Goal: Transaction & Acquisition: Purchase product/service

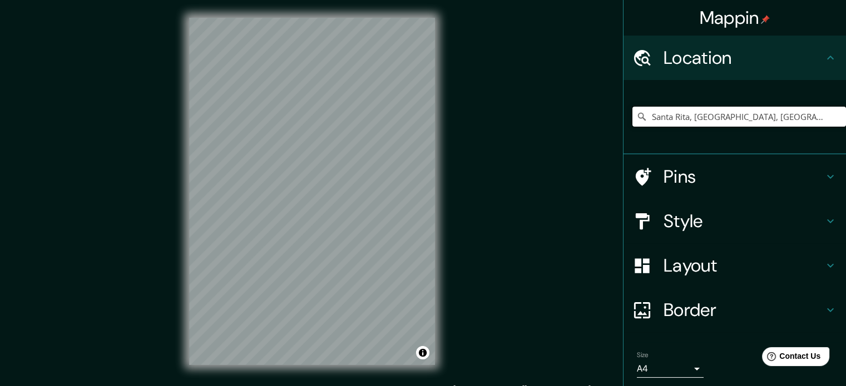
click at [768, 120] on input "Santa Rita, [GEOGRAPHIC_DATA], [GEOGRAPHIC_DATA]" at bounding box center [738, 117] width 213 height 20
click at [786, 57] on h4 "Location" at bounding box center [743, 58] width 160 height 22
click at [749, 118] on input "Santa Rita, [GEOGRAPHIC_DATA], [GEOGRAPHIC_DATA]" at bounding box center [738, 117] width 213 height 20
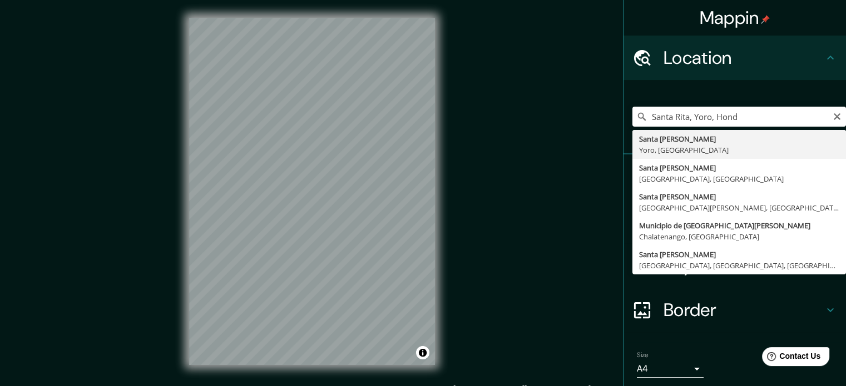
type input "Santa Rita, [GEOGRAPHIC_DATA], [GEOGRAPHIC_DATA]"
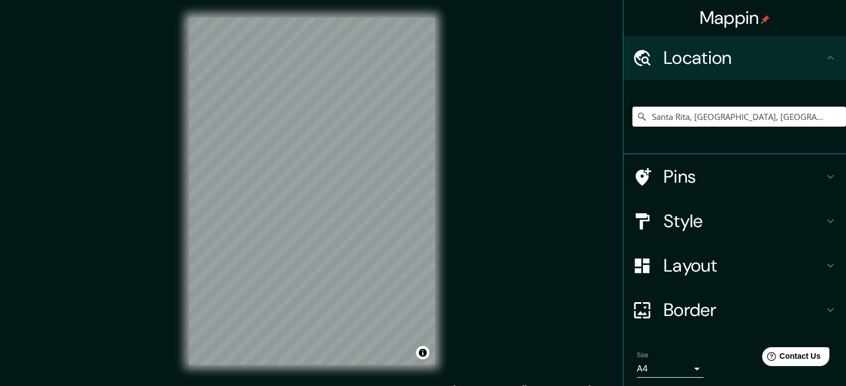
click at [752, 183] on h4 "Pins" at bounding box center [743, 177] width 160 height 22
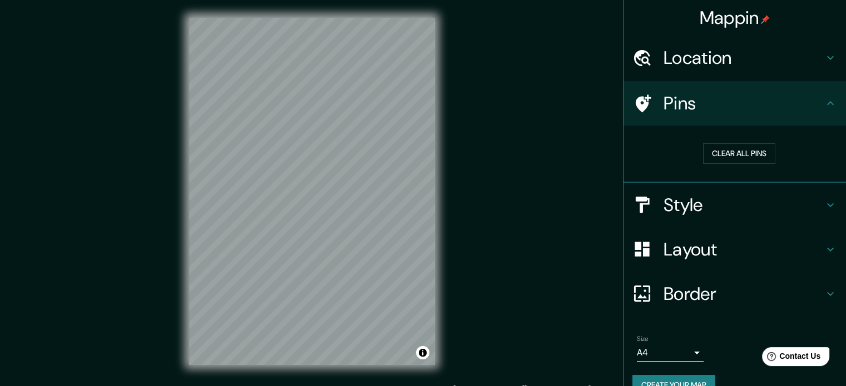
click at [719, 197] on h4 "Style" at bounding box center [743, 205] width 160 height 22
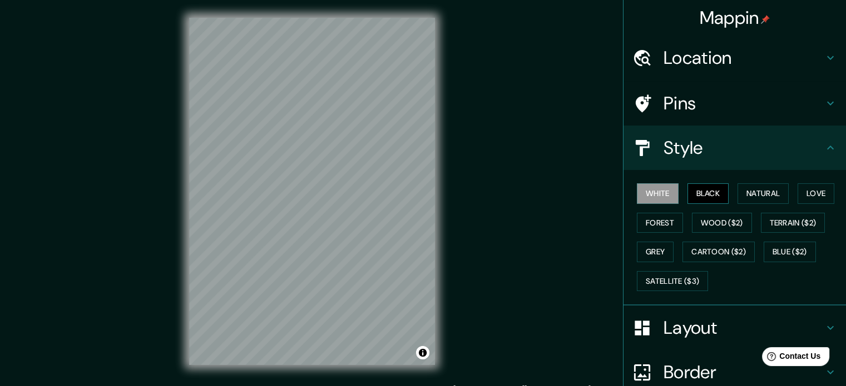
click at [697, 194] on button "Black" at bounding box center [708, 193] width 42 height 21
click at [743, 197] on button "Natural" at bounding box center [762, 193] width 51 height 21
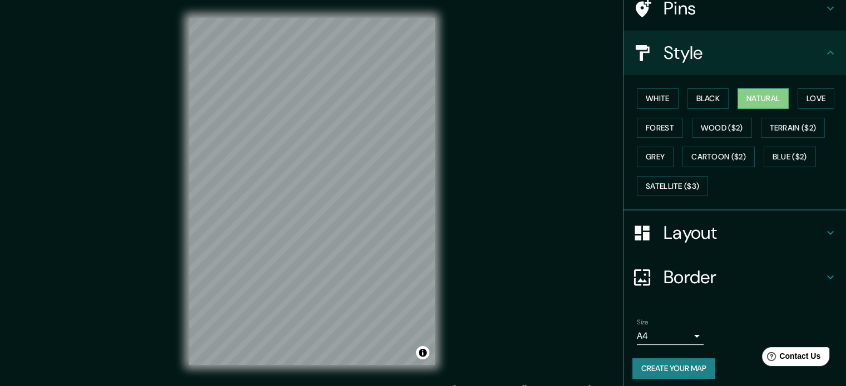
scroll to position [99, 0]
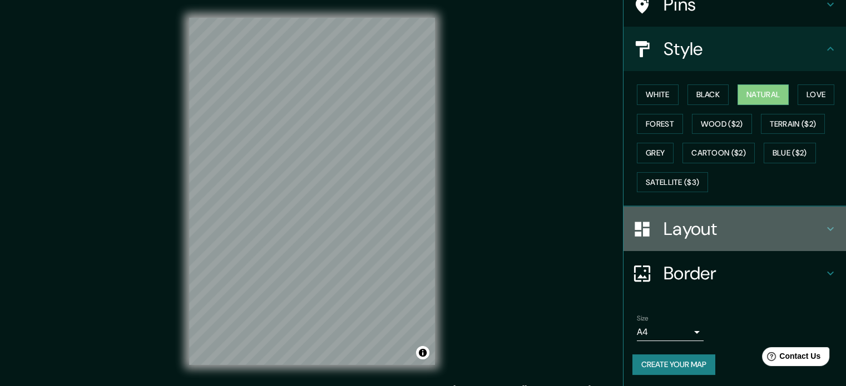
click at [699, 226] on h4 "Layout" at bounding box center [743, 229] width 160 height 22
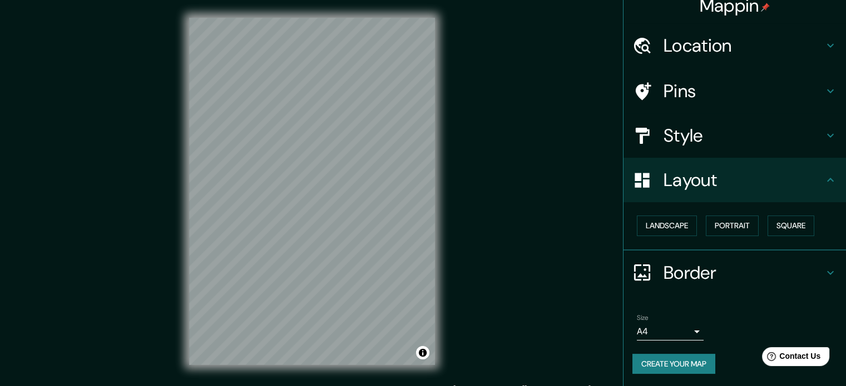
scroll to position [12, 0]
click at [780, 231] on button "Square" at bounding box center [790, 226] width 47 height 21
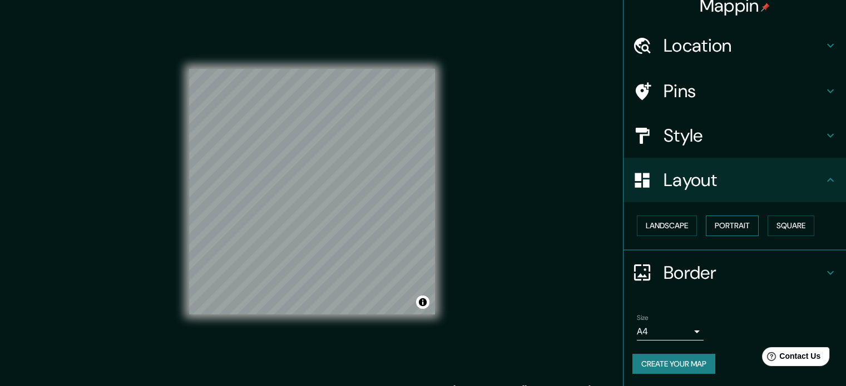
click at [734, 226] on button "Portrait" at bounding box center [731, 226] width 53 height 21
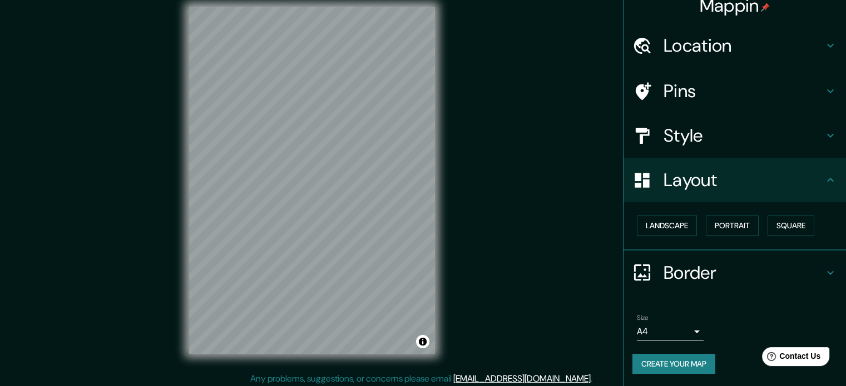
scroll to position [14, 0]
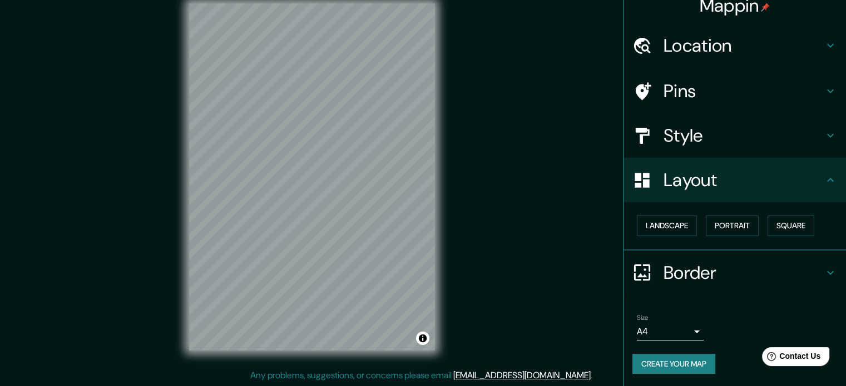
click at [687, 332] on body "Mappin Location [GEOGRAPHIC_DATA], [GEOGRAPHIC_DATA], [GEOGRAPHIC_DATA] Pins St…" at bounding box center [423, 179] width 846 height 386
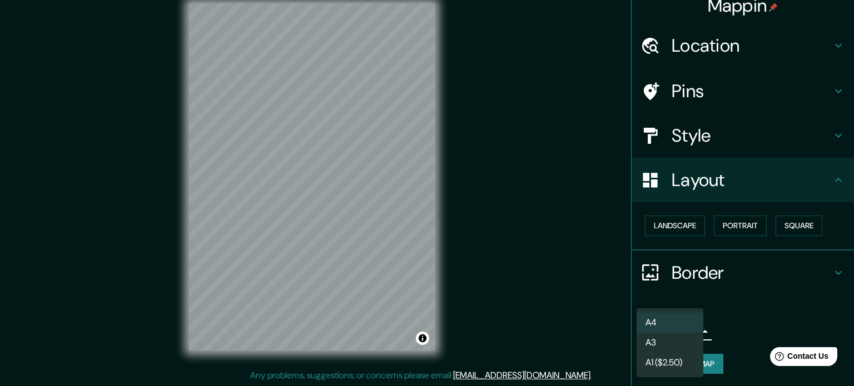
click at [698, 317] on li "A4" at bounding box center [670, 323] width 67 height 20
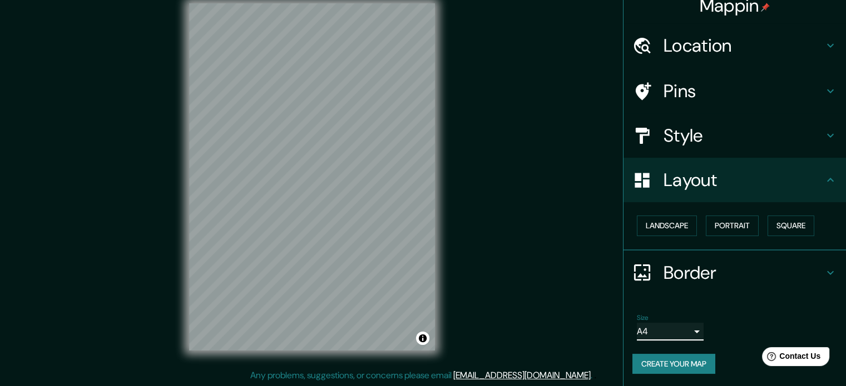
scroll to position [0, 0]
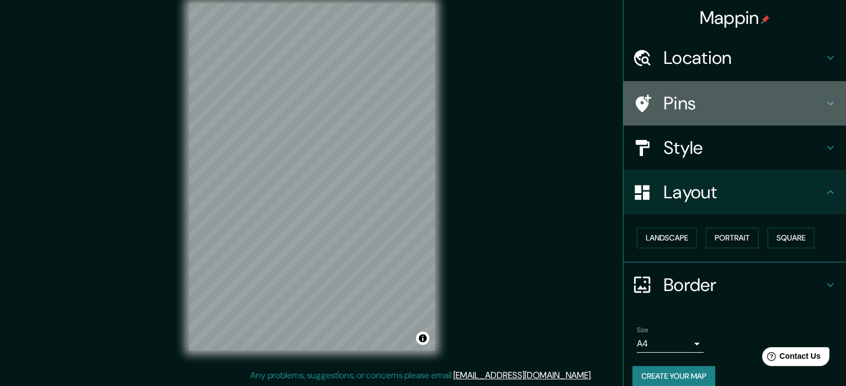
click at [713, 111] on h4 "Pins" at bounding box center [743, 103] width 160 height 22
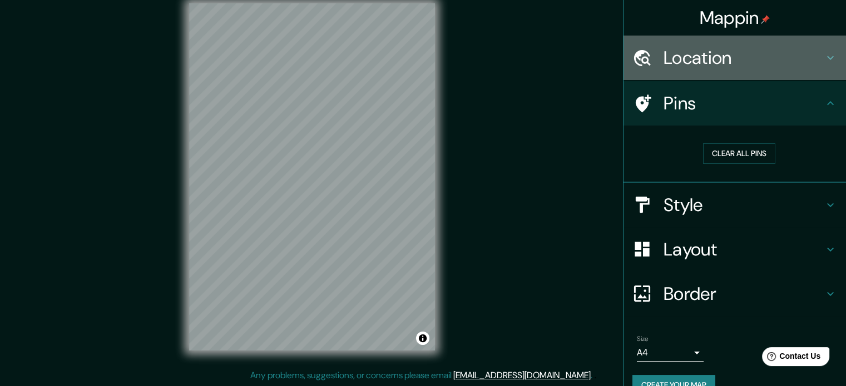
click at [731, 61] on h4 "Location" at bounding box center [743, 58] width 160 height 22
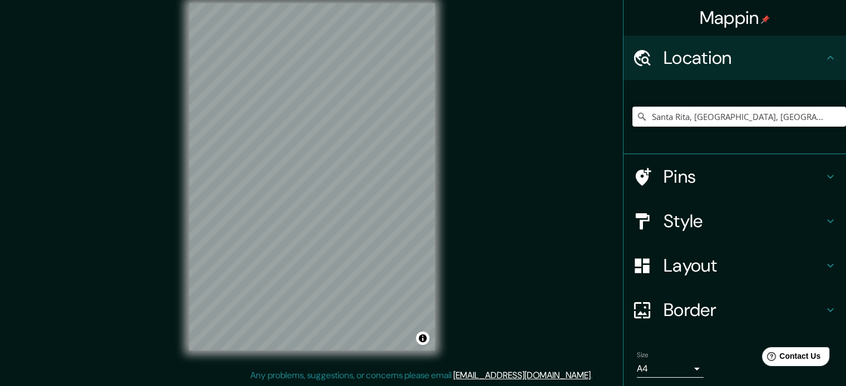
click at [728, 64] on h4 "Location" at bounding box center [743, 58] width 160 height 22
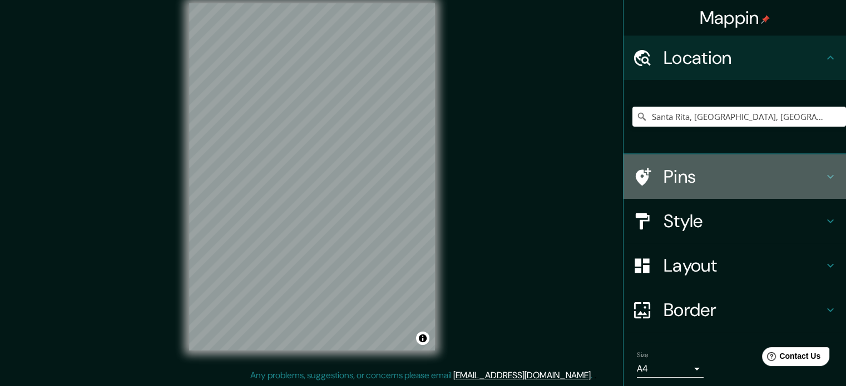
click at [710, 181] on h4 "Pins" at bounding box center [743, 177] width 160 height 22
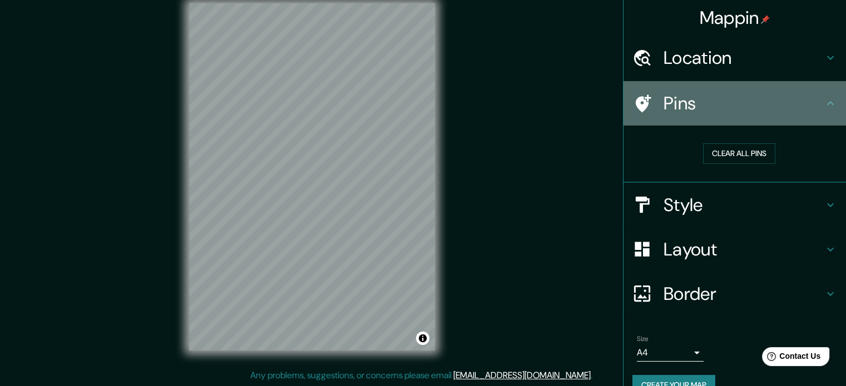
click at [718, 113] on h4 "Pins" at bounding box center [743, 103] width 160 height 22
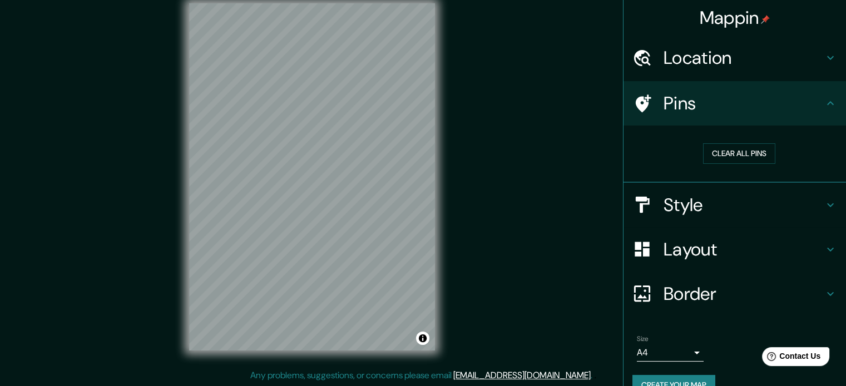
click at [724, 295] on h4 "Border" at bounding box center [743, 294] width 160 height 22
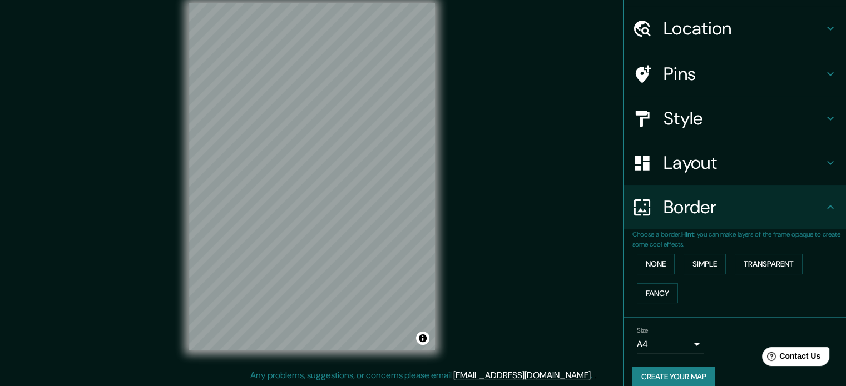
scroll to position [42, 0]
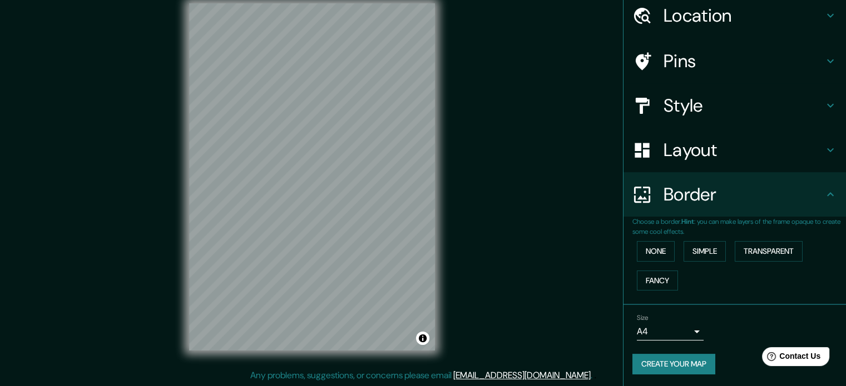
click at [766, 149] on h4 "Layout" at bounding box center [743, 150] width 160 height 22
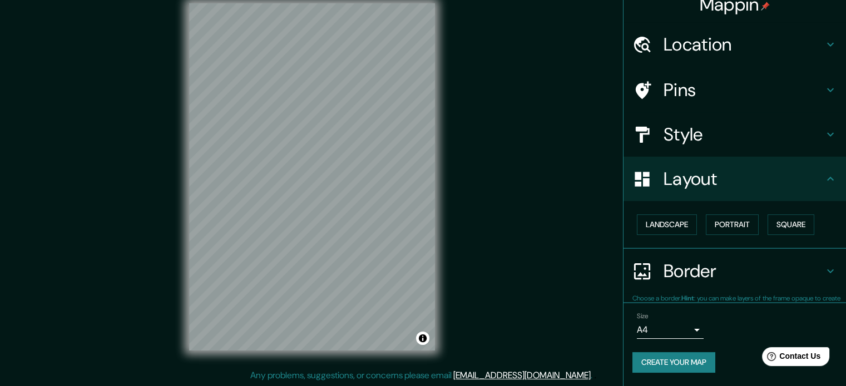
scroll to position [12, 0]
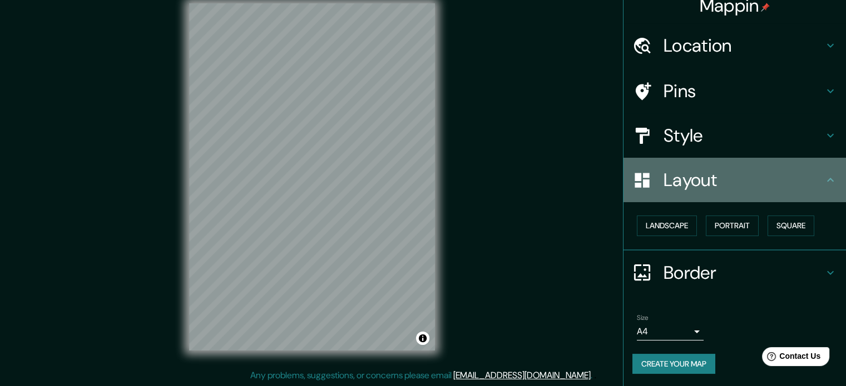
click at [741, 182] on h4 "Layout" at bounding box center [743, 180] width 160 height 22
click at [813, 181] on h4 "Layout" at bounding box center [743, 180] width 160 height 22
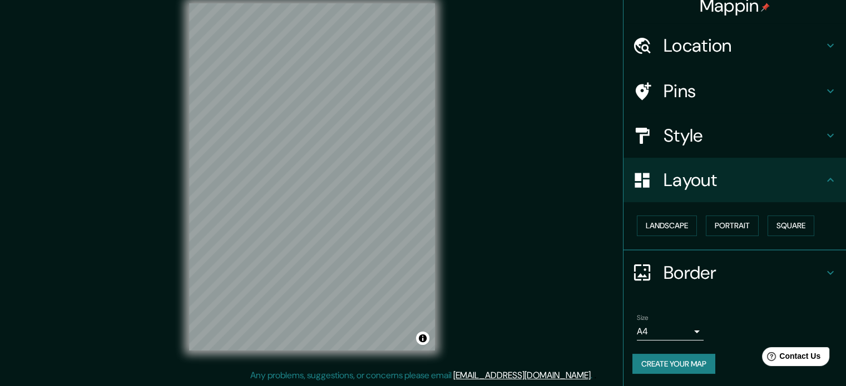
click at [763, 275] on h4 "Border" at bounding box center [743, 273] width 160 height 22
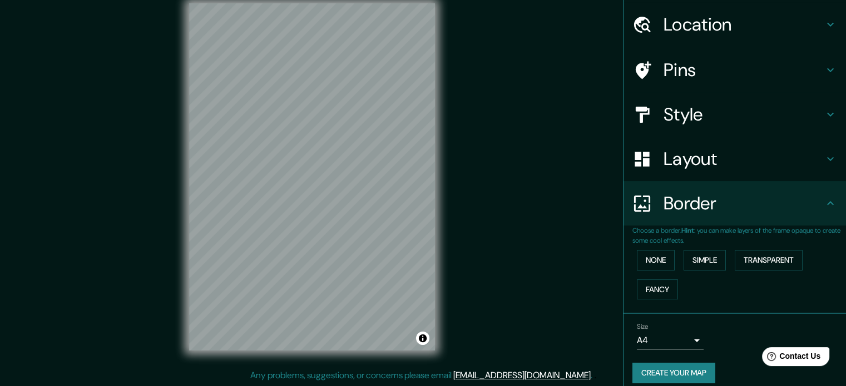
scroll to position [42, 0]
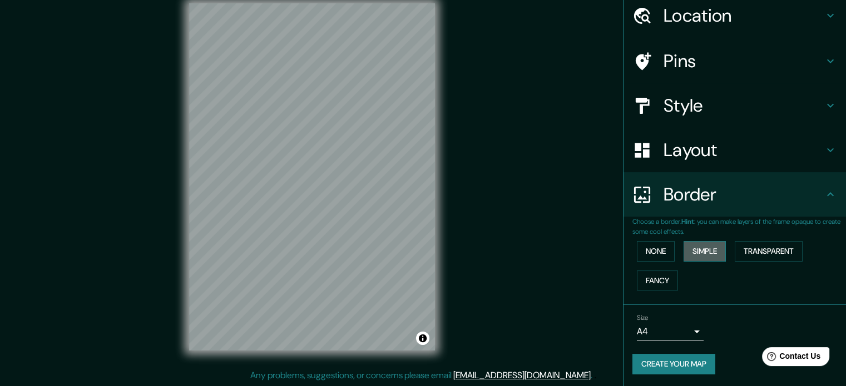
click at [693, 254] on button "Simple" at bounding box center [704, 251] width 42 height 21
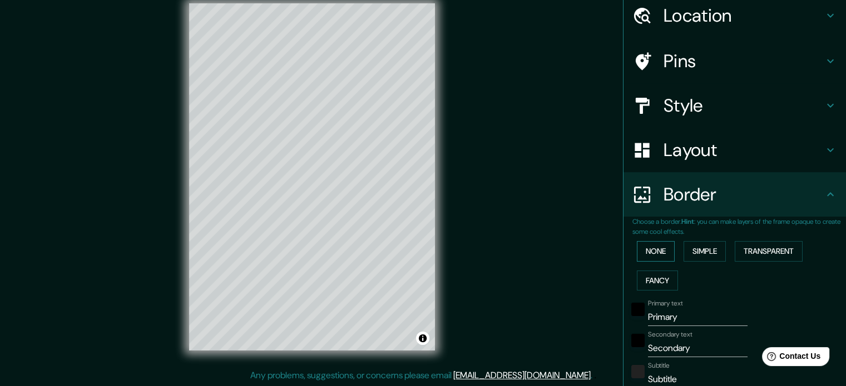
click at [658, 245] on button "None" at bounding box center [656, 251] width 38 height 21
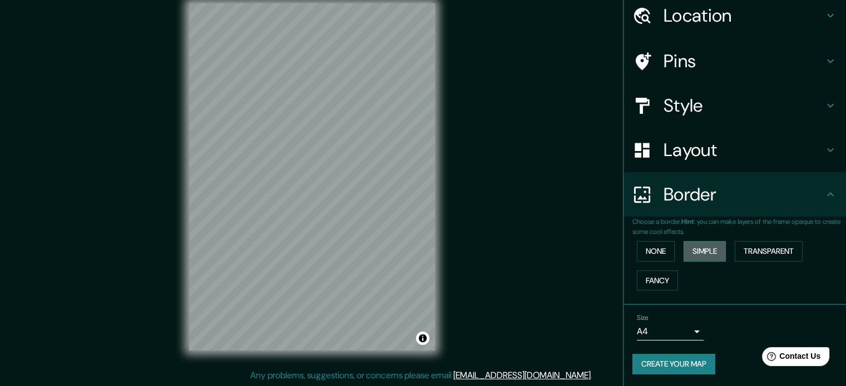
click at [691, 251] on button "Simple" at bounding box center [704, 251] width 42 height 21
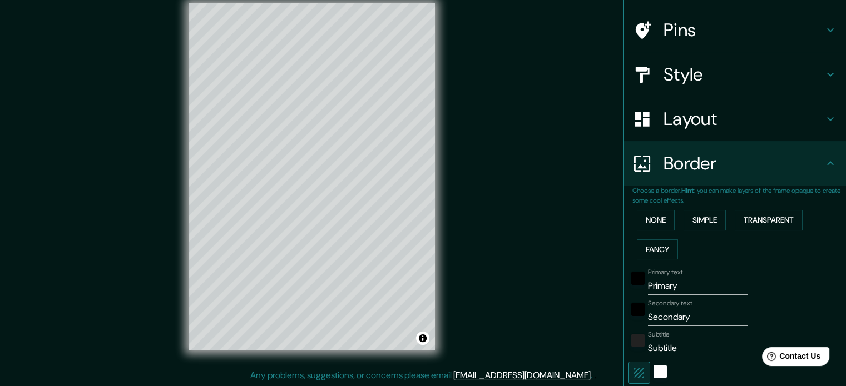
scroll to position [98, 0]
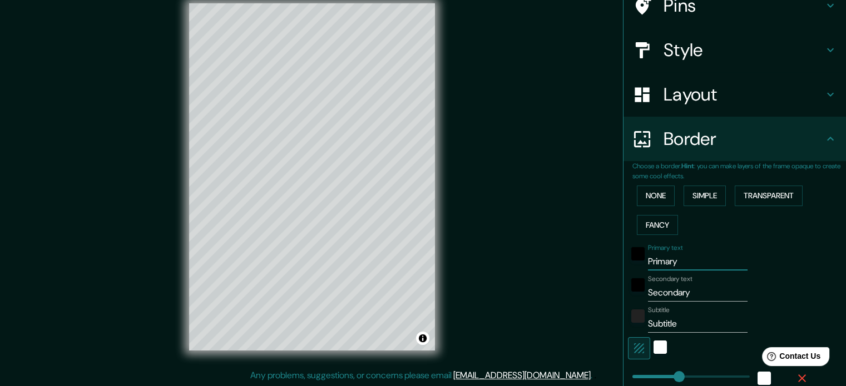
drag, startPoint x: 673, startPoint y: 262, endPoint x: 625, endPoint y: 267, distance: 48.0
click at [635, 269] on div "Primary text Primary" at bounding box center [719, 257] width 182 height 27
type input "S"
type input "177"
type input "35"
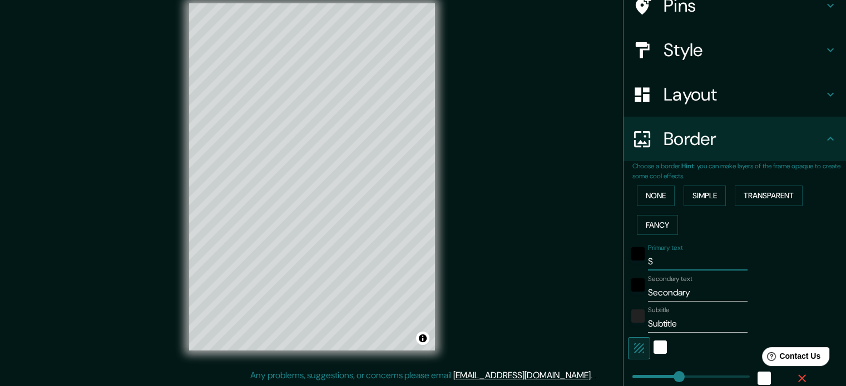
type input "Sa"
type input "177"
type input "35"
type input "San"
type input "177"
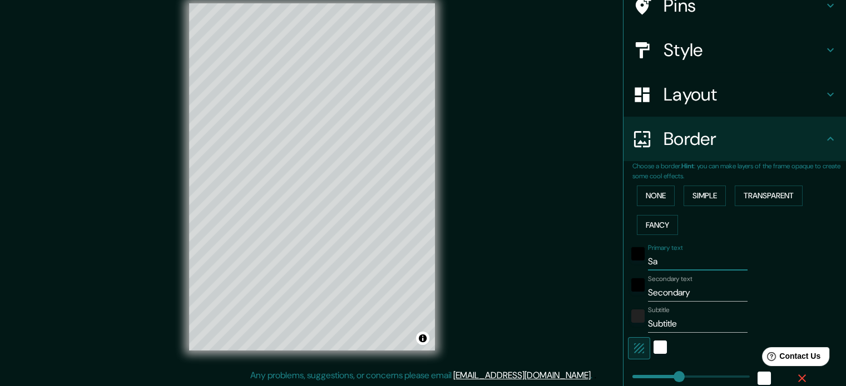
type input "35"
type input "Sant"
type input "177"
type input "35"
type input "Santa"
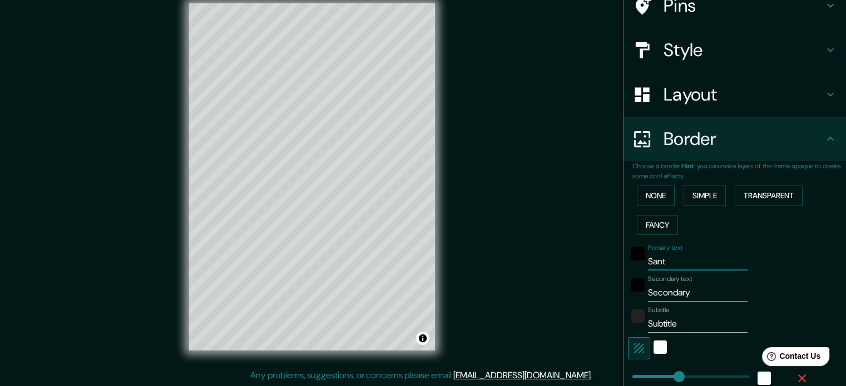
type input "177"
type input "35"
type input "Santa"
type input "177"
type input "35"
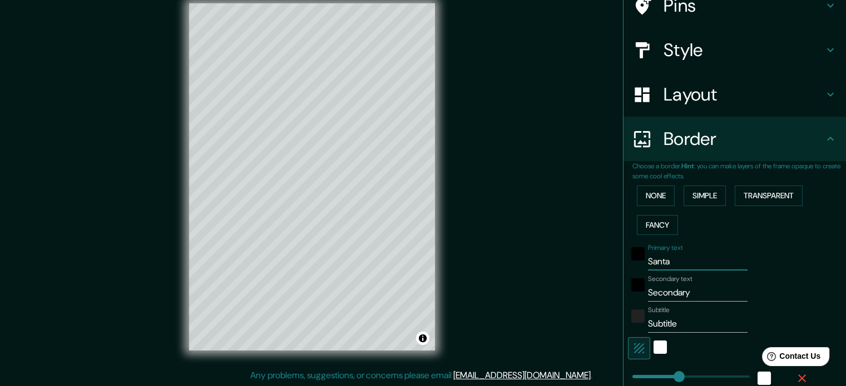
type input "Santa R"
type input "177"
type input "35"
type input "Santa Ri"
type input "177"
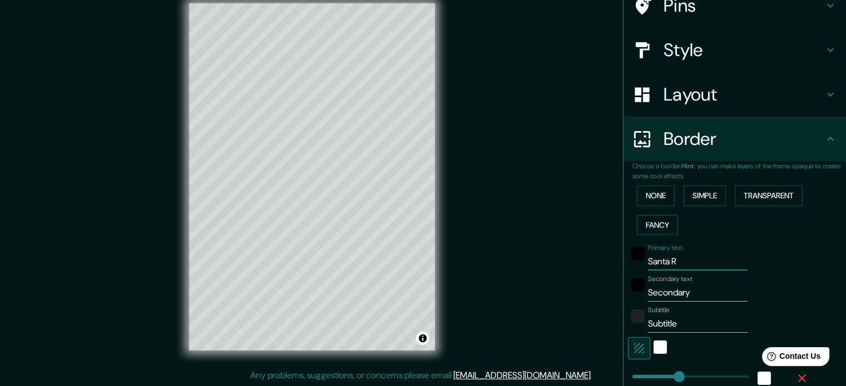
type input "35"
type input "Santa Rit"
type input "177"
type input "35"
type input "Santa [PERSON_NAME]"
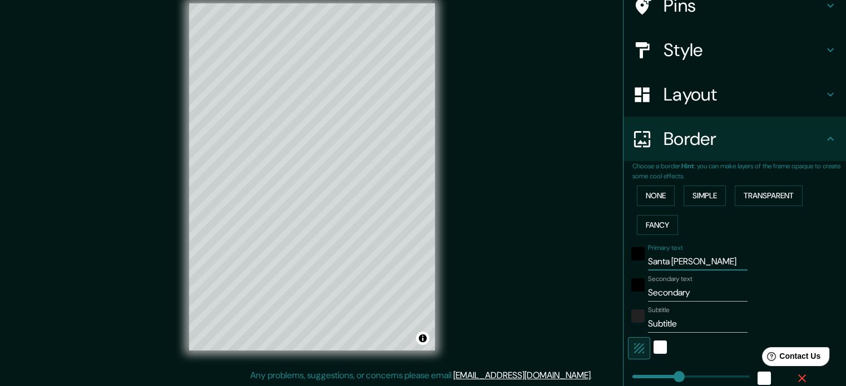
type input "177"
type input "35"
type input "Santa [PERSON_NAME]"
drag, startPoint x: 703, startPoint y: 289, endPoint x: 639, endPoint y: 294, distance: 63.6
click at [648, 294] on input "Secondary" at bounding box center [698, 293] width 100 height 18
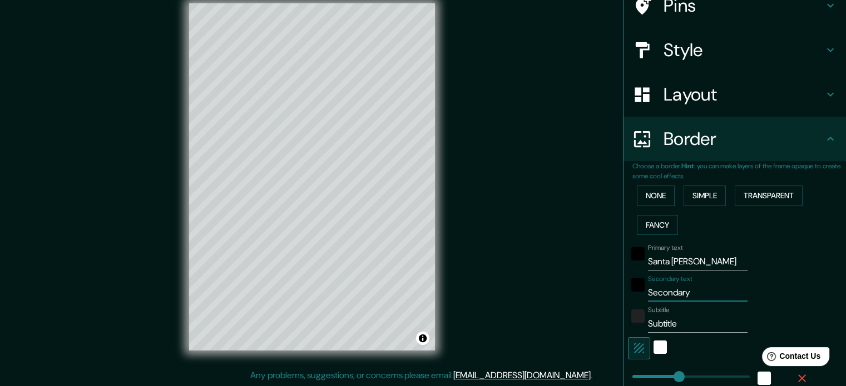
type input "Y"
type input "177"
type input "35"
type input "Yo"
type input "177"
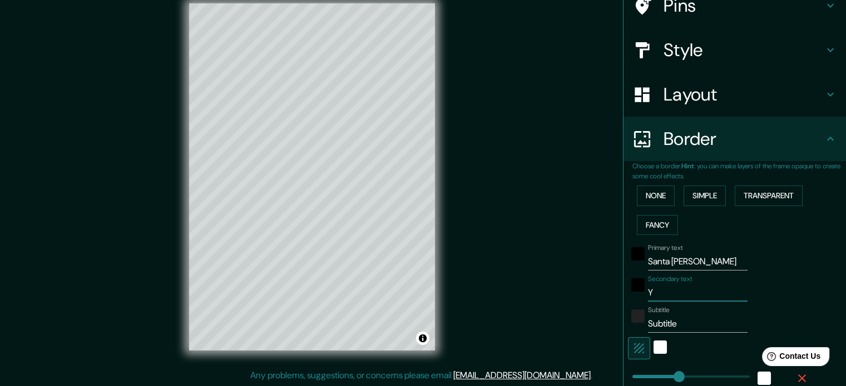
type input "35"
type input "Yor"
type input "177"
type input "35"
type input "Yoro"
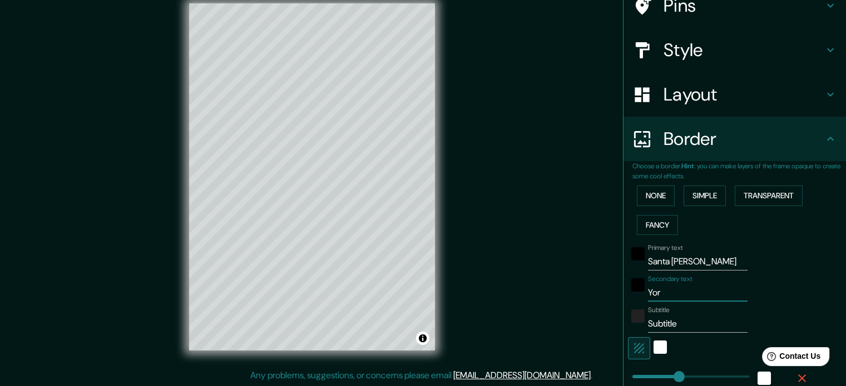
type input "177"
type input "35"
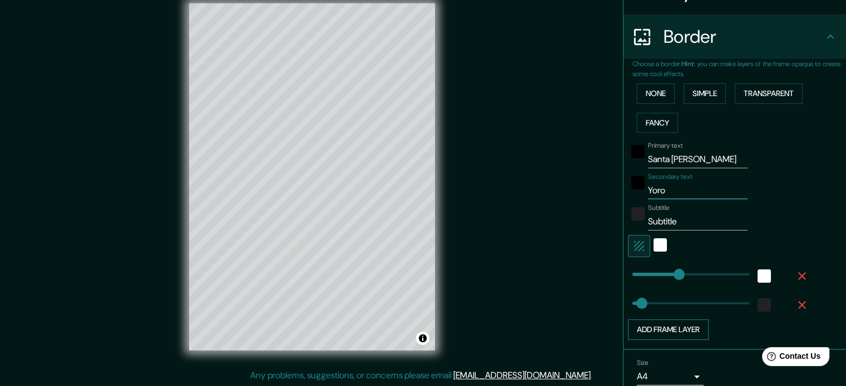
scroll to position [209, 0]
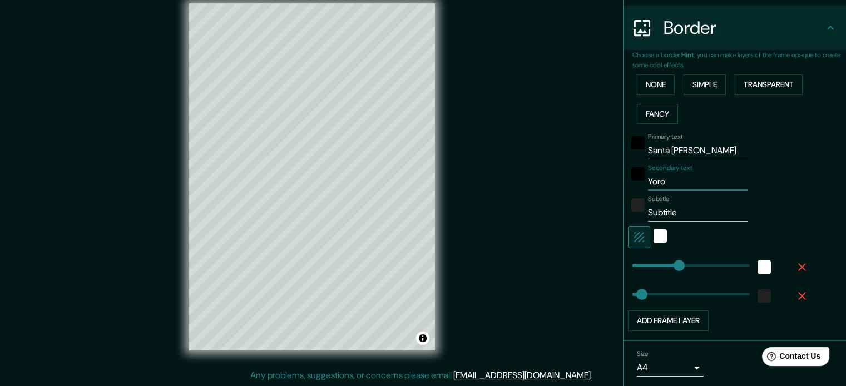
type input "177"
type input "Yoro"
type input "104"
drag, startPoint x: 670, startPoint y: 265, endPoint x: 651, endPoint y: 259, distance: 19.7
type input "35"
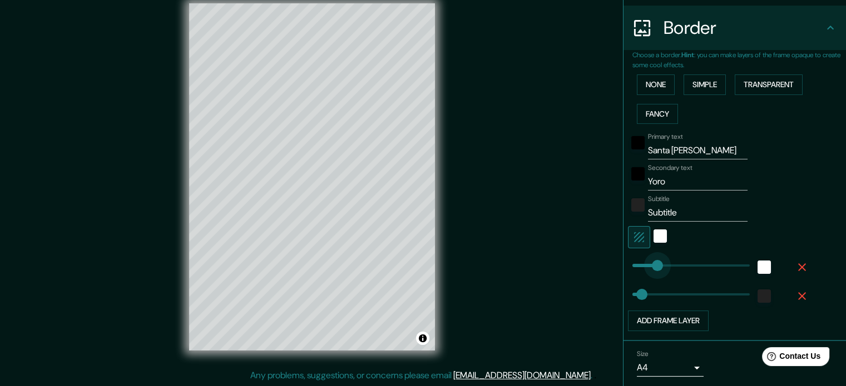
type input "85"
type input "35"
type input "64"
type input "93"
drag, startPoint x: 634, startPoint y: 294, endPoint x: 648, endPoint y: 295, distance: 13.9
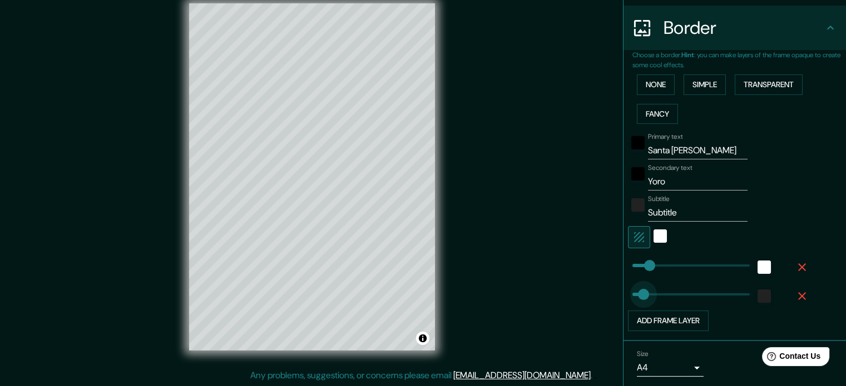
type input "37"
drag, startPoint x: 640, startPoint y: 295, endPoint x: 633, endPoint y: 295, distance: 7.2
type input "22"
type input "30"
type input "34"
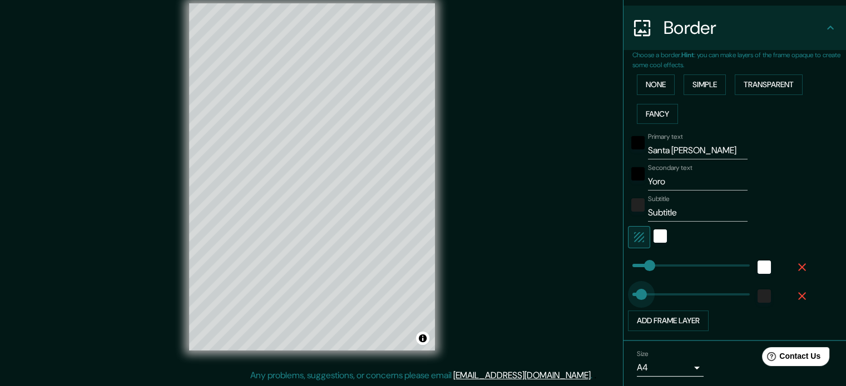
type input "43"
type input "62"
click at [653, 239] on div "white" at bounding box center [659, 236] width 13 height 13
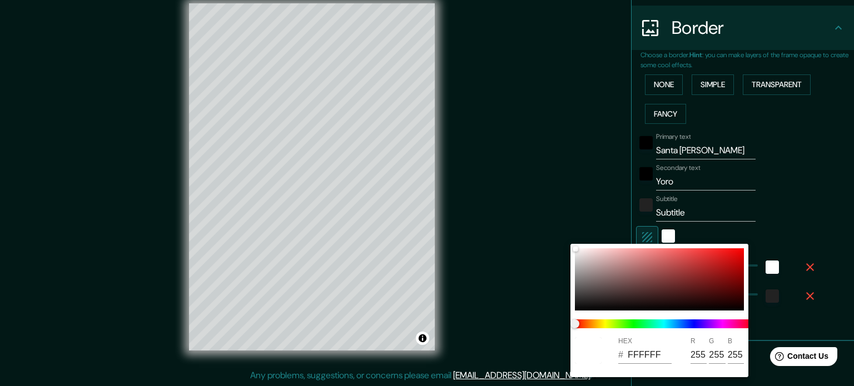
click at [644, 233] on div at bounding box center [427, 193] width 854 height 386
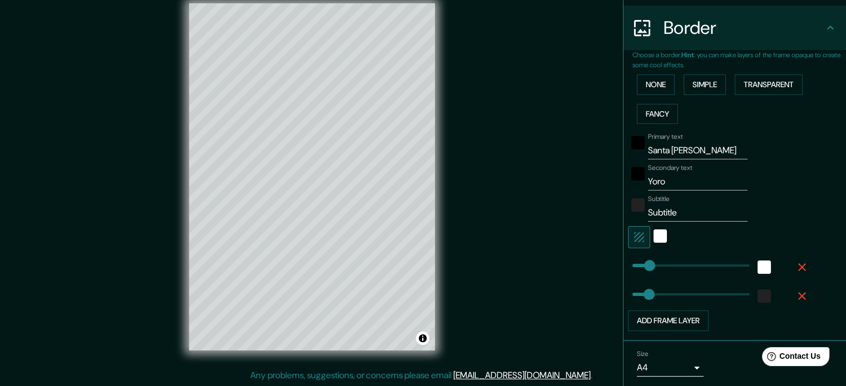
type input "39"
type input "22"
type input "5"
drag, startPoint x: 630, startPoint y: 265, endPoint x: 625, endPoint y: 264, distance: 5.7
type input "0"
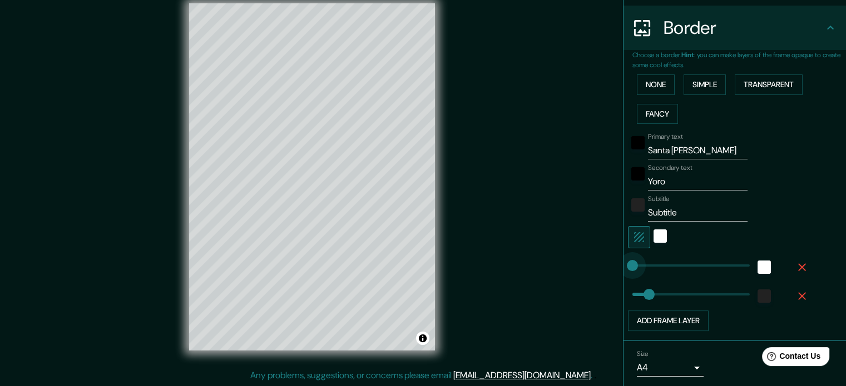
drag, startPoint x: 619, startPoint y: 264, endPoint x: 612, endPoint y: 262, distance: 8.0
click at [612, 262] on div "Mappin Location [GEOGRAPHIC_DATA], [GEOGRAPHIC_DATA], [GEOGRAPHIC_DATA] Pins St…" at bounding box center [423, 186] width 846 height 401
type input "53"
type input "24"
type input "114"
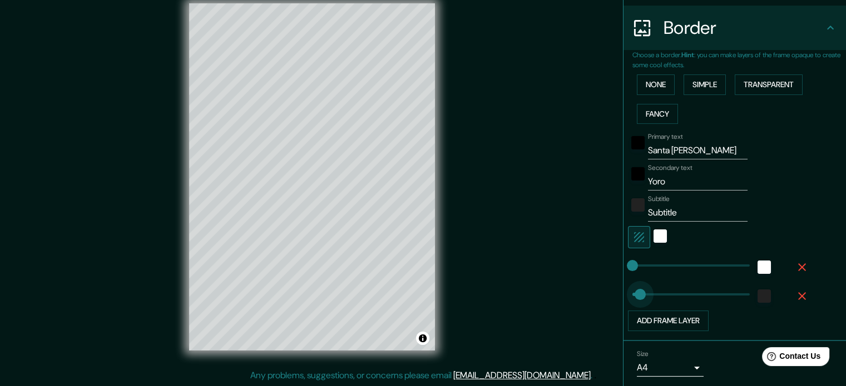
drag, startPoint x: 632, startPoint y: 294, endPoint x: 655, endPoint y: 301, distance: 24.8
type input "133"
drag, startPoint x: 647, startPoint y: 300, endPoint x: 662, endPoint y: 300, distance: 14.5
type input "238"
drag, startPoint x: 674, startPoint y: 300, endPoint x: 688, endPoint y: 301, distance: 13.9
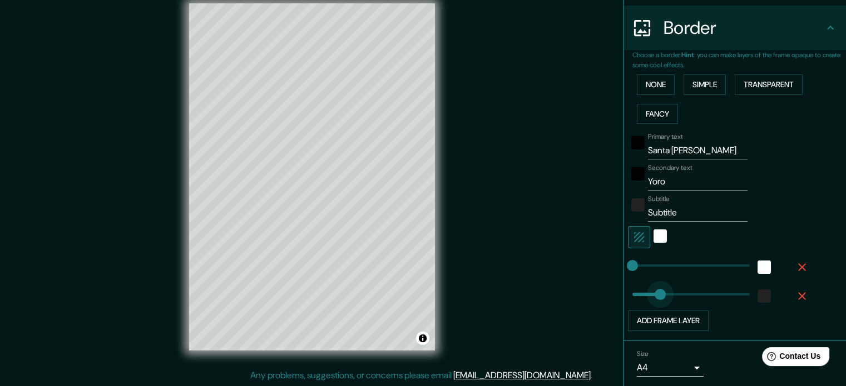
type input "0"
drag, startPoint x: 687, startPoint y: 301, endPoint x: 608, endPoint y: 290, distance: 79.7
type input "22"
type input "34"
click at [685, 147] on input "Santa [PERSON_NAME]" at bounding box center [698, 151] width 100 height 18
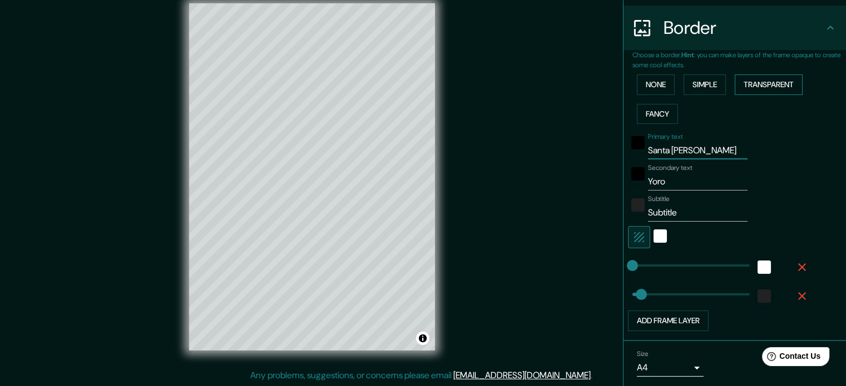
click at [739, 86] on button "Transparent" at bounding box center [768, 84] width 68 height 21
click at [708, 88] on button "Simple" at bounding box center [704, 84] width 42 height 21
click at [647, 113] on button "Fancy" at bounding box center [657, 114] width 41 height 21
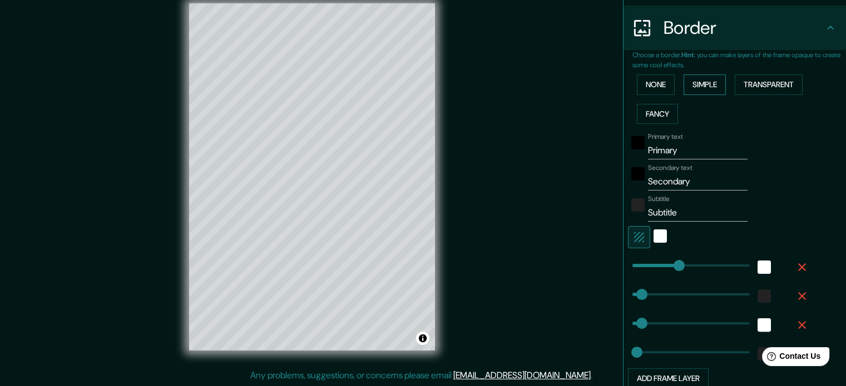
click at [692, 88] on button "Simple" at bounding box center [704, 84] width 42 height 21
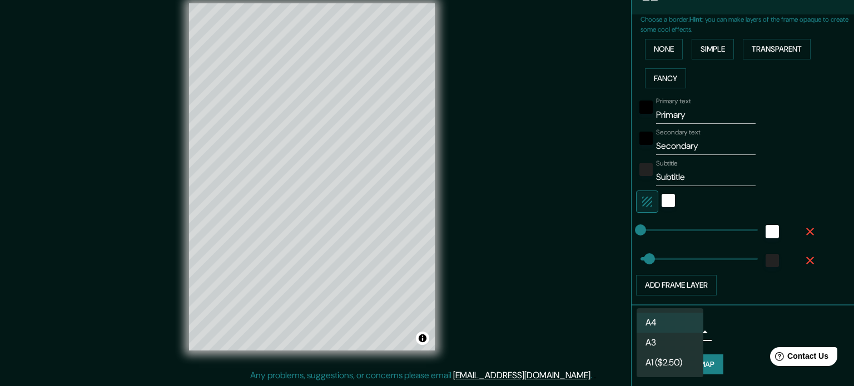
drag, startPoint x: 687, startPoint y: 330, endPoint x: 700, endPoint y: 327, distance: 13.8
click at [700, 327] on body "Mappin Location [GEOGRAPHIC_DATA], [GEOGRAPHIC_DATA], [GEOGRAPHIC_DATA] Pins St…" at bounding box center [427, 179] width 854 height 386
click at [699, 326] on li "A4" at bounding box center [670, 323] width 67 height 20
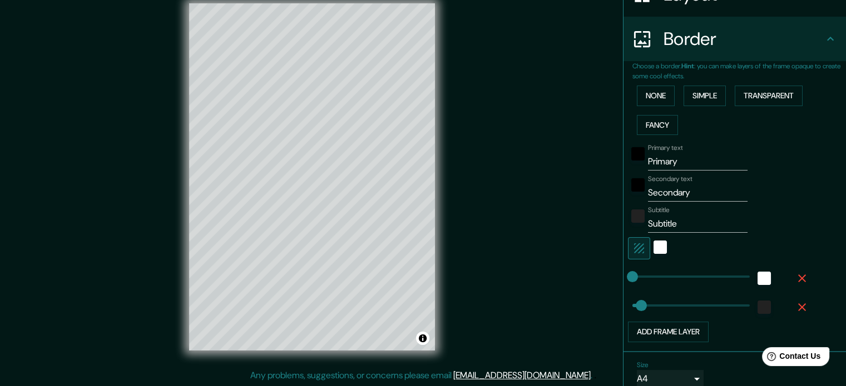
scroll to position [133, 0]
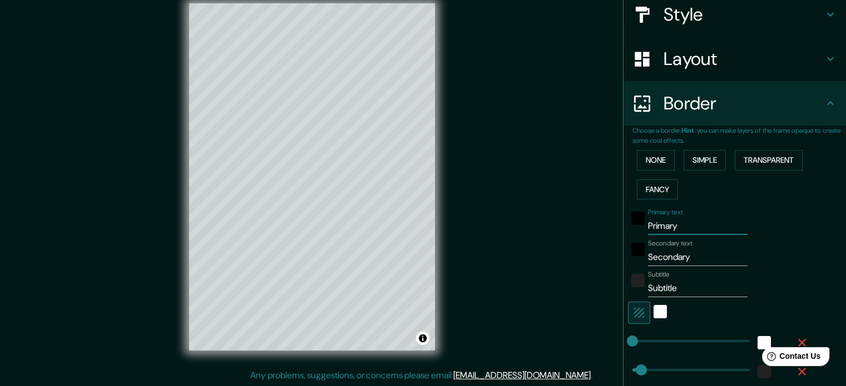
drag, startPoint x: 687, startPoint y: 230, endPoint x: 638, endPoint y: 225, distance: 48.6
click at [638, 224] on div "Primary text Primary" at bounding box center [719, 221] width 182 height 27
type input "Santa [PERSON_NAME]"
drag, startPoint x: 686, startPoint y: 252, endPoint x: 633, endPoint y: 257, distance: 53.1
click at [633, 257] on div "Secondary text Secondary" at bounding box center [719, 253] width 182 height 27
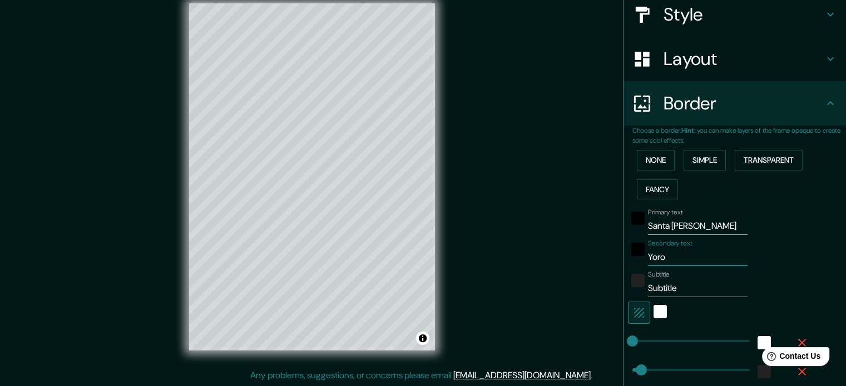
type input "Yoro"
drag, startPoint x: 675, startPoint y: 289, endPoint x: 627, endPoint y: 286, distance: 48.4
click at [628, 286] on div "Subtitle Subtitle" at bounding box center [719, 284] width 182 height 27
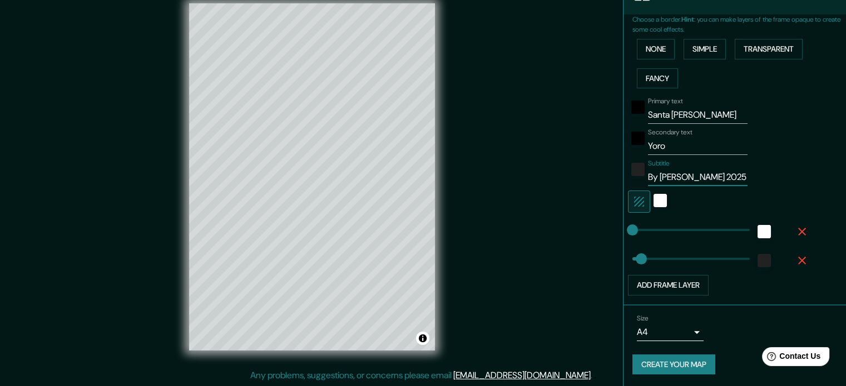
type input "By [PERSON_NAME] 2025"
click at [652, 362] on button "Create your map" at bounding box center [673, 365] width 83 height 21
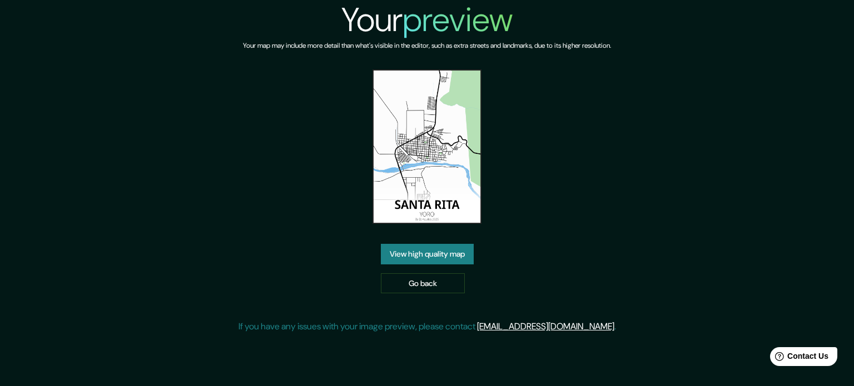
click at [448, 244] on link "View high quality map" at bounding box center [427, 254] width 93 height 21
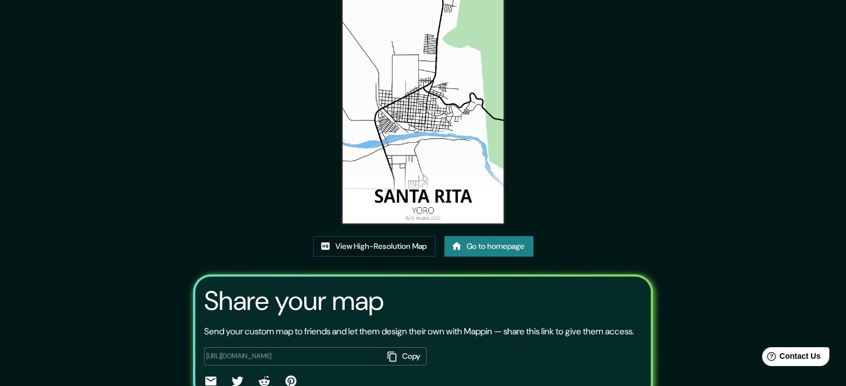
scroll to position [123, 0]
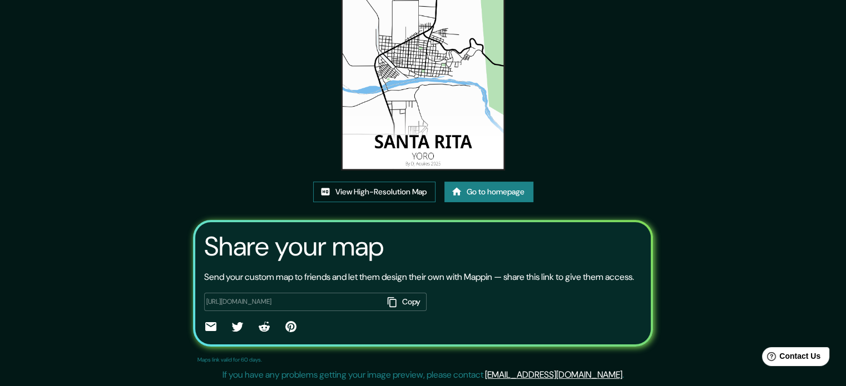
click at [419, 182] on link "View High-Resolution Map" at bounding box center [374, 192] width 122 height 21
click at [378, 182] on link "View High-Resolution Map" at bounding box center [374, 192] width 122 height 21
click at [494, 182] on link "Go to homepage" at bounding box center [488, 192] width 89 height 21
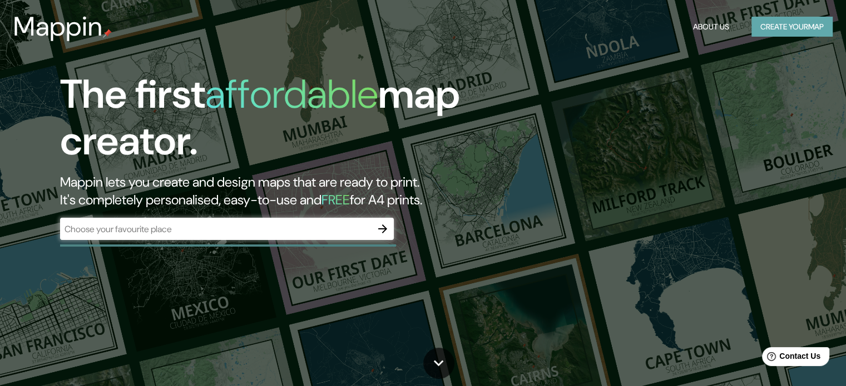
click at [769, 29] on button "Create your map" at bounding box center [791, 27] width 81 height 21
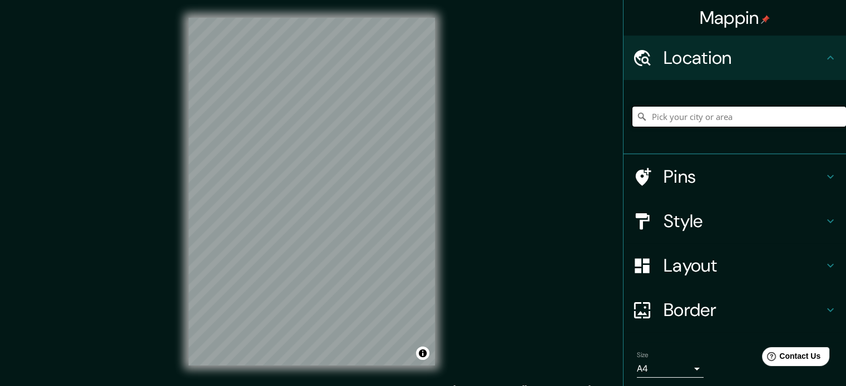
click at [659, 116] on input "Pick your city or area" at bounding box center [738, 117] width 213 height 20
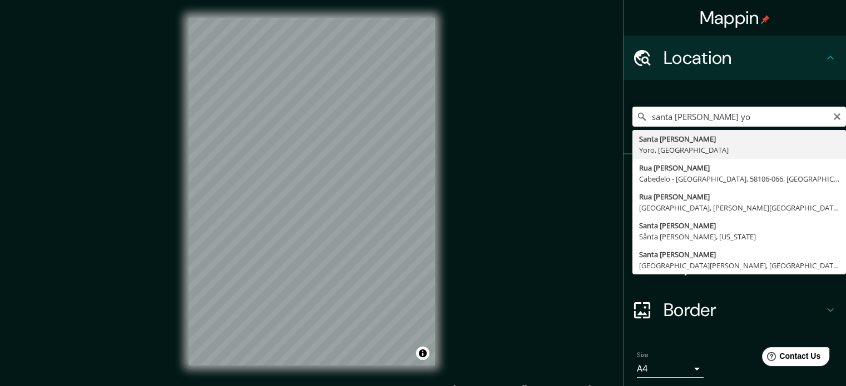
type input "Santa Rita, [GEOGRAPHIC_DATA], [GEOGRAPHIC_DATA]"
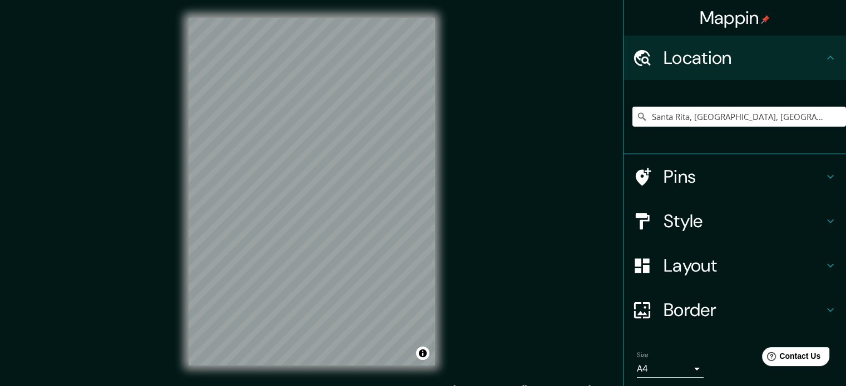
click at [689, 232] on h4 "Style" at bounding box center [743, 221] width 160 height 22
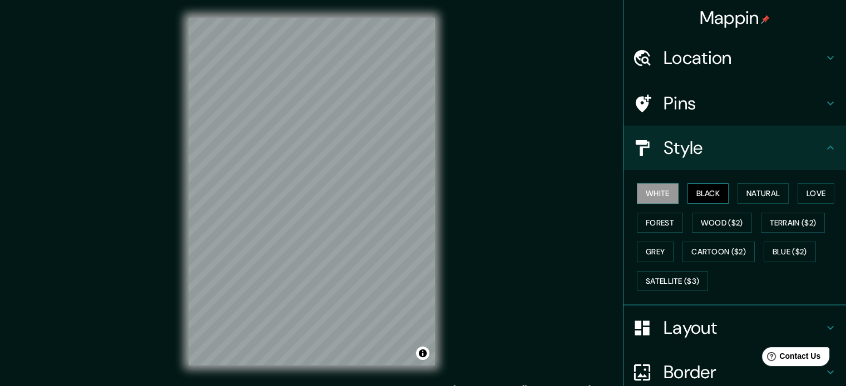
click at [701, 191] on button "Black" at bounding box center [708, 193] width 42 height 21
click at [748, 200] on button "Natural" at bounding box center [762, 193] width 51 height 21
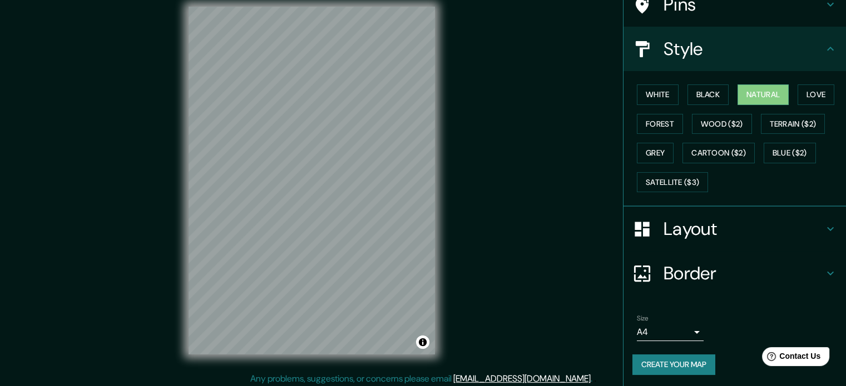
scroll to position [14, 0]
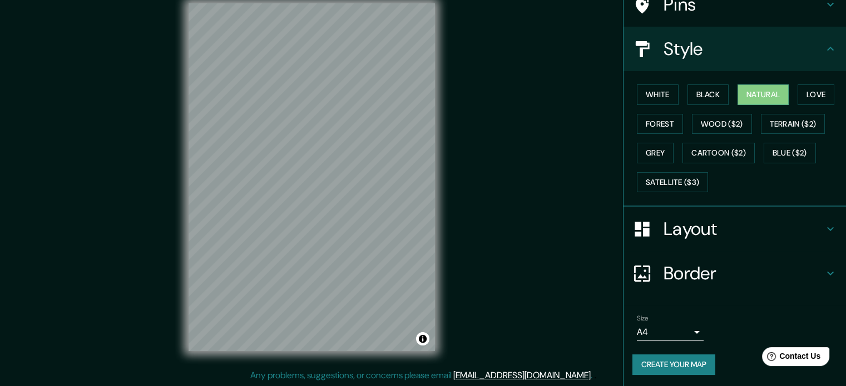
click at [716, 223] on h4 "Layout" at bounding box center [743, 229] width 160 height 22
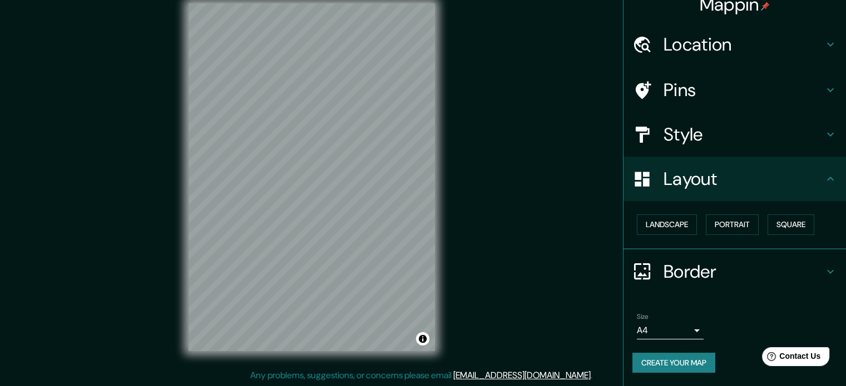
scroll to position [12, 0]
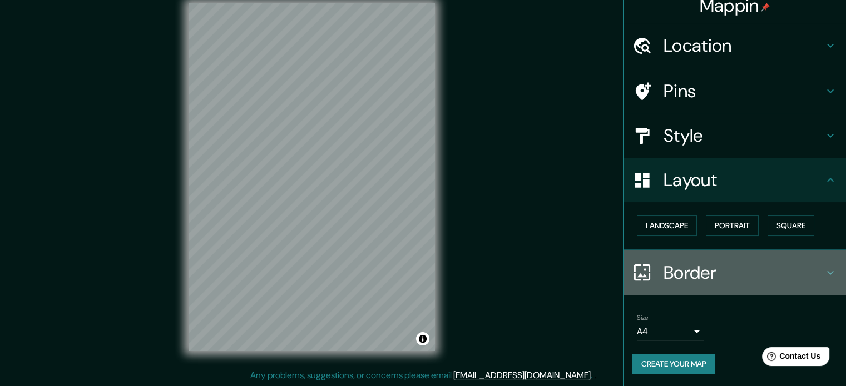
click at [702, 273] on h4 "Border" at bounding box center [743, 273] width 160 height 22
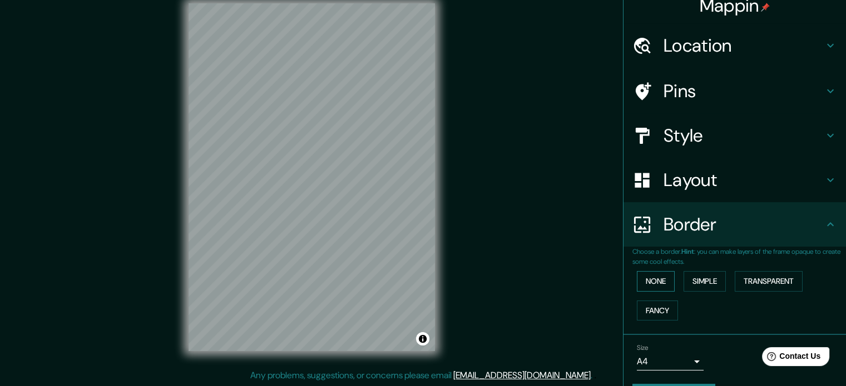
click at [652, 277] on button "None" at bounding box center [656, 281] width 38 height 21
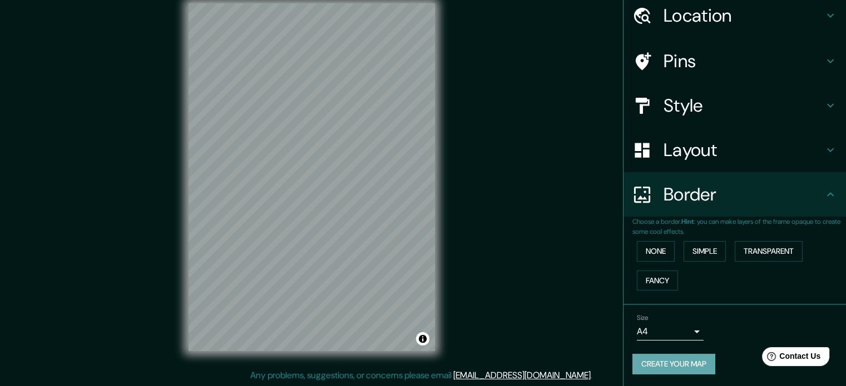
click at [679, 354] on button "Create your map" at bounding box center [673, 364] width 83 height 21
click at [669, 359] on button "Create your map" at bounding box center [673, 364] width 83 height 21
click at [658, 259] on button "None" at bounding box center [656, 251] width 38 height 21
click at [697, 146] on h4 "Layout" at bounding box center [743, 150] width 160 height 22
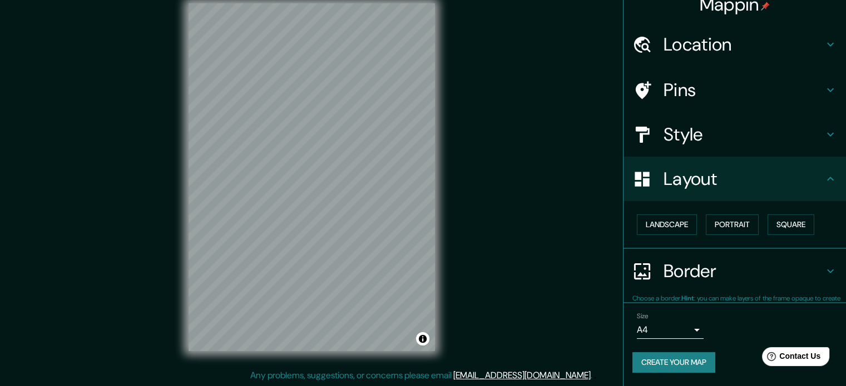
scroll to position [12, 0]
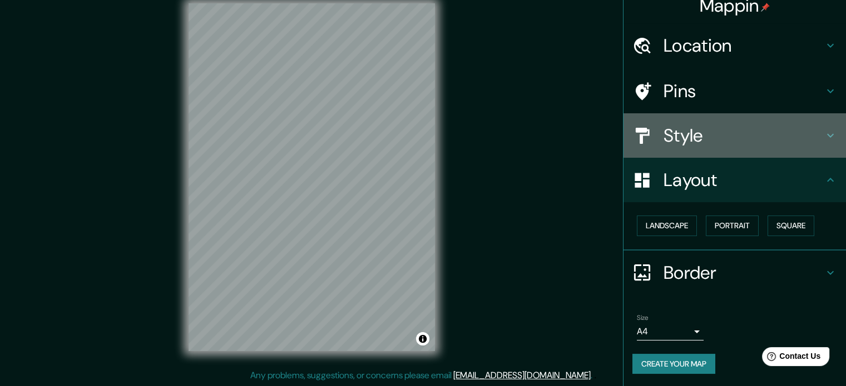
click at [705, 141] on h4 "Style" at bounding box center [743, 136] width 160 height 22
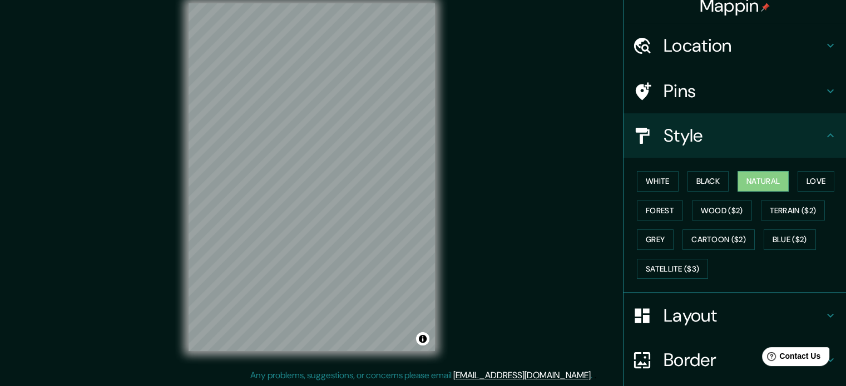
click at [727, 93] on h4 "Pins" at bounding box center [743, 91] width 160 height 22
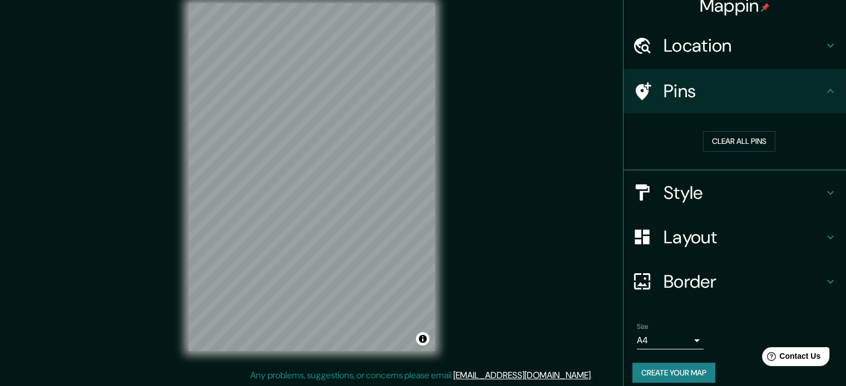
click at [687, 236] on h4 "Layout" at bounding box center [743, 237] width 160 height 22
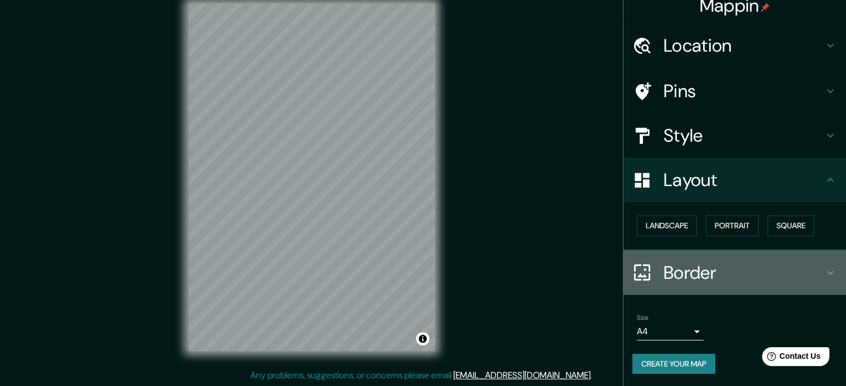
click at [685, 269] on h4 "Border" at bounding box center [743, 273] width 160 height 22
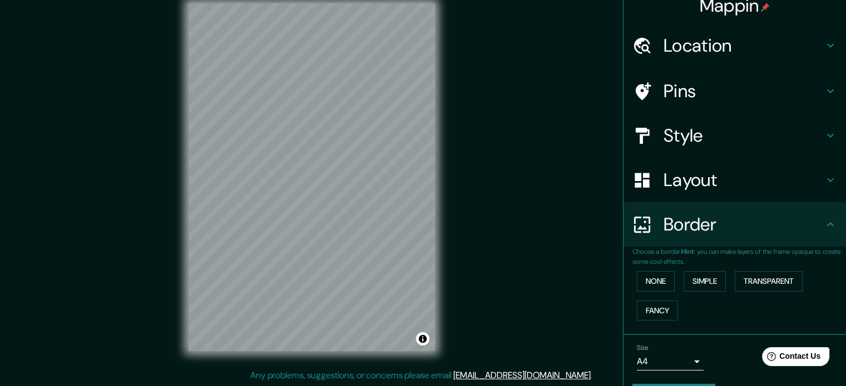
scroll to position [42, 0]
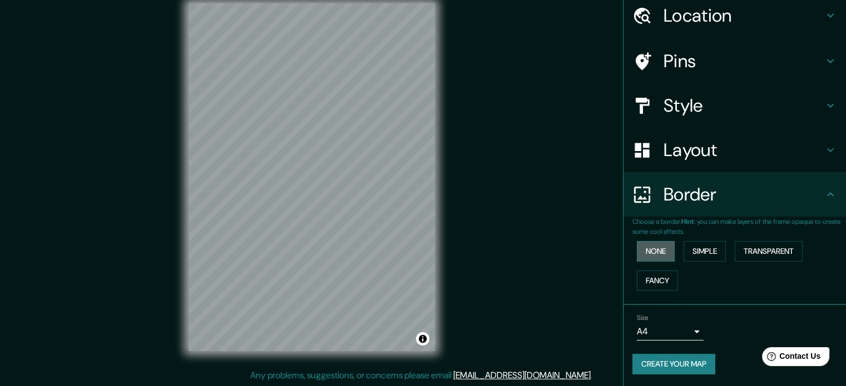
click at [652, 245] on button "None" at bounding box center [656, 251] width 38 height 21
click at [654, 247] on button "None" at bounding box center [656, 251] width 38 height 21
click at [667, 361] on button "Create your map" at bounding box center [673, 364] width 83 height 21
click at [662, 368] on button "Create your map" at bounding box center [673, 364] width 83 height 21
click at [648, 248] on button "None" at bounding box center [656, 251] width 38 height 21
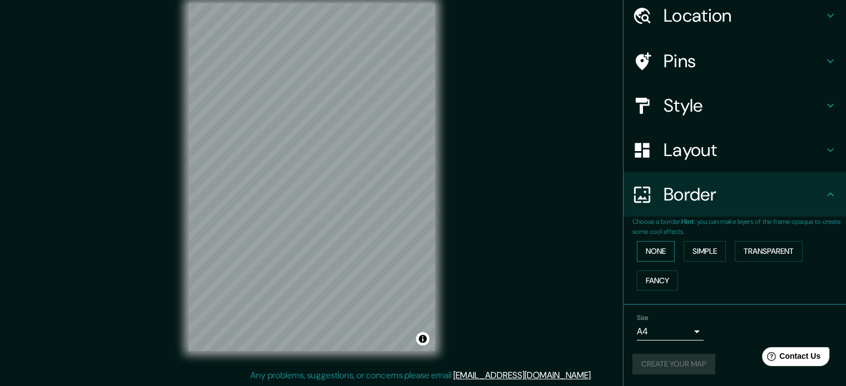
click at [648, 248] on button "None" at bounding box center [656, 251] width 38 height 21
click at [707, 251] on button "Simple" at bounding box center [704, 251] width 42 height 21
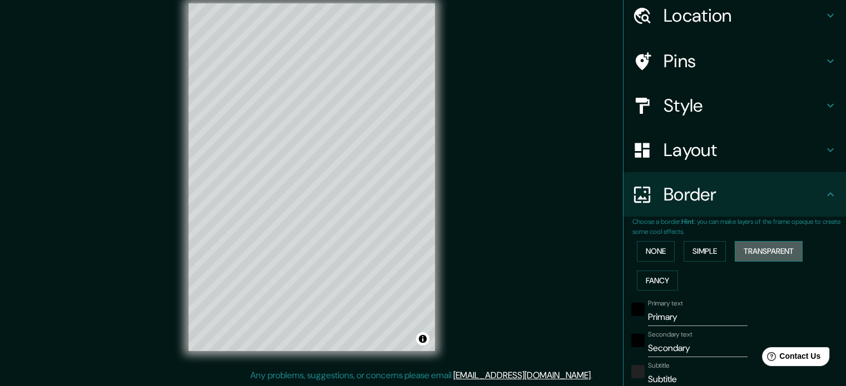
click at [735, 250] on button "Transparent" at bounding box center [768, 251] width 68 height 21
click at [745, 252] on button "Transparent" at bounding box center [768, 251] width 68 height 21
type input "213"
type input "35"
click at [652, 284] on button "Fancy" at bounding box center [657, 281] width 41 height 21
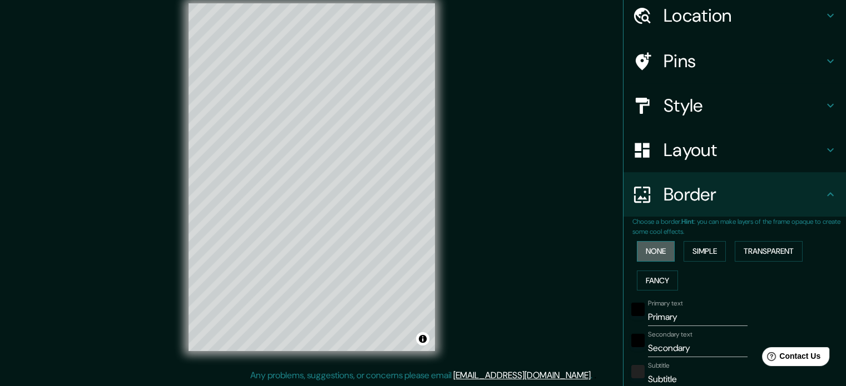
click at [654, 254] on button "None" at bounding box center [656, 251] width 38 height 21
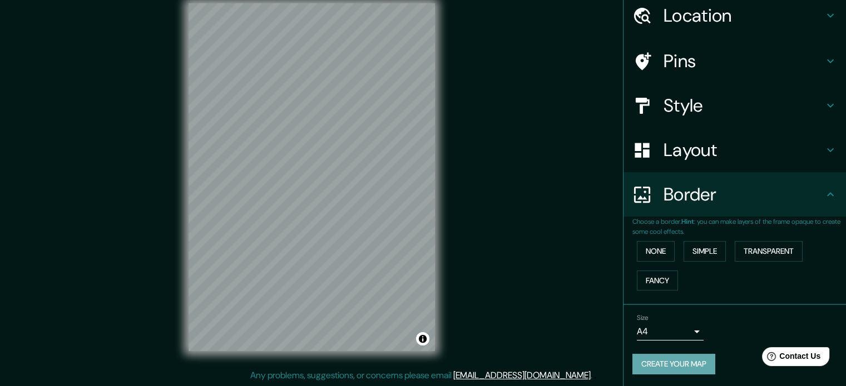
click at [665, 365] on button "Create your map" at bounding box center [673, 364] width 83 height 21
click at [663, 260] on button "None" at bounding box center [656, 251] width 38 height 21
click at [660, 255] on button "None" at bounding box center [656, 251] width 38 height 21
click at [688, 255] on button "Simple" at bounding box center [704, 251] width 42 height 21
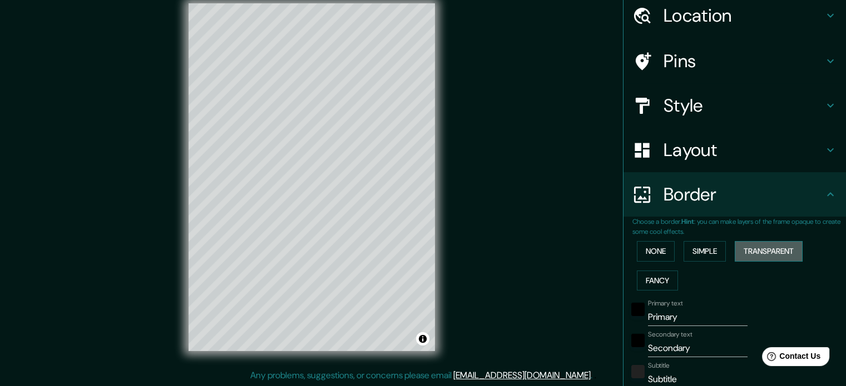
click at [740, 255] on button "Transparent" at bounding box center [768, 251] width 68 height 21
click at [742, 255] on button "Transparent" at bounding box center [768, 251] width 68 height 21
type input "213"
type input "35"
drag, startPoint x: 676, startPoint y: 319, endPoint x: 632, endPoint y: 317, distance: 44.5
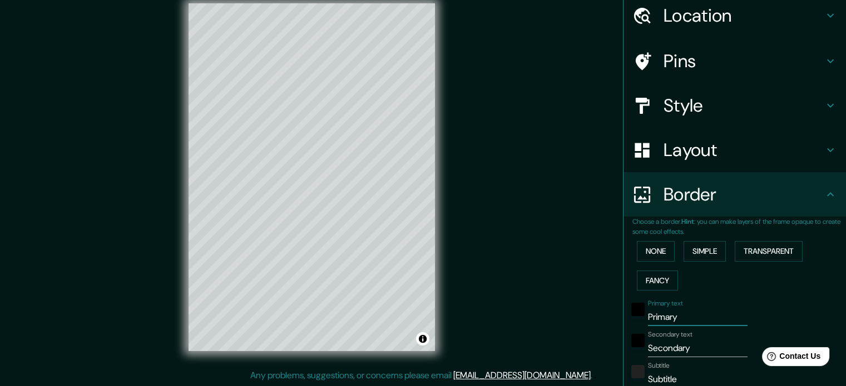
click at [636, 316] on div "Primary text Primary" at bounding box center [719, 313] width 182 height 27
type input "213"
type input "35"
drag, startPoint x: 708, startPoint y: 354, endPoint x: 630, endPoint y: 345, distance: 78.9
click at [630, 345] on div "Secondary text Secondary" at bounding box center [719, 344] width 182 height 27
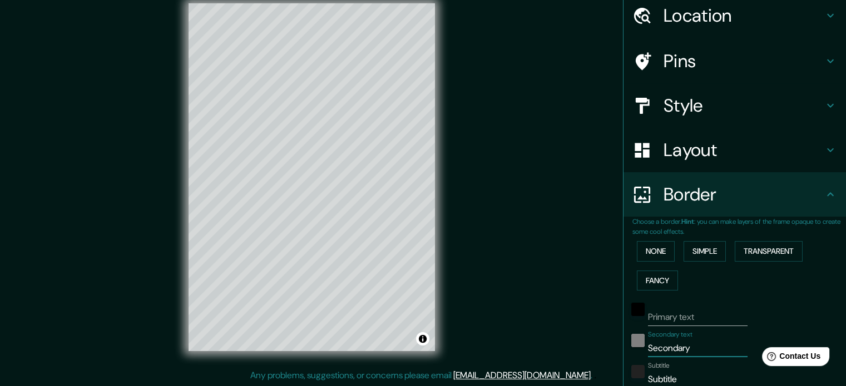
type input "213"
type input "35"
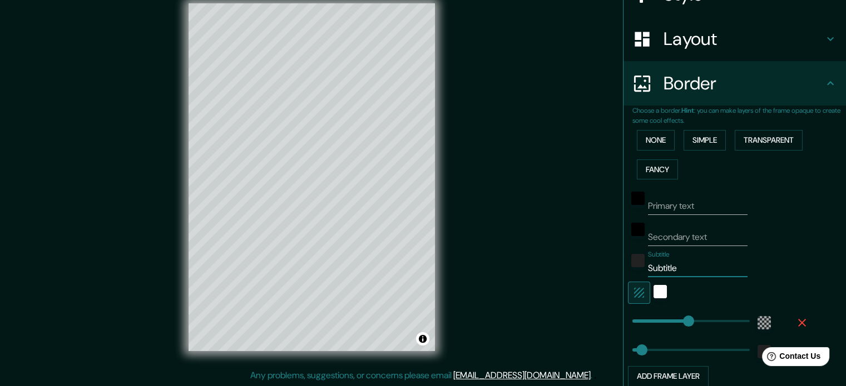
drag, startPoint x: 685, startPoint y: 273, endPoint x: 642, endPoint y: 269, distance: 43.0
click at [648, 269] on input "Subtitle" at bounding box center [698, 269] width 100 height 18
type input "S"
type input "213"
type input "35"
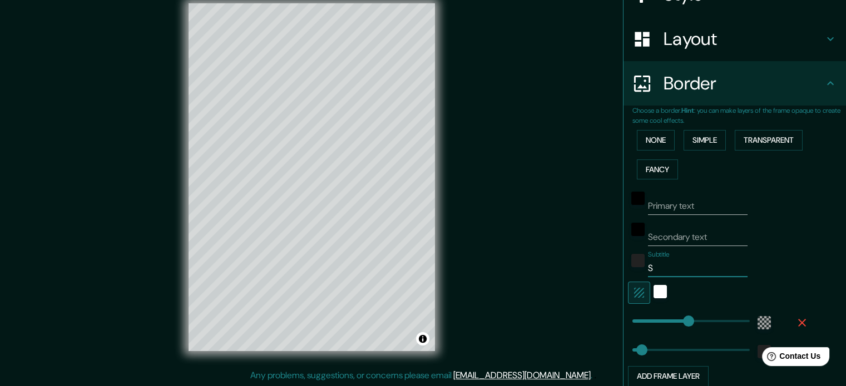
type input "213"
type input "35"
type input "213"
click at [795, 322] on icon "button" at bounding box center [801, 322] width 13 height 13
click at [714, 141] on button "Simple" at bounding box center [704, 140] width 42 height 21
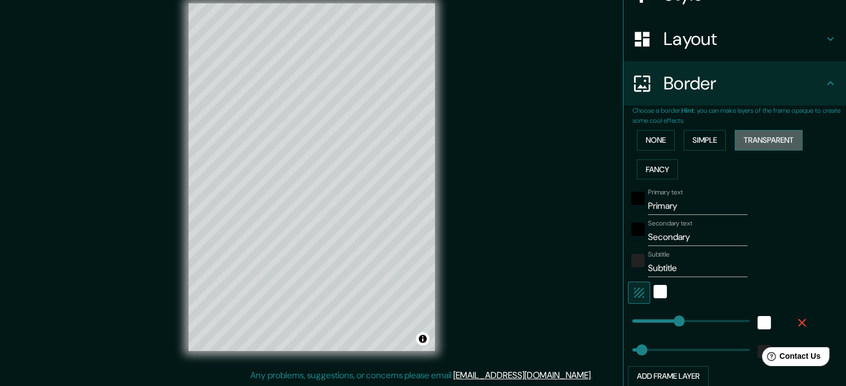
click at [761, 146] on button "Transparent" at bounding box center [768, 140] width 68 height 21
type input "1"
drag, startPoint x: 680, startPoint y: 320, endPoint x: 620, endPoint y: 317, distance: 60.1
type input "35"
click at [795, 316] on icon "button" at bounding box center [801, 322] width 13 height 13
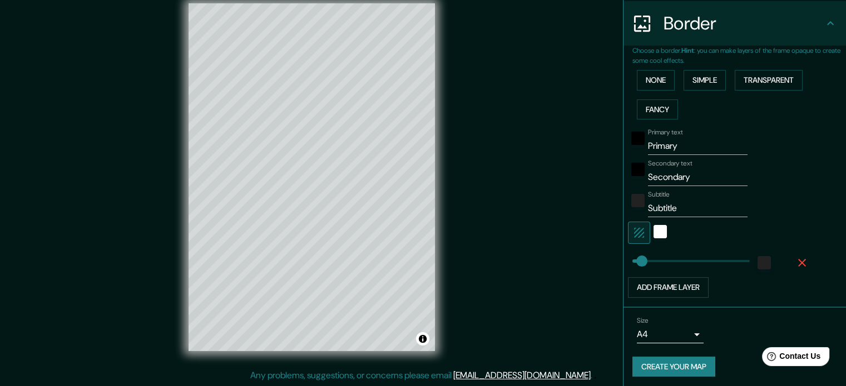
scroll to position [216, 0]
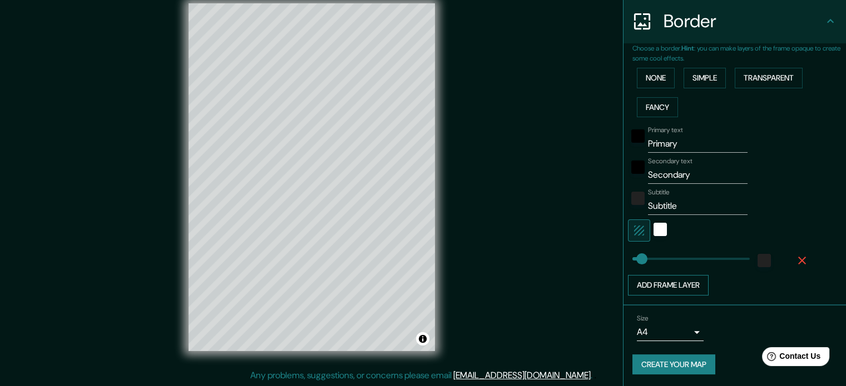
click at [689, 280] on button "Add frame layer" at bounding box center [668, 285] width 81 height 21
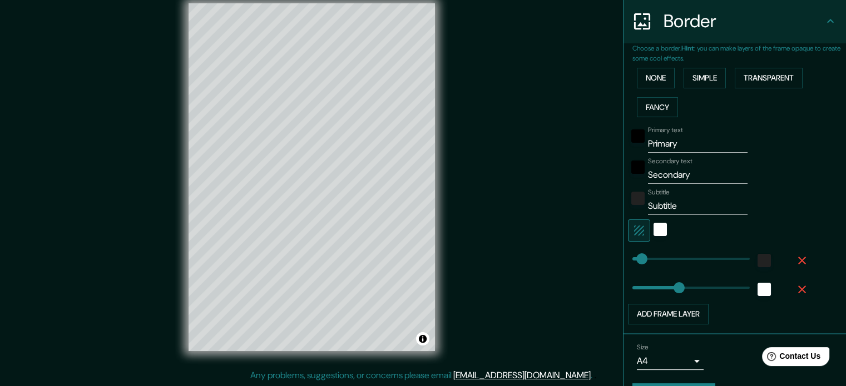
click at [800, 286] on button "button" at bounding box center [802, 290] width 36 height 20
type input "35"
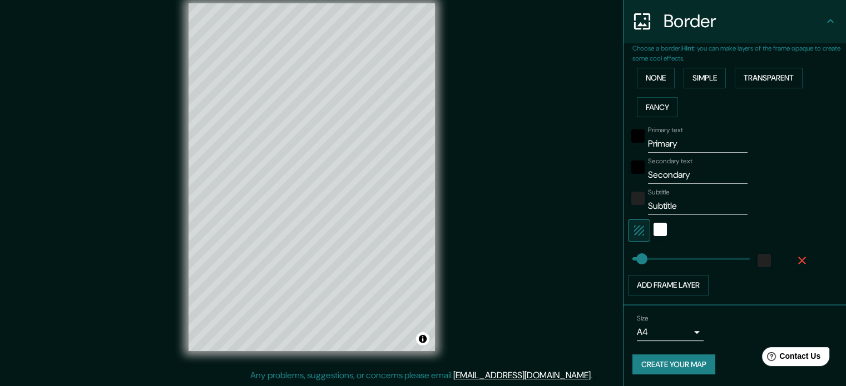
click at [798, 259] on icon "button" at bounding box center [802, 261] width 8 height 8
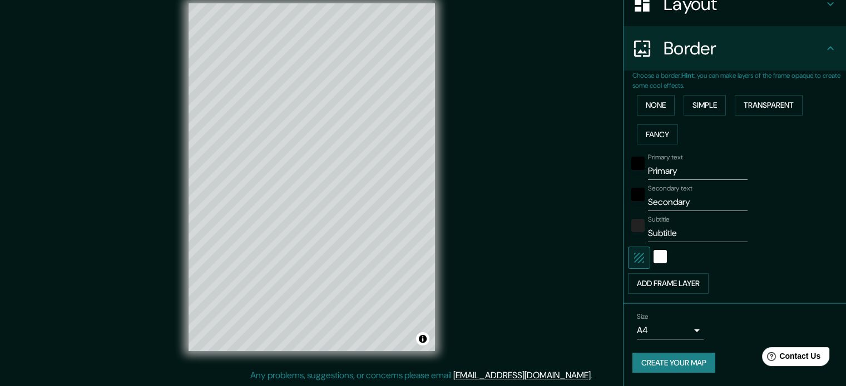
scroll to position [187, 0]
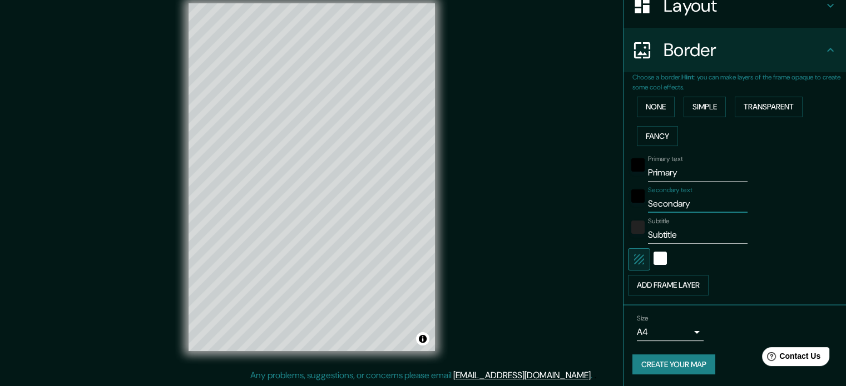
drag, startPoint x: 693, startPoint y: 207, endPoint x: 620, endPoint y: 202, distance: 73.0
click at [628, 202] on div "Secondary text Secondary" at bounding box center [719, 199] width 182 height 27
drag, startPoint x: 687, startPoint y: 172, endPoint x: 643, endPoint y: 175, distance: 44.6
click at [648, 175] on input "Primary" at bounding box center [698, 173] width 100 height 18
type input "P"
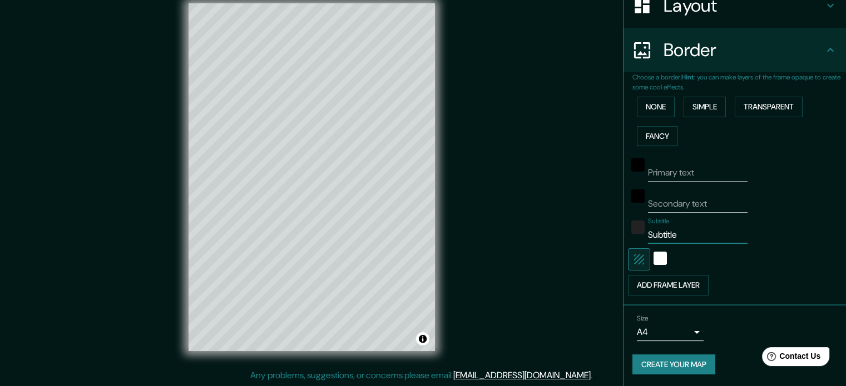
drag, startPoint x: 682, startPoint y: 240, endPoint x: 634, endPoint y: 240, distance: 47.8
click at [634, 240] on div "Subtitle Subtitle" at bounding box center [719, 230] width 182 height 27
click at [714, 108] on button "Simple" at bounding box center [704, 107] width 42 height 21
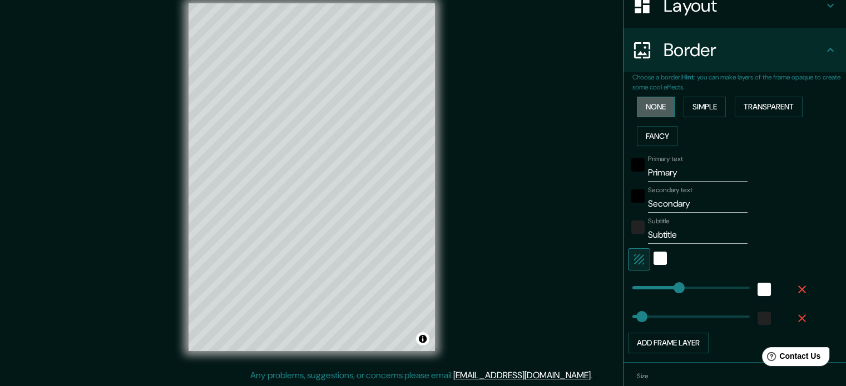
click at [656, 103] on button "None" at bounding box center [656, 107] width 38 height 21
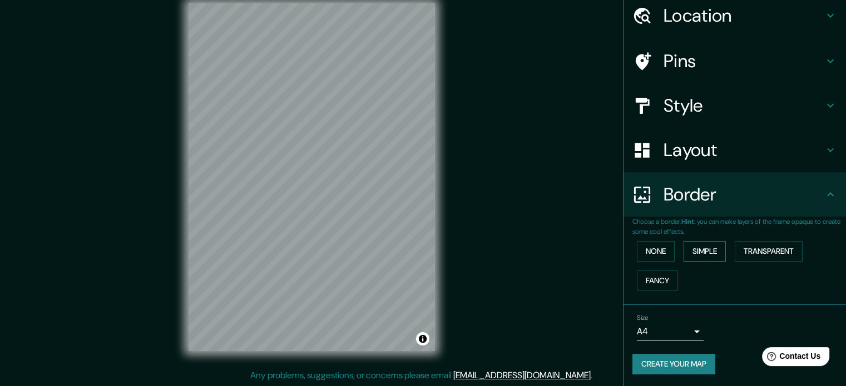
click at [695, 250] on button "Simple" at bounding box center [704, 251] width 42 height 21
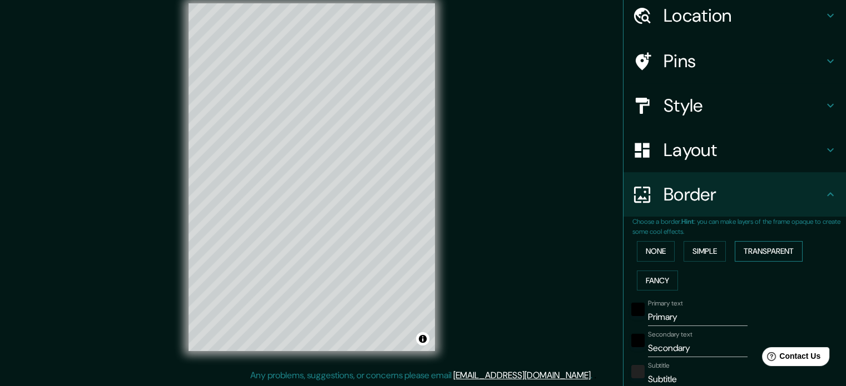
click at [748, 249] on button "Transparent" at bounding box center [768, 251] width 68 height 21
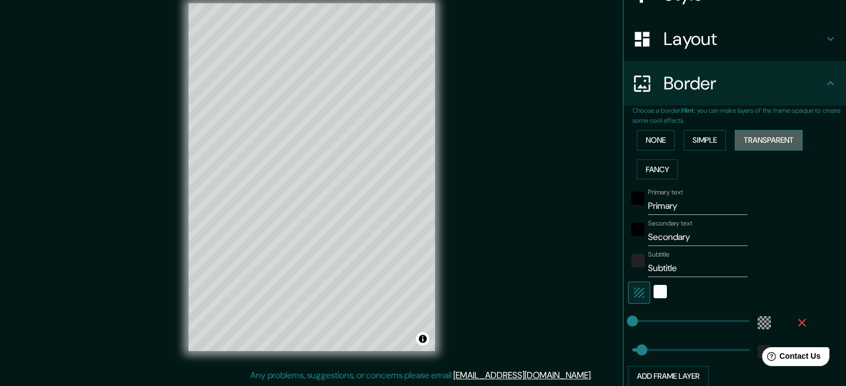
click at [748, 132] on button "Transparent" at bounding box center [768, 140] width 68 height 21
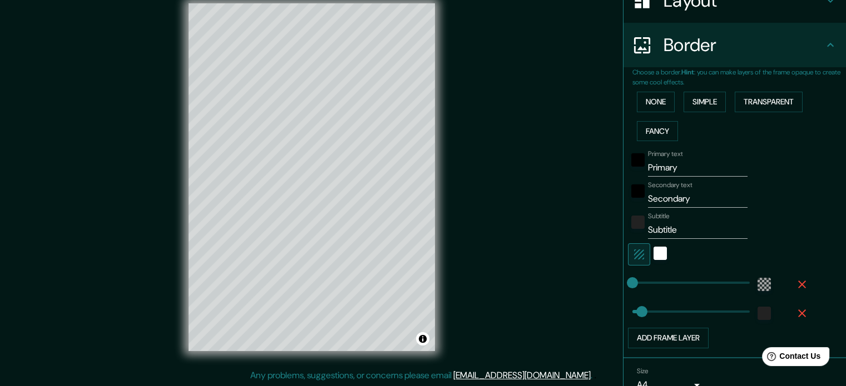
scroll to position [209, 0]
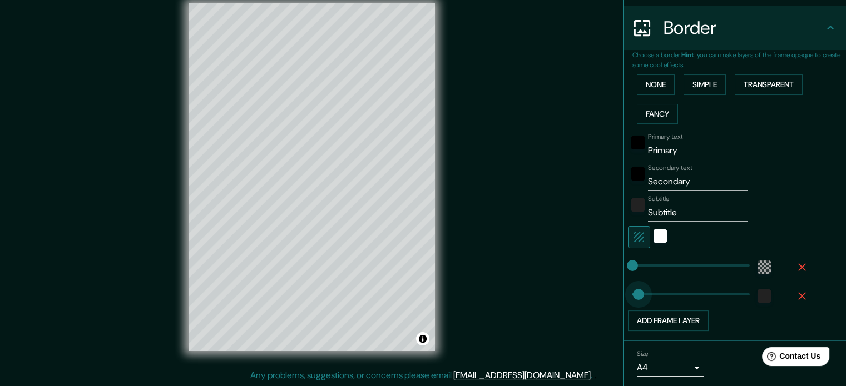
type input "0"
drag, startPoint x: 634, startPoint y: 293, endPoint x: 618, endPoint y: 293, distance: 15.6
type input "64"
drag, startPoint x: 629, startPoint y: 294, endPoint x: 643, endPoint y: 291, distance: 13.5
type input "22"
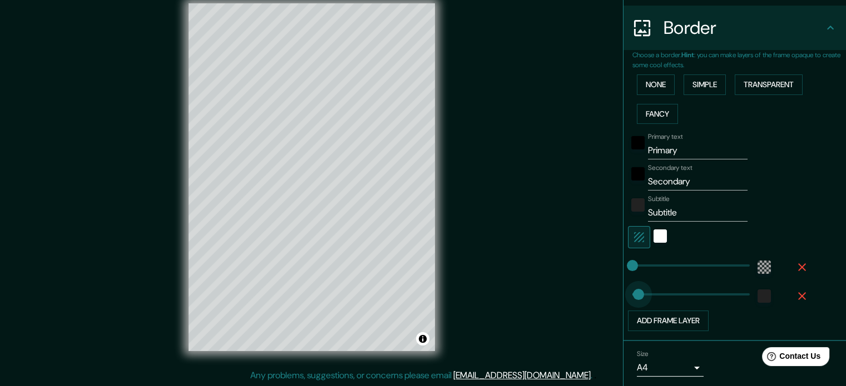
drag, startPoint x: 638, startPoint y: 291, endPoint x: 629, endPoint y: 291, distance: 8.3
type input "121"
drag, startPoint x: 627, startPoint y: 264, endPoint x: 656, endPoint y: 266, distance: 29.6
type input "0"
drag, startPoint x: 656, startPoint y: 266, endPoint x: 608, endPoint y: 264, distance: 48.4
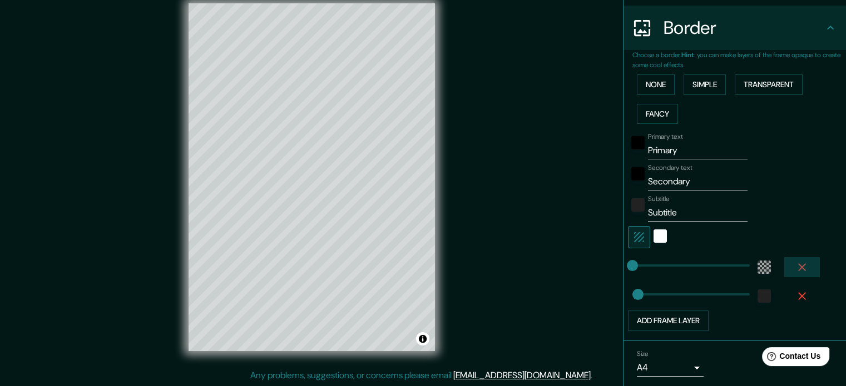
click at [795, 267] on icon "button" at bounding box center [801, 267] width 13 height 13
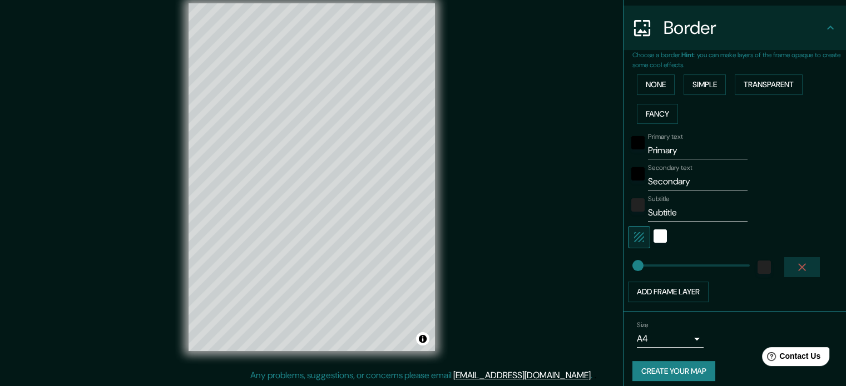
click at [795, 264] on icon "button" at bounding box center [801, 267] width 13 height 13
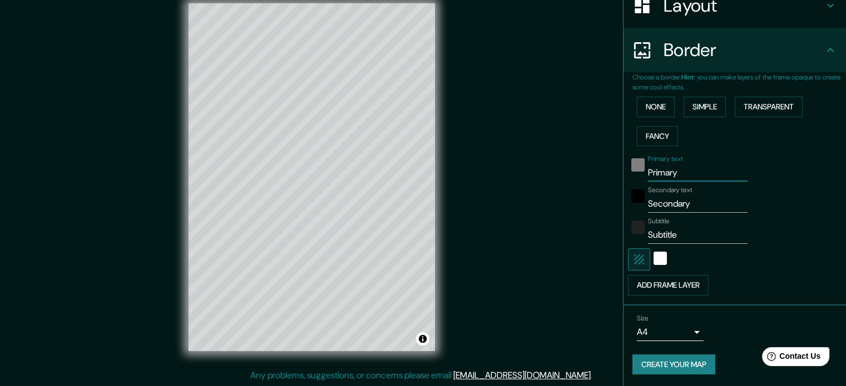
drag, startPoint x: 687, startPoint y: 175, endPoint x: 634, endPoint y: 168, distance: 53.9
click at [634, 168] on div "Primary text Primary" at bounding box center [719, 168] width 182 height 27
drag, startPoint x: 694, startPoint y: 206, endPoint x: 632, endPoint y: 204, distance: 62.9
click at [633, 203] on div "Secondary text Secondary" at bounding box center [719, 199] width 182 height 27
drag, startPoint x: 674, startPoint y: 233, endPoint x: 647, endPoint y: 231, distance: 26.8
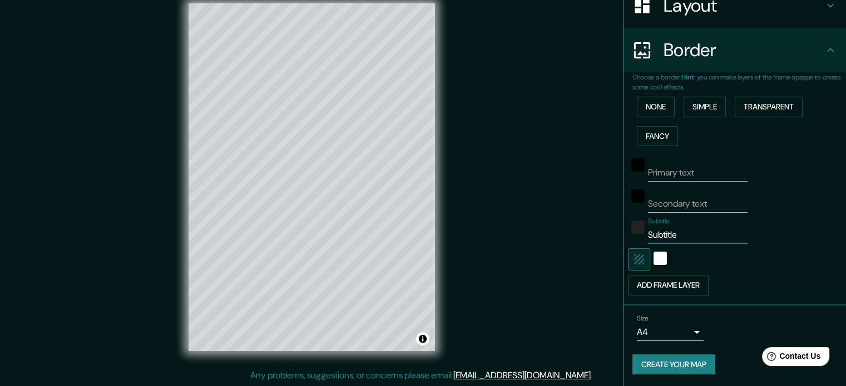
click at [648, 231] on input "Subtitle" at bounding box center [698, 235] width 100 height 18
type input "S"
click at [447, 275] on div "© Mapbox © OpenStreetMap Improve this map" at bounding box center [312, 178] width 282 height 384
click at [634, 256] on icon "button" at bounding box center [639, 260] width 10 height 10
click at [656, 366] on button "Create your map" at bounding box center [673, 365] width 83 height 21
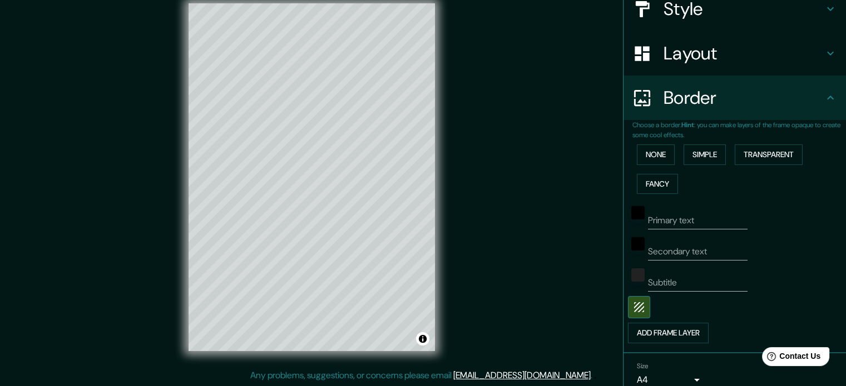
scroll to position [76, 0]
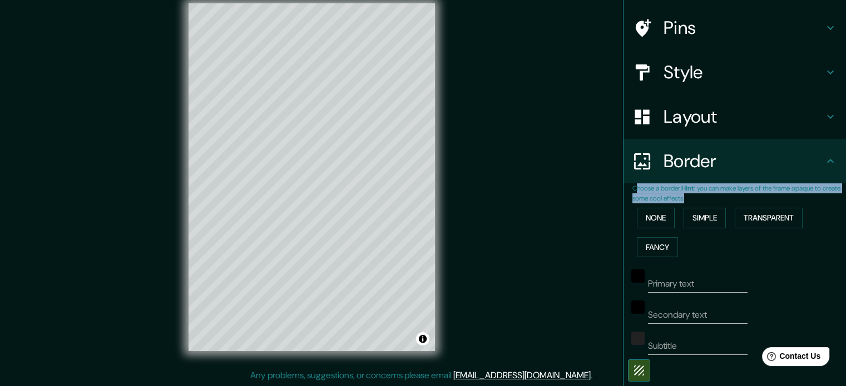
drag, startPoint x: 714, startPoint y: 198, endPoint x: 626, endPoint y: 186, distance: 88.7
click at [632, 186] on p "Choose a border. Hint : you can make layers of the frame opaque to create some …" at bounding box center [738, 193] width 213 height 20
drag, startPoint x: 623, startPoint y: 186, endPoint x: 705, endPoint y: 200, distance: 83.4
click at [705, 200] on div "Choose a border. Hint : you can make layers of the frame opaque to create some …" at bounding box center [734, 299] width 222 height 233
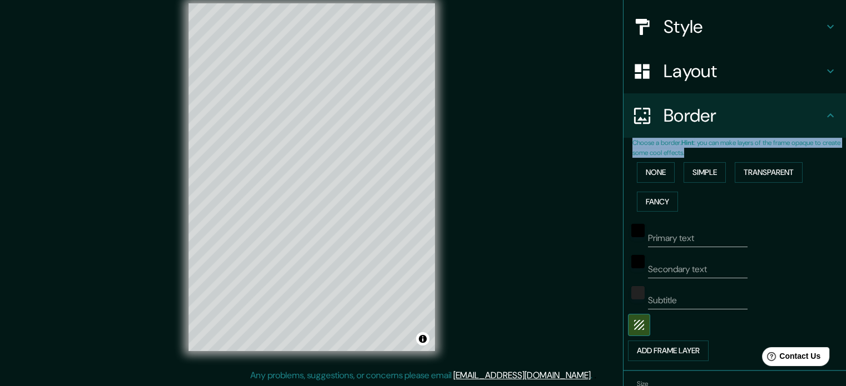
scroll to position [187, 0]
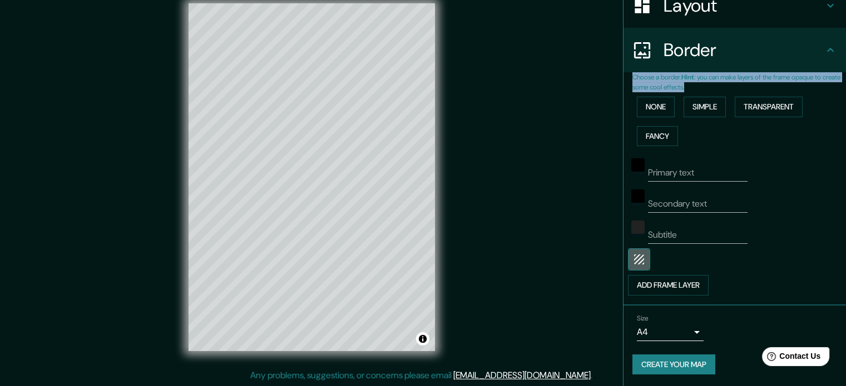
click at [632, 255] on icon "button" at bounding box center [638, 259] width 13 height 13
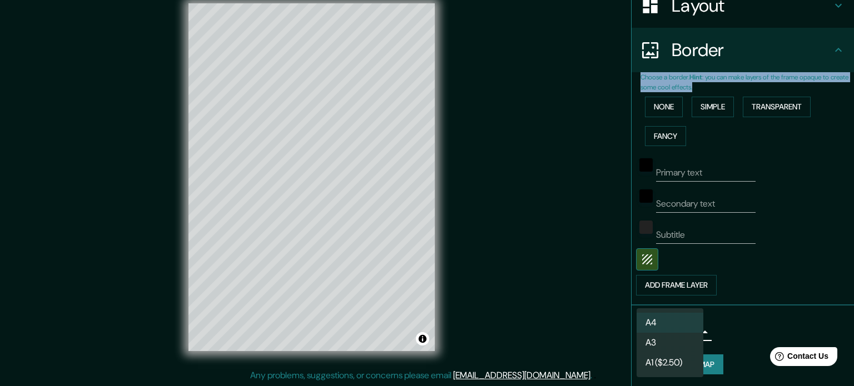
click at [679, 333] on body "Mappin Location Santa Rita, Yoro, Honduras Pins Style Layout Border Choose a bo…" at bounding box center [427, 179] width 854 height 386
click at [676, 322] on li "A4" at bounding box center [670, 323] width 67 height 20
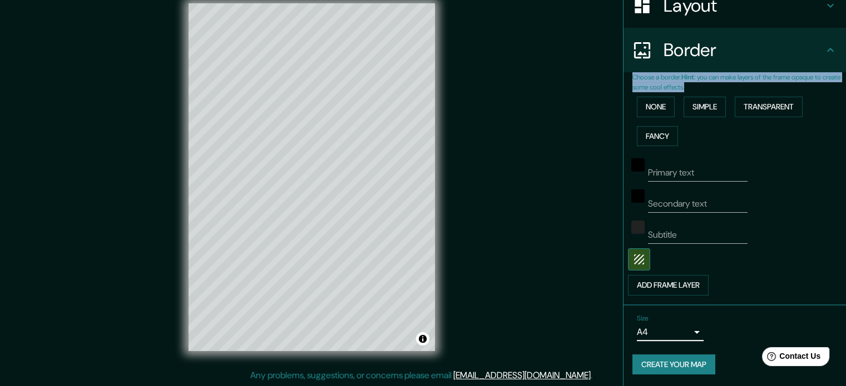
click at [674, 364] on button "Create your map" at bounding box center [673, 365] width 83 height 21
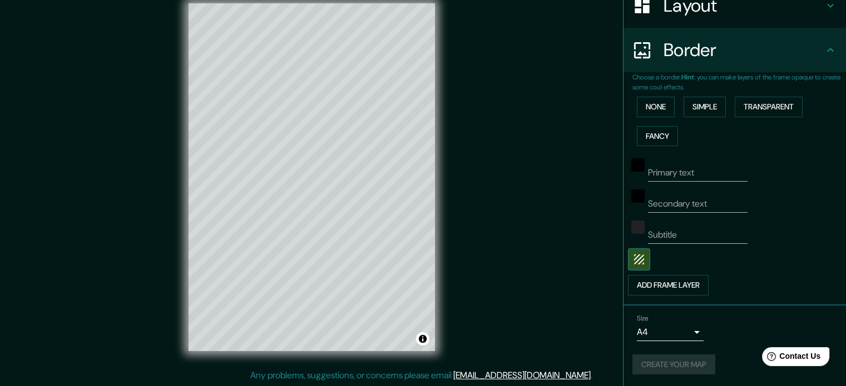
click at [758, 151] on div "Primary text Secondary text Subtitle Add frame layer" at bounding box center [721, 223] width 178 height 145
click at [749, 105] on button "Transparent" at bounding box center [768, 107] width 68 height 21
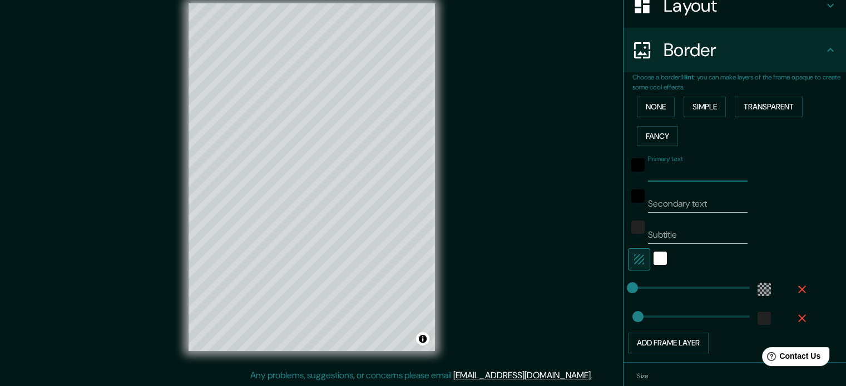
drag, startPoint x: 704, startPoint y: 177, endPoint x: 635, endPoint y: 177, distance: 68.9
click at [636, 177] on div "Primary text" at bounding box center [719, 168] width 182 height 27
drag, startPoint x: 713, startPoint y: 210, endPoint x: 662, endPoint y: 210, distance: 50.6
click at [662, 207] on input "Secondary text" at bounding box center [698, 204] width 100 height 18
click at [789, 237] on div "Subtitle" at bounding box center [719, 230] width 182 height 27
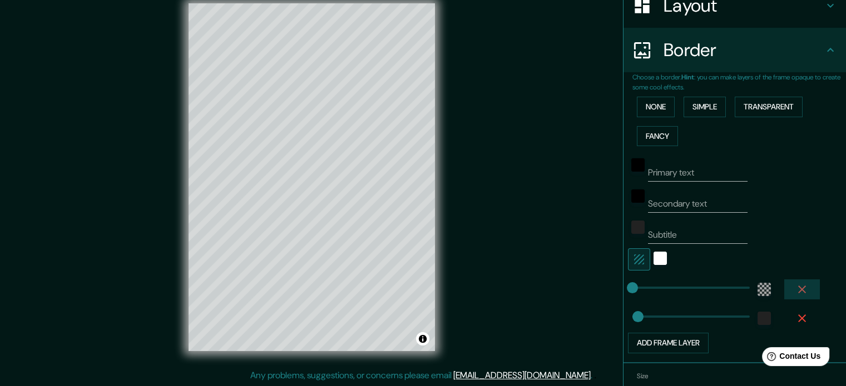
click at [795, 289] on icon "button" at bounding box center [801, 289] width 13 height 13
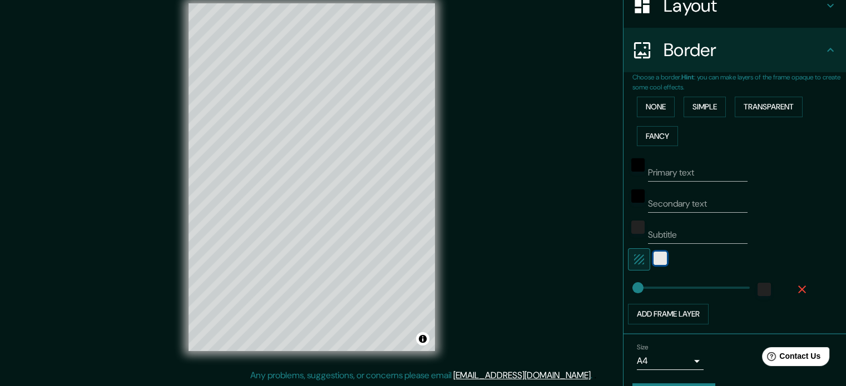
click at [653, 258] on div "white" at bounding box center [659, 258] width 13 height 13
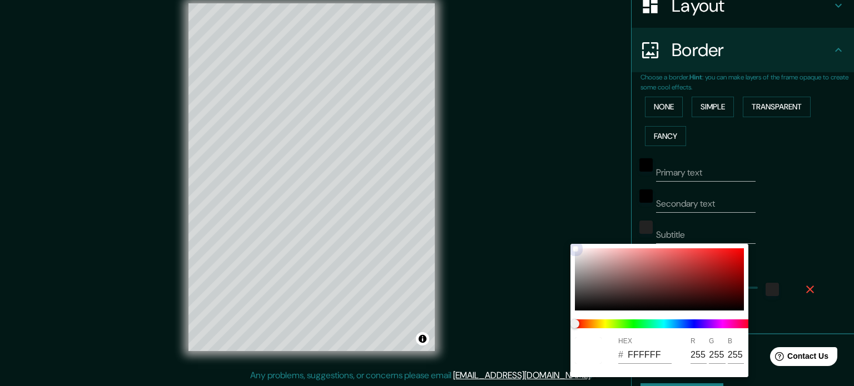
click at [651, 257] on div at bounding box center [659, 280] width 169 height 62
type input "D97777"
type input "217"
type input "119"
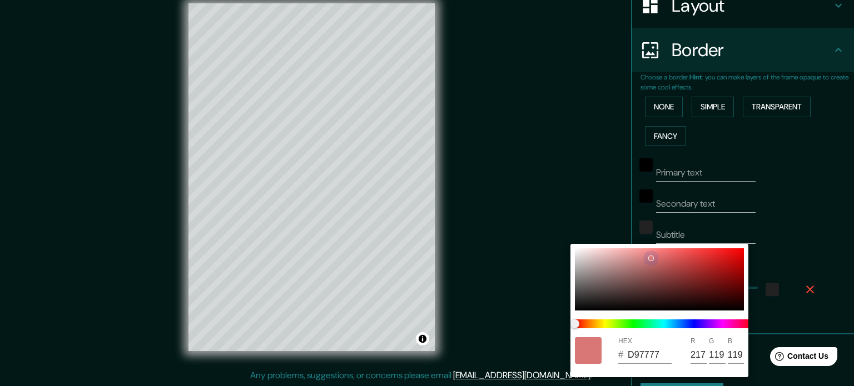
type input "DD8D8D"
type input "221"
type input "141"
type input "DD9191"
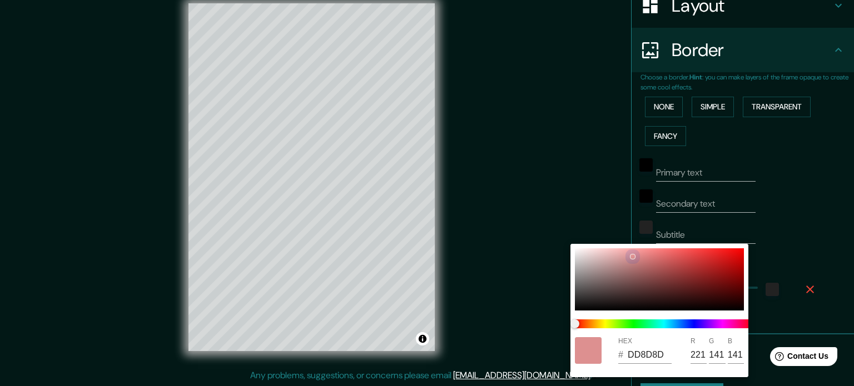
type input "145"
type input "DD9494"
type input "148"
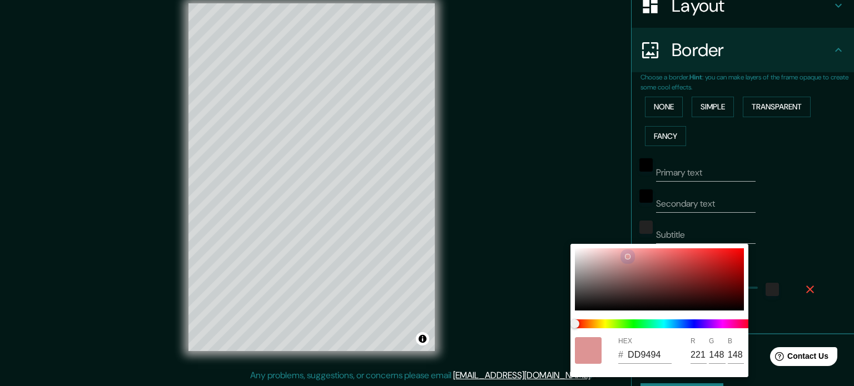
type input "DD9898"
type input "152"
type input "DD9A9A"
type input "154"
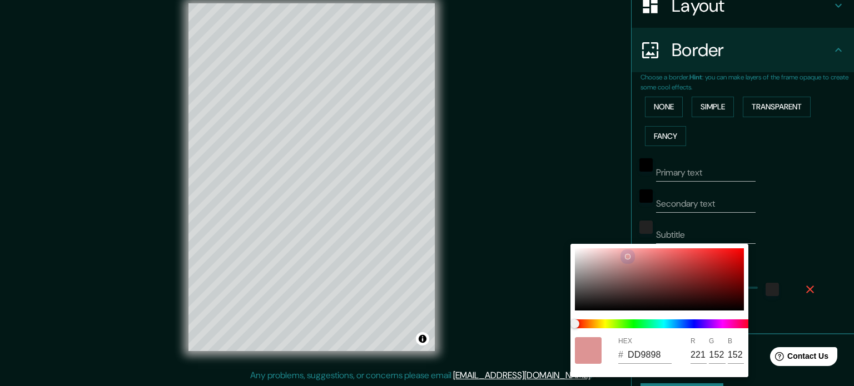
type input "154"
type input "DD9C9C"
type input "156"
type input "D9A1A1"
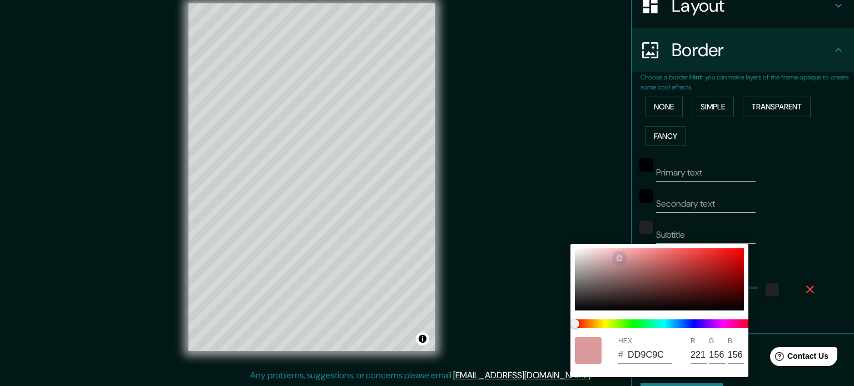
type input "217"
type input "161"
type input "D4A9A9"
type input "212"
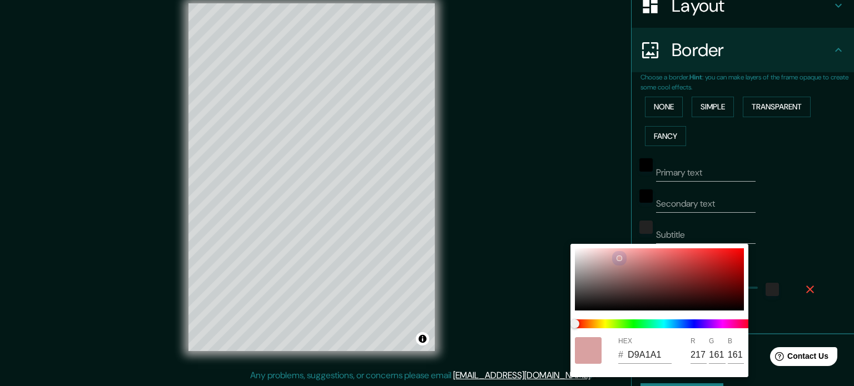
type input "169"
type input "D0B2B2"
type input "208"
type input "178"
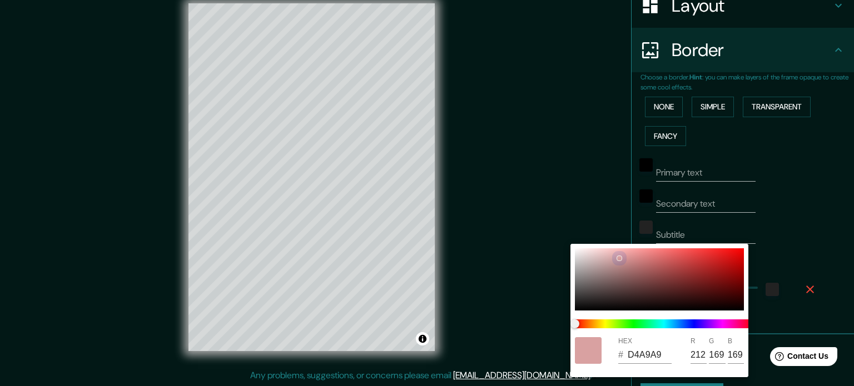
type input "178"
type input "D7C4C4"
type input "215"
type input "196"
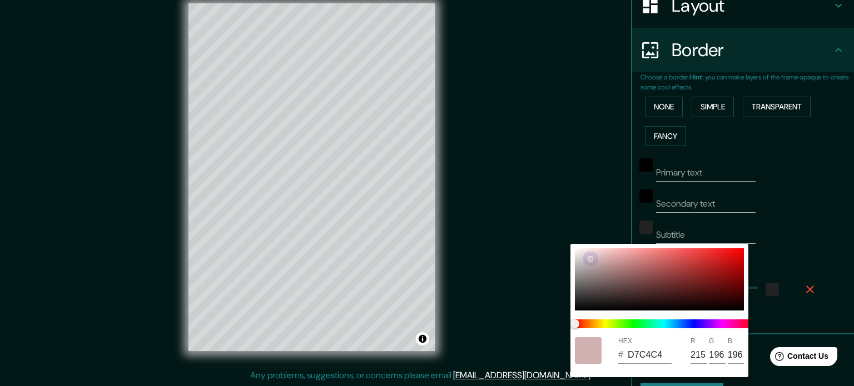
type input "E0DBDB"
type input "224"
type input "219"
type input "E2DFDF"
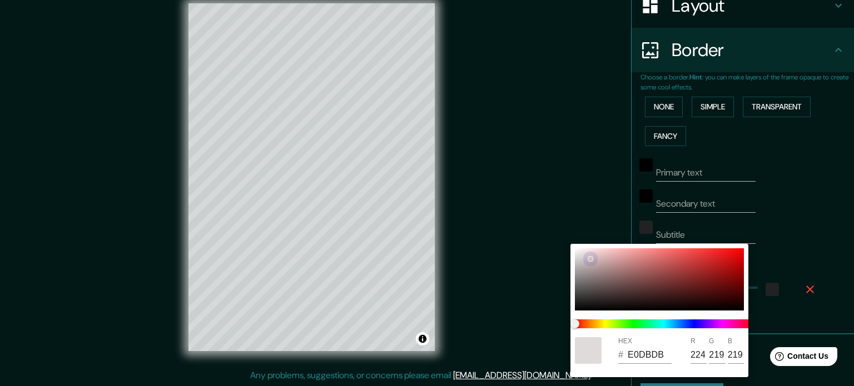
type input "226"
type input "223"
type input "EBEBEB"
type input "235"
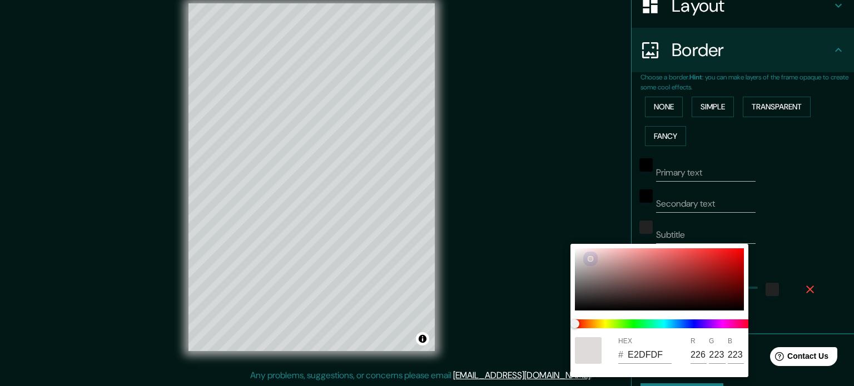
type input "235"
drag, startPoint x: 633, startPoint y: 257, endPoint x: 560, endPoint y: 245, distance: 73.2
click at [560, 245] on div "HEX # EBEBEB R 235 G 235 B 235" at bounding box center [427, 193] width 854 height 386
click at [739, 238] on div at bounding box center [427, 193] width 854 height 386
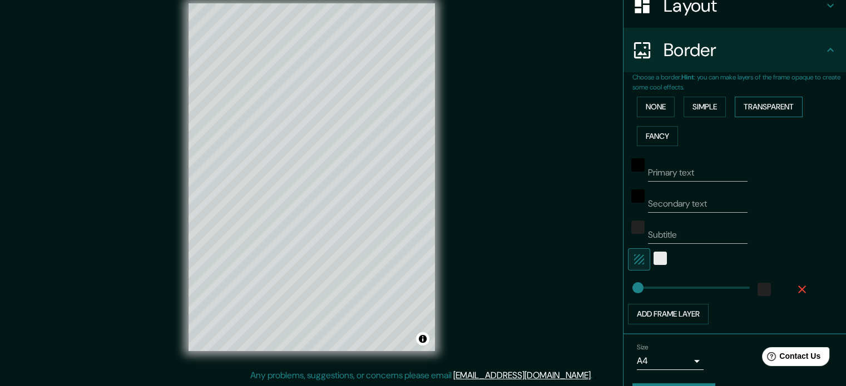
click at [756, 106] on button "Transparent" at bounding box center [768, 107] width 68 height 21
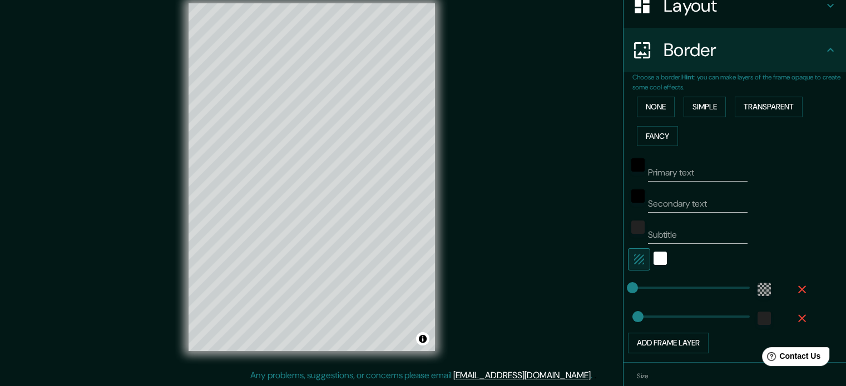
click at [713, 173] on input "Primary text" at bounding box center [698, 173] width 100 height 18
click at [724, 178] on input "Primary text" at bounding box center [698, 173] width 100 height 18
click at [759, 286] on div "color-55555544" at bounding box center [763, 289] width 13 height 13
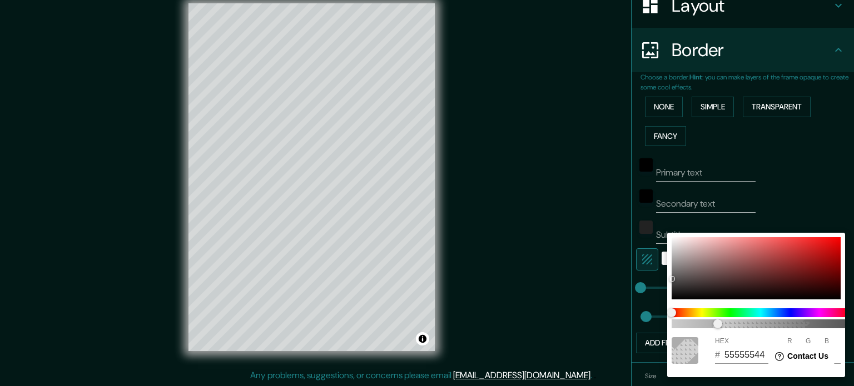
drag, startPoint x: 648, startPoint y: 299, endPoint x: 635, endPoint y: 291, distance: 14.7
click at [647, 298] on div at bounding box center [427, 193] width 854 height 386
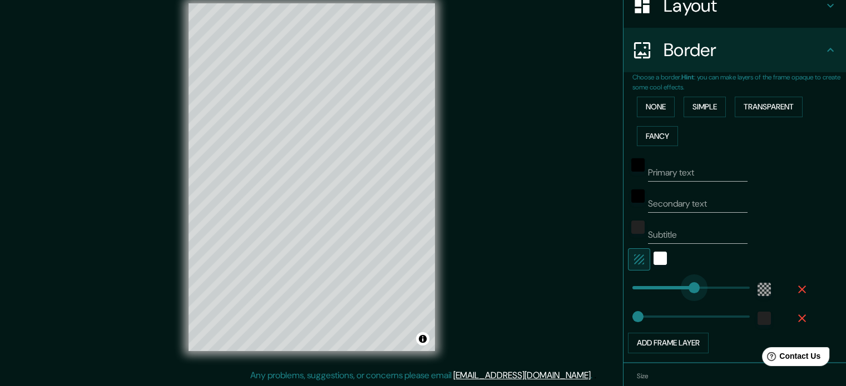
type input "291"
drag, startPoint x: 629, startPoint y: 291, endPoint x: 702, endPoint y: 304, distance: 73.4
type input "0"
drag, startPoint x: 698, startPoint y: 294, endPoint x: 614, endPoint y: 284, distance: 85.0
type input "182"
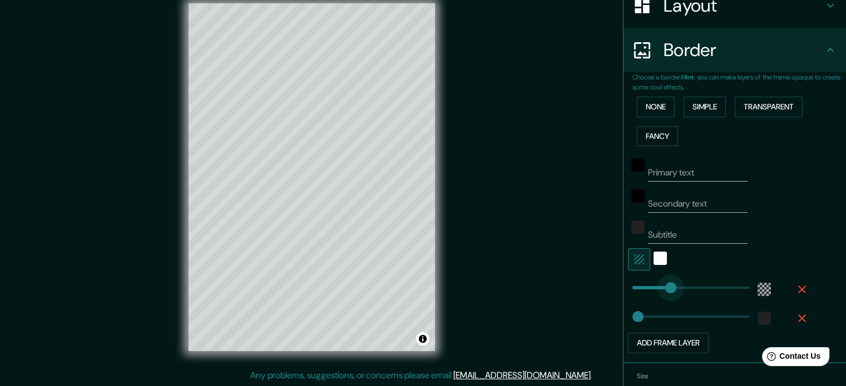
drag, startPoint x: 625, startPoint y: 286, endPoint x: 673, endPoint y: 290, distance: 47.5
type input "249"
drag, startPoint x: 673, startPoint y: 290, endPoint x: 690, endPoint y: 293, distance: 17.5
type input "228"
type input "180"
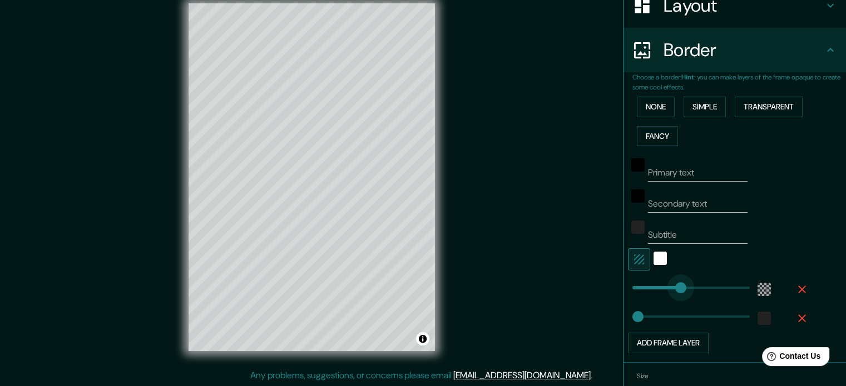
drag, startPoint x: 679, startPoint y: 292, endPoint x: 669, endPoint y: 292, distance: 10.0
type input "131"
type input "41"
drag, startPoint x: 653, startPoint y: 289, endPoint x: 634, endPoint y: 290, distance: 18.9
click at [688, 175] on input "Primary text" at bounding box center [698, 173] width 100 height 18
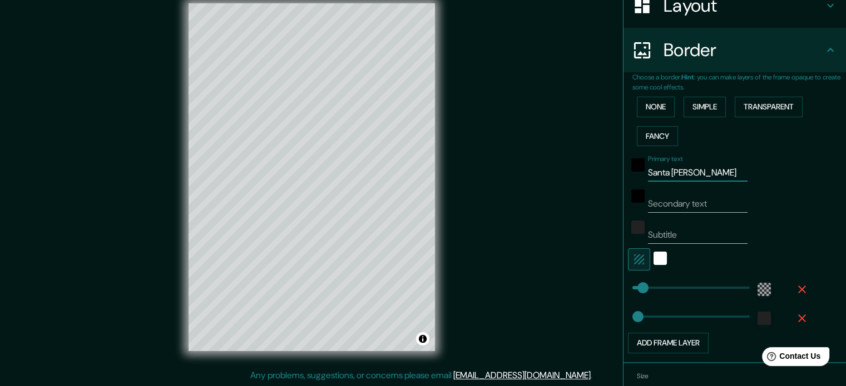
type input "Santa [PERSON_NAME]"
drag, startPoint x: 717, startPoint y: 206, endPoint x: 645, endPoint y: 200, distance: 72.0
click at [648, 200] on input "Secondary text" at bounding box center [698, 204] width 100 height 18
type input "Yoro"
drag, startPoint x: 676, startPoint y: 240, endPoint x: 663, endPoint y: 238, distance: 12.9
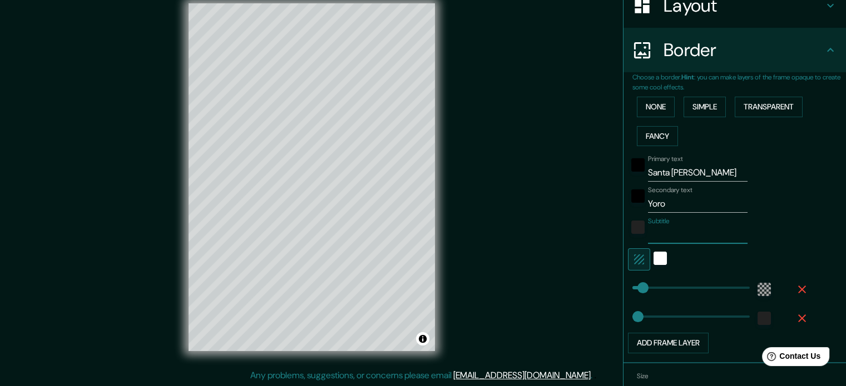
click at [663, 238] on input "Subtitle" at bounding box center [698, 235] width 100 height 18
click at [632, 230] on div "color-222222" at bounding box center [637, 227] width 13 height 13
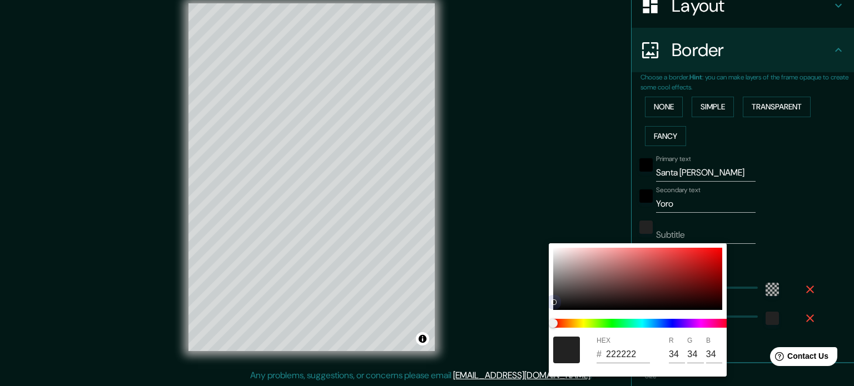
type input "1C1C1C"
type input "28"
drag, startPoint x: 553, startPoint y: 303, endPoint x: 549, endPoint y: 244, distance: 59.1
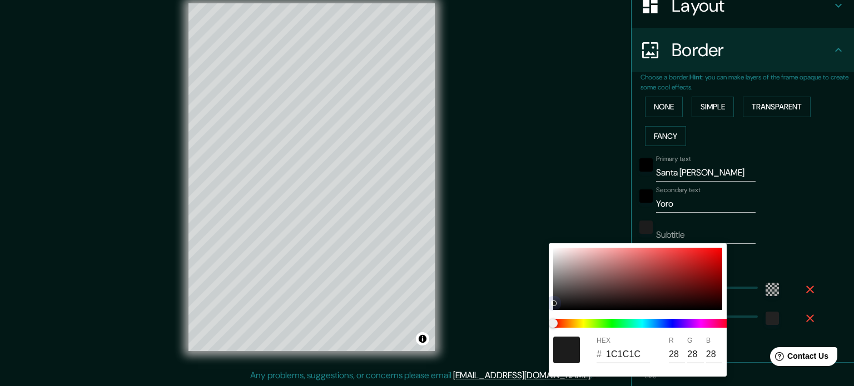
click at [549, 239] on div "HEX # 1C1C1C R 28 G 28 B 28" at bounding box center [427, 193] width 854 height 386
click at [555, 249] on div at bounding box center [637, 279] width 169 height 62
type input "F9F7F7"
type input "249"
type input "247"
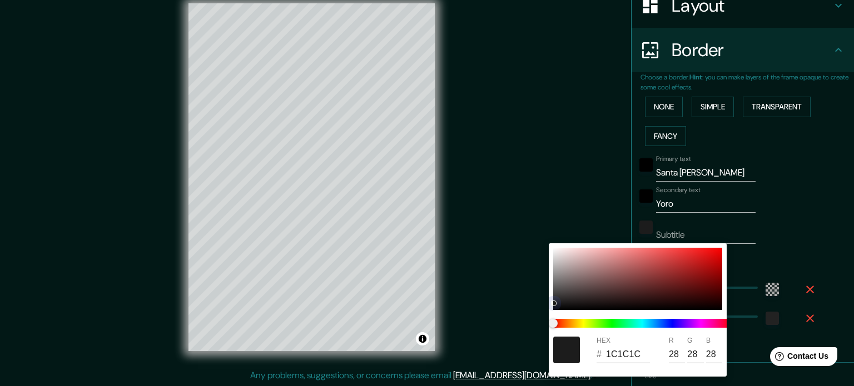
type input "247"
drag, startPoint x: 555, startPoint y: 249, endPoint x: 539, endPoint y: 247, distance: 16.2
click at [540, 247] on div "HEX # F9F7F7 R 249 G 247 B 247" at bounding box center [427, 193] width 854 height 386
click at [818, 247] on div at bounding box center [427, 193] width 854 height 386
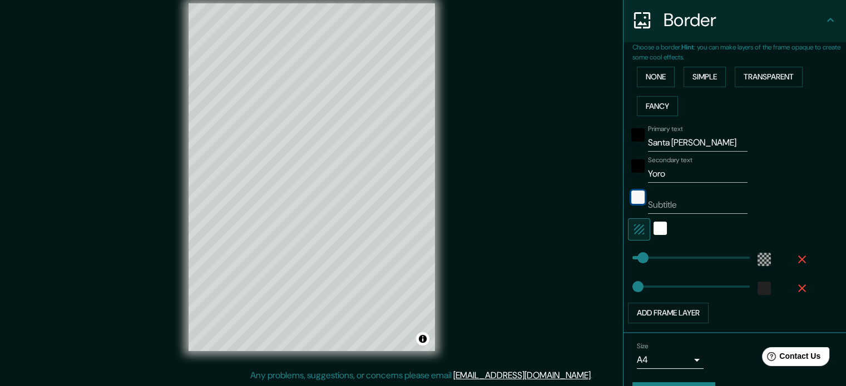
scroll to position [245, 0]
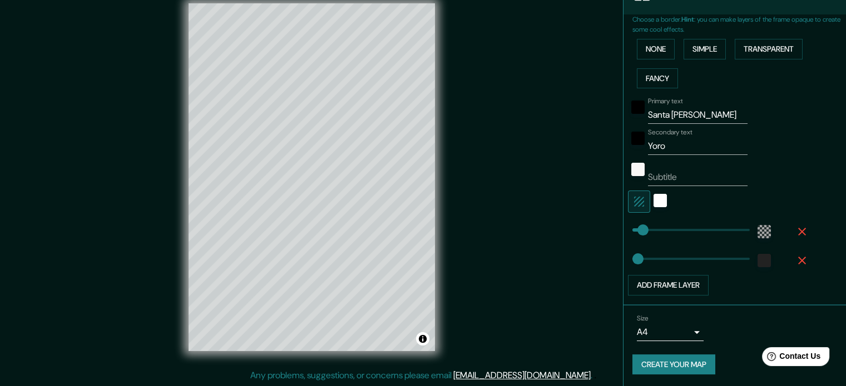
click at [688, 359] on button "Create your map" at bounding box center [673, 365] width 83 height 21
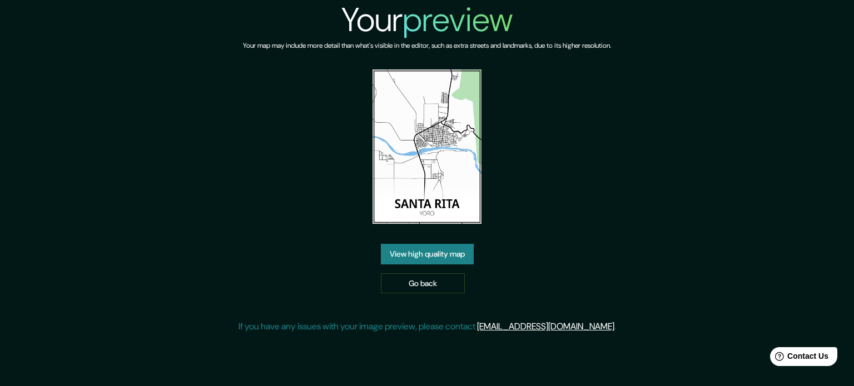
click at [463, 260] on link "View high quality map" at bounding box center [427, 254] width 93 height 21
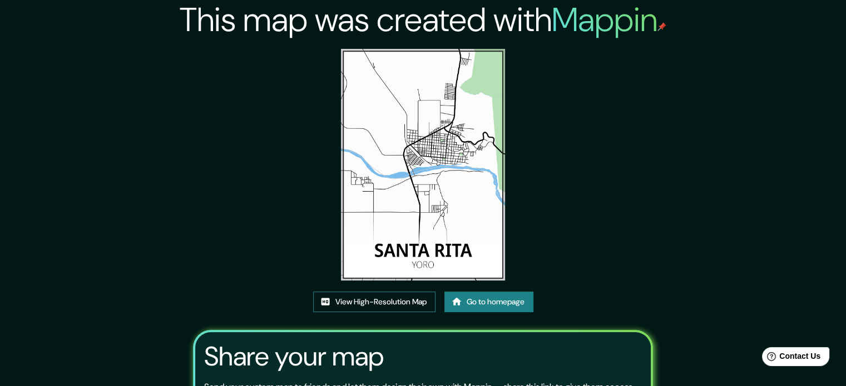
click at [371, 300] on link "View High-Resolution Map" at bounding box center [374, 302] width 122 height 21
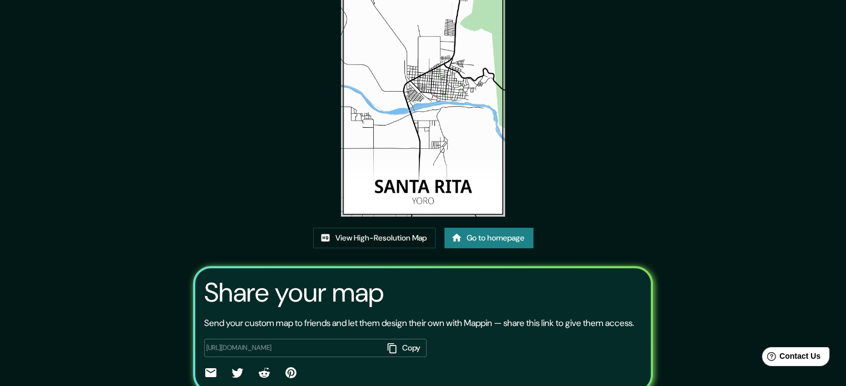
scroll to position [123, 0]
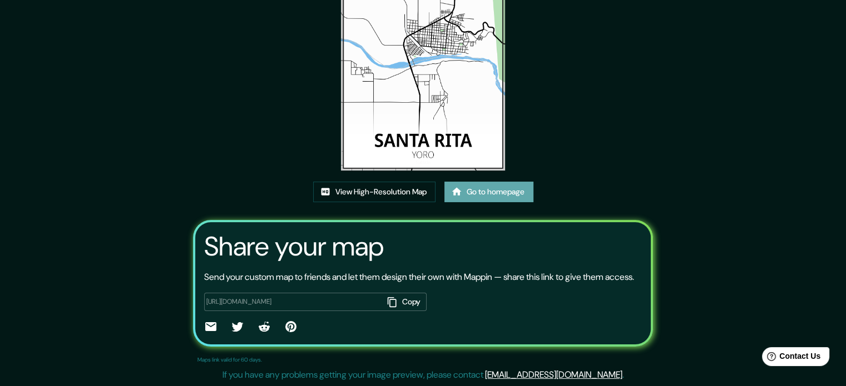
click at [479, 182] on link "Go to homepage" at bounding box center [488, 192] width 89 height 21
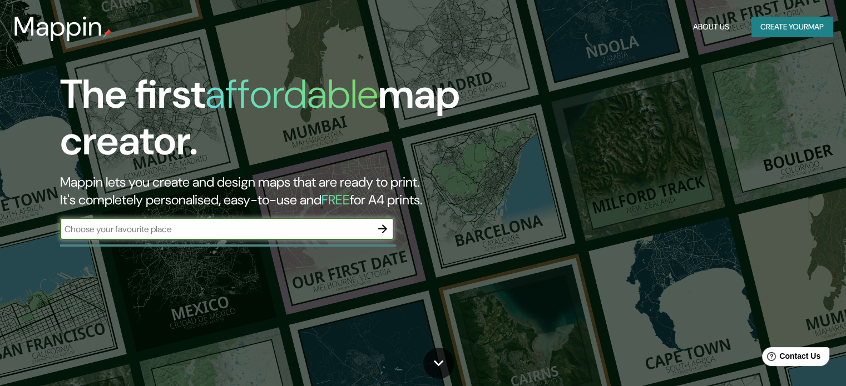
click at [787, 22] on button "Create your map" at bounding box center [791, 27] width 81 height 21
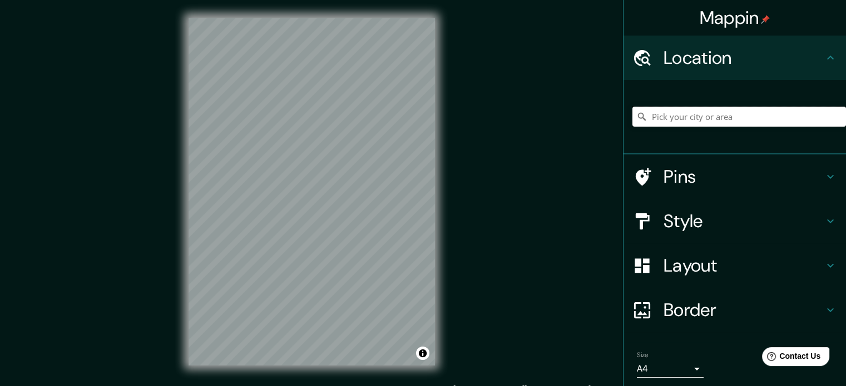
click at [686, 115] on input "Pick your city or area" at bounding box center [738, 117] width 213 height 20
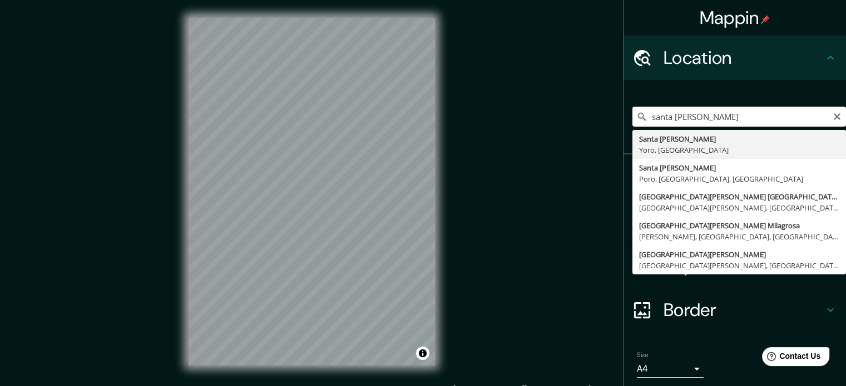
type input "Santa Rita, [GEOGRAPHIC_DATA], [GEOGRAPHIC_DATA]"
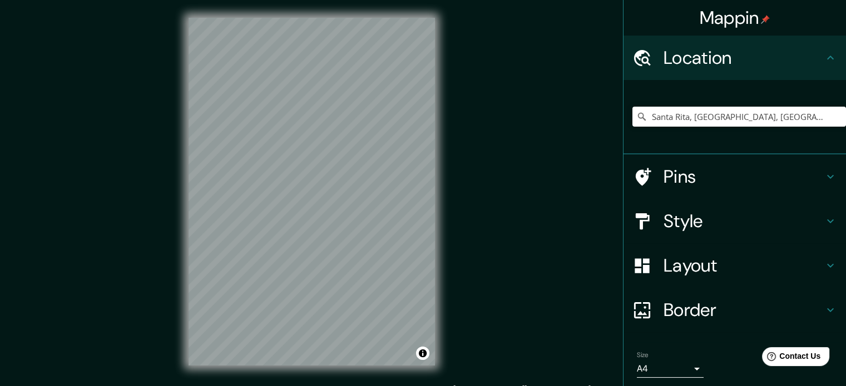
click at [719, 222] on h4 "Style" at bounding box center [743, 221] width 160 height 22
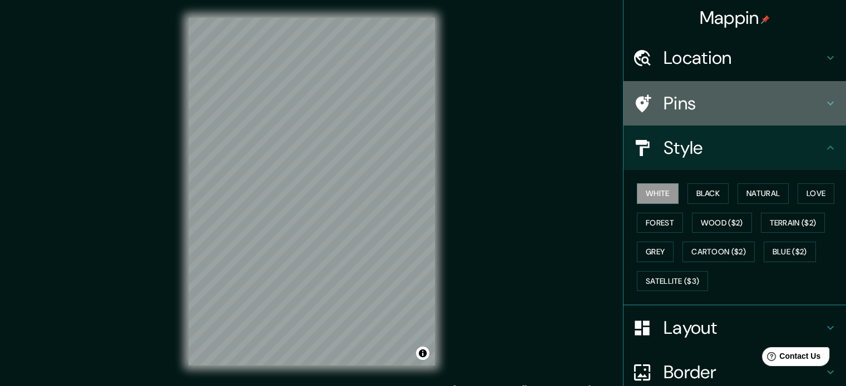
click at [691, 97] on h4 "Pins" at bounding box center [743, 103] width 160 height 22
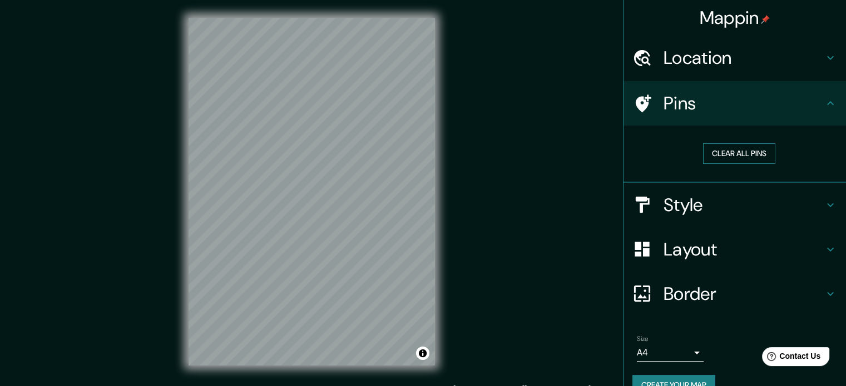
click at [721, 155] on button "Clear all pins" at bounding box center [739, 153] width 72 height 21
click at [623, 91] on div "Pins" at bounding box center [734, 103] width 222 height 44
click at [704, 216] on div "Style" at bounding box center [734, 205] width 222 height 44
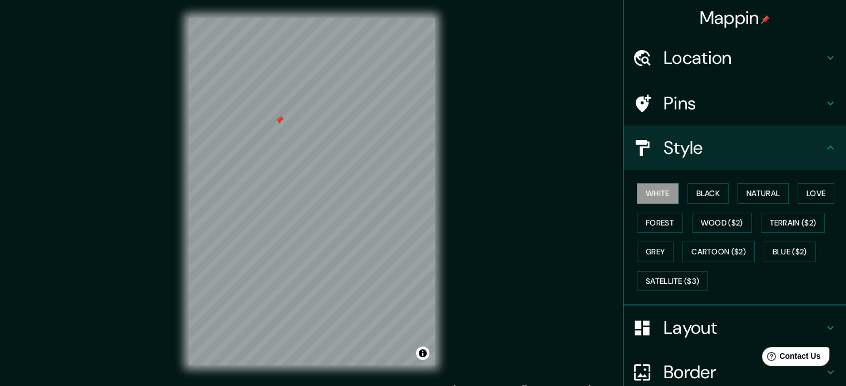
click at [694, 108] on h4 "Pins" at bounding box center [743, 103] width 160 height 22
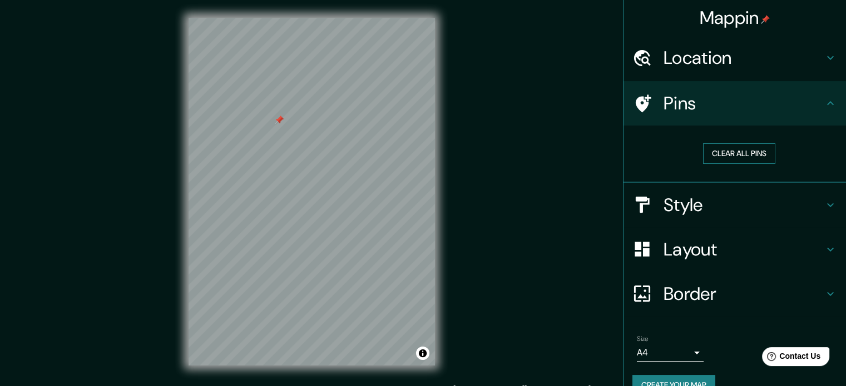
click at [715, 147] on button "Clear all pins" at bounding box center [739, 153] width 72 height 21
click at [687, 195] on h4 "Style" at bounding box center [743, 205] width 160 height 22
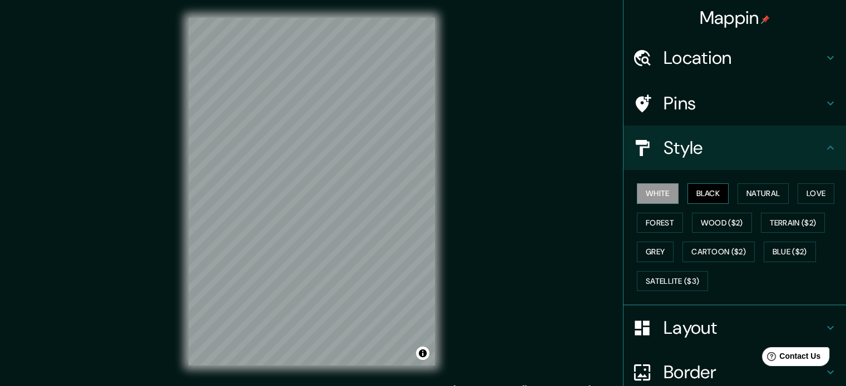
click at [699, 193] on button "Black" at bounding box center [708, 193] width 42 height 21
click at [737, 194] on button "Natural" at bounding box center [762, 193] width 51 height 21
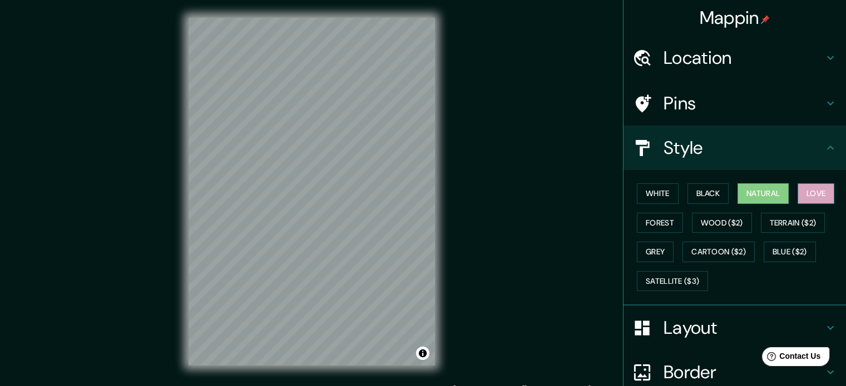
click at [797, 188] on button "Love" at bounding box center [815, 193] width 37 height 21
click at [648, 222] on button "Forest" at bounding box center [660, 223] width 46 height 21
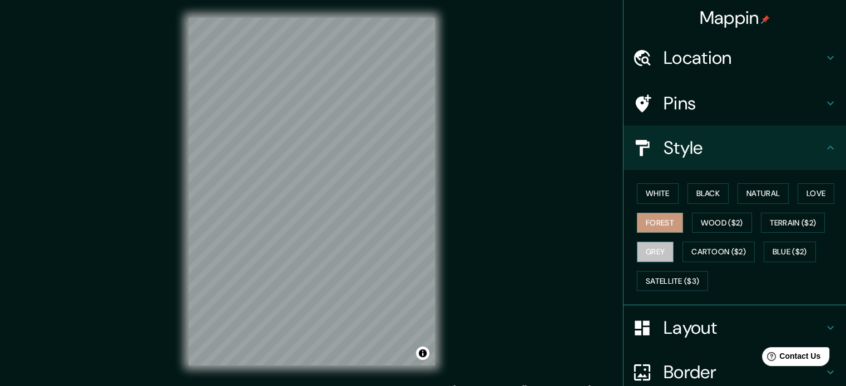
click at [659, 245] on button "Grey" at bounding box center [655, 252] width 37 height 21
click at [777, 251] on button "Blue ($2)" at bounding box center [789, 252] width 52 height 21
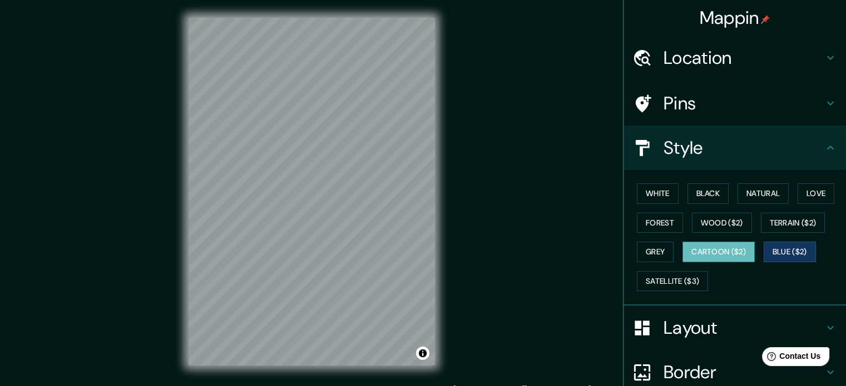
click at [736, 254] on button "Cartoon ($2)" at bounding box center [718, 252] width 72 height 21
click at [709, 202] on button "Black" at bounding box center [708, 193] width 42 height 21
click at [713, 250] on button "Cartoon ($2)" at bounding box center [718, 252] width 72 height 21
click at [789, 225] on button "Terrain ($2)" at bounding box center [793, 223] width 64 height 21
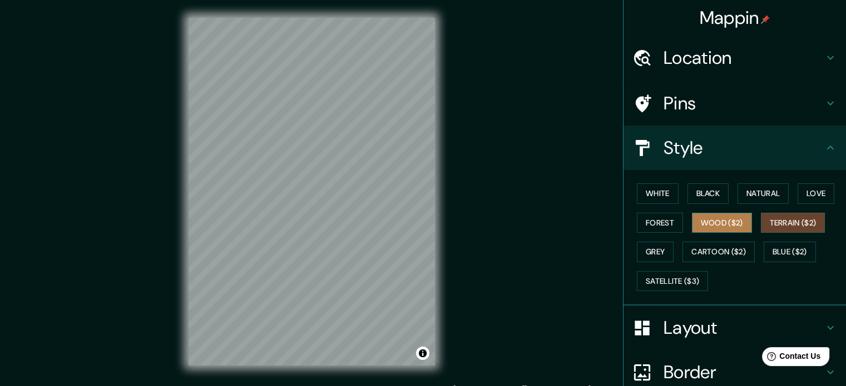
click at [729, 213] on button "Wood ($2)" at bounding box center [722, 223] width 60 height 21
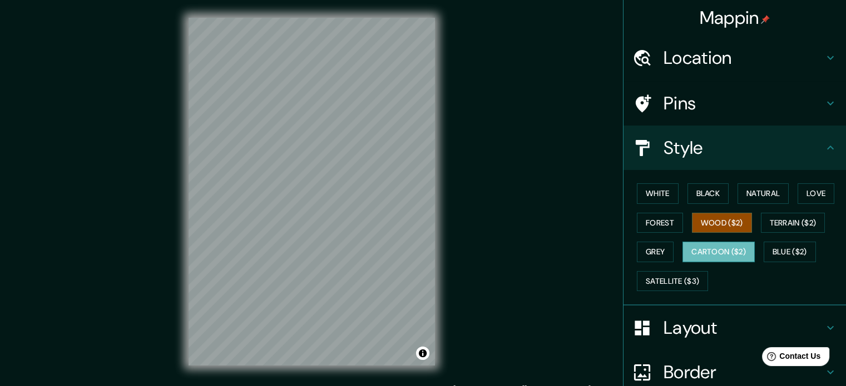
click at [702, 254] on button "Cartoon ($2)" at bounding box center [718, 252] width 72 height 21
click at [741, 195] on button "Natural" at bounding box center [762, 193] width 51 height 21
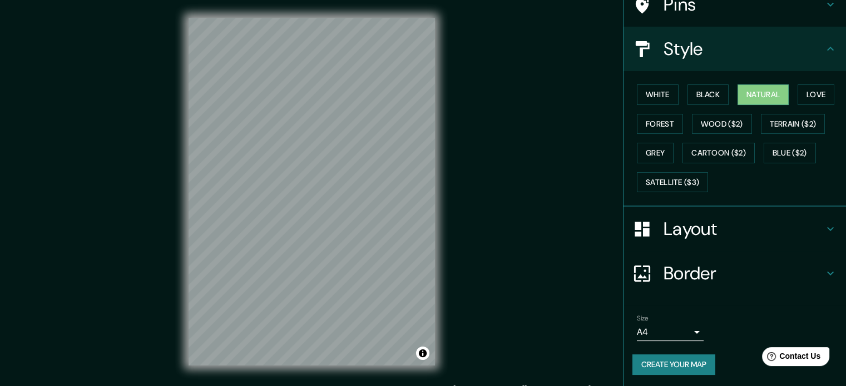
click at [798, 229] on h4 "Layout" at bounding box center [743, 229] width 160 height 22
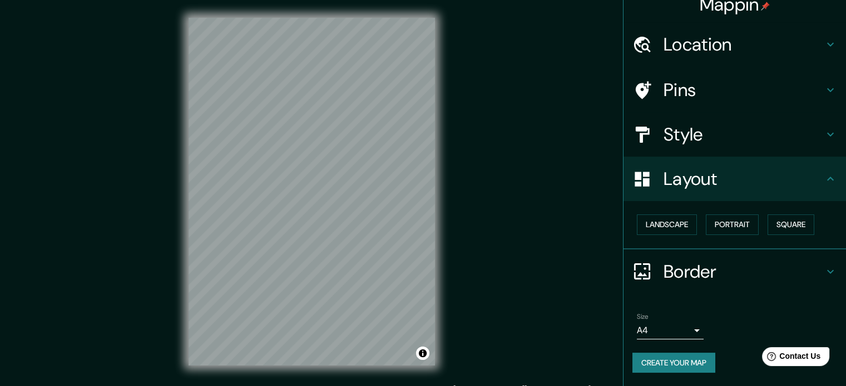
scroll to position [12, 0]
click at [717, 219] on button "Portrait" at bounding box center [731, 226] width 53 height 21
click at [674, 222] on button "Landscape" at bounding box center [667, 226] width 60 height 21
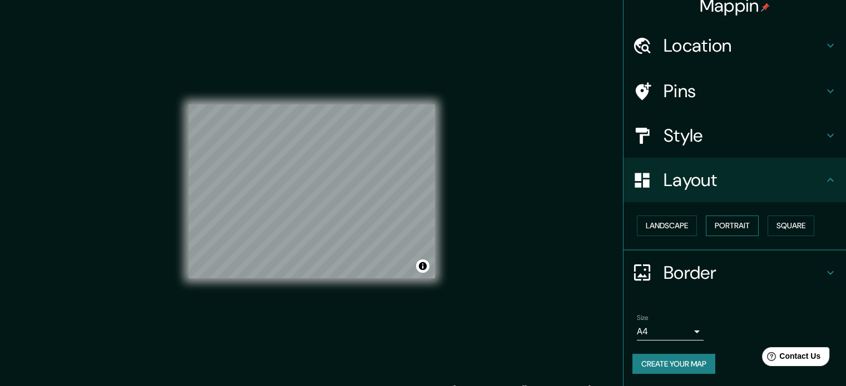
click at [727, 232] on button "Portrait" at bounding box center [731, 226] width 53 height 21
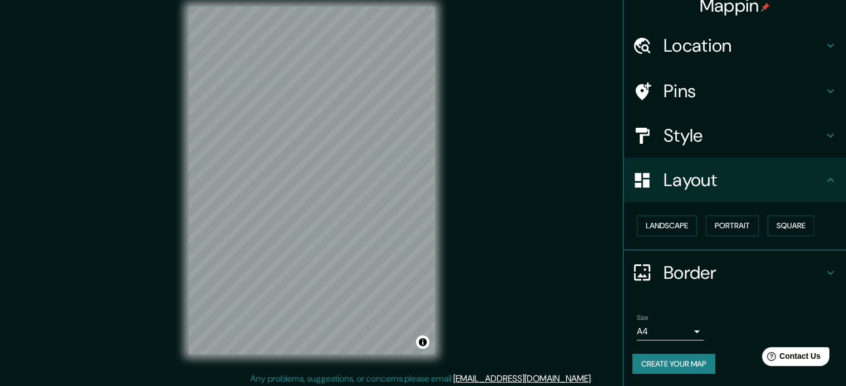
scroll to position [14, 0]
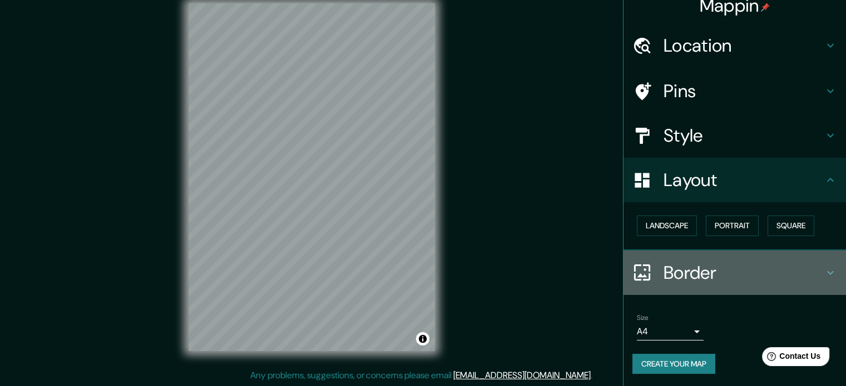
click at [776, 262] on h4 "Border" at bounding box center [743, 273] width 160 height 22
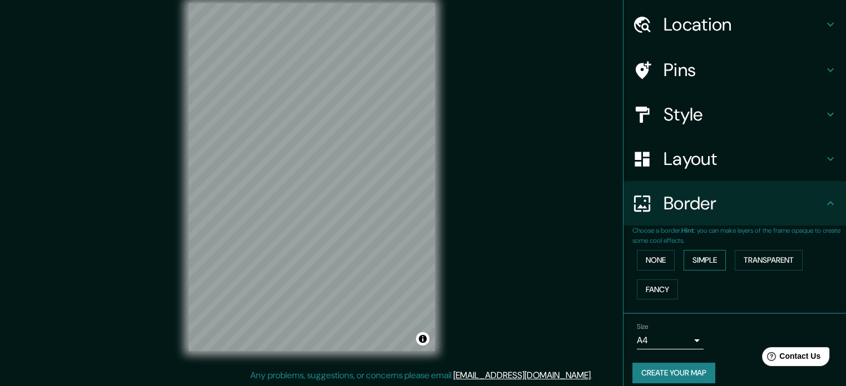
scroll to position [42, 0]
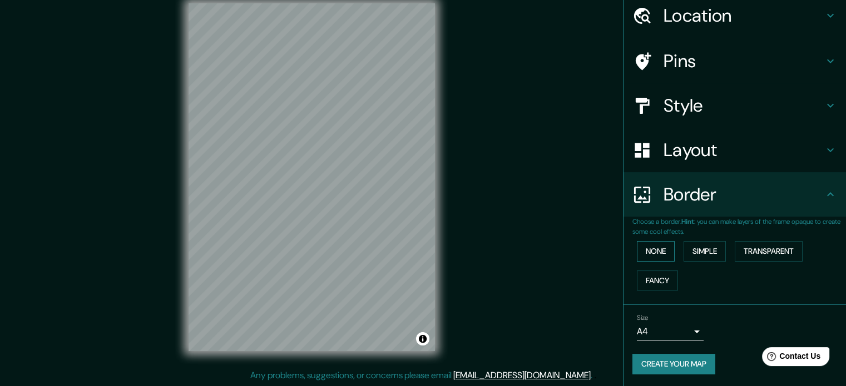
click at [654, 250] on button "None" at bounding box center [656, 251] width 38 height 21
click at [668, 367] on button "Create your map" at bounding box center [673, 364] width 83 height 21
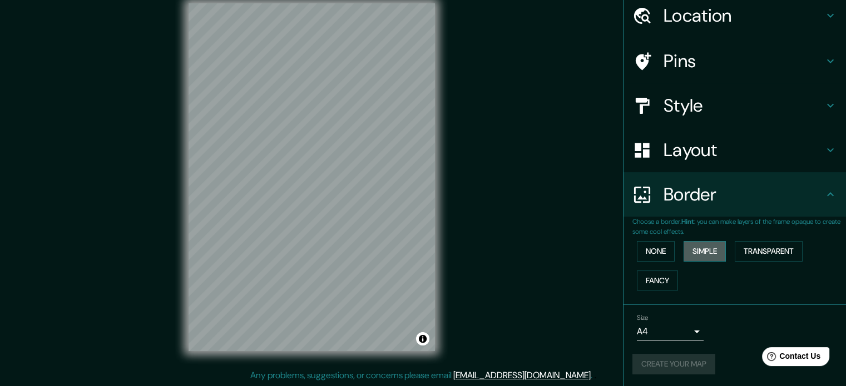
click at [687, 246] on button "Simple" at bounding box center [704, 251] width 42 height 21
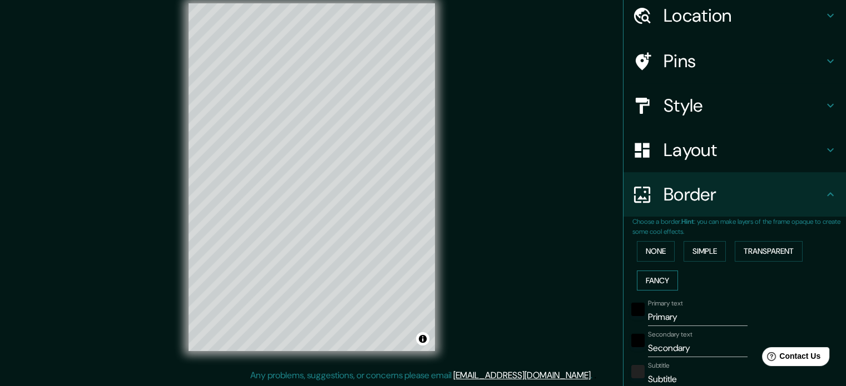
scroll to position [98, 0]
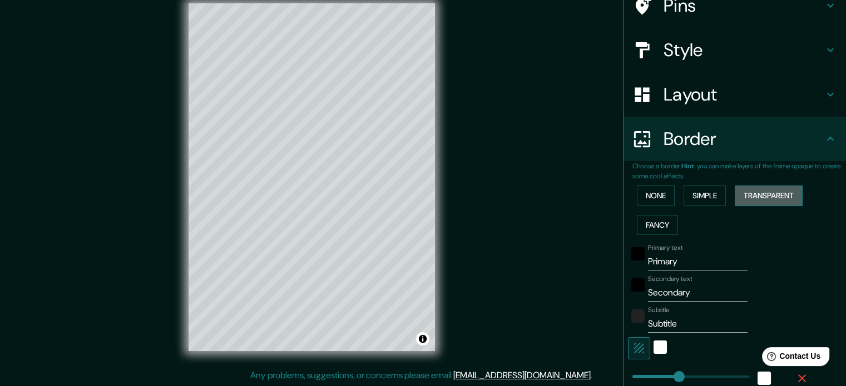
click at [741, 191] on button "Transparent" at bounding box center [768, 196] width 68 height 21
click at [738, 191] on button "Transparent" at bounding box center [768, 196] width 68 height 21
type input "213"
type input "35"
click at [637, 228] on button "Fancy" at bounding box center [657, 225] width 41 height 21
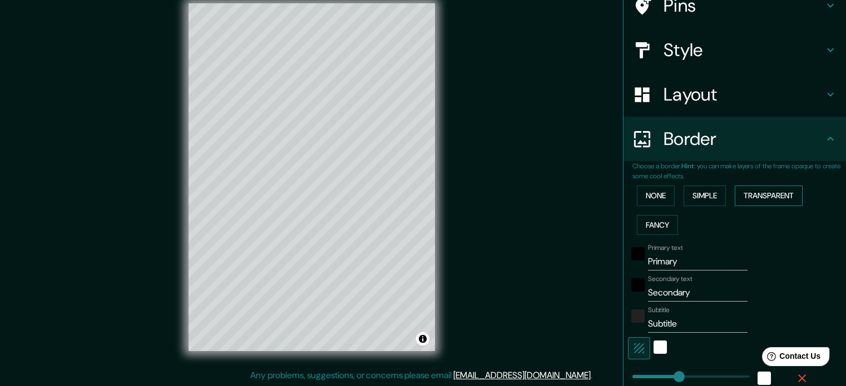
click at [762, 191] on button "Transparent" at bounding box center [768, 196] width 68 height 21
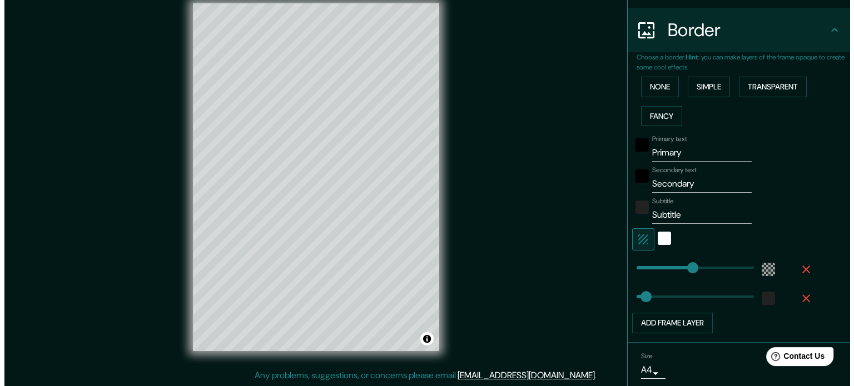
scroll to position [209, 0]
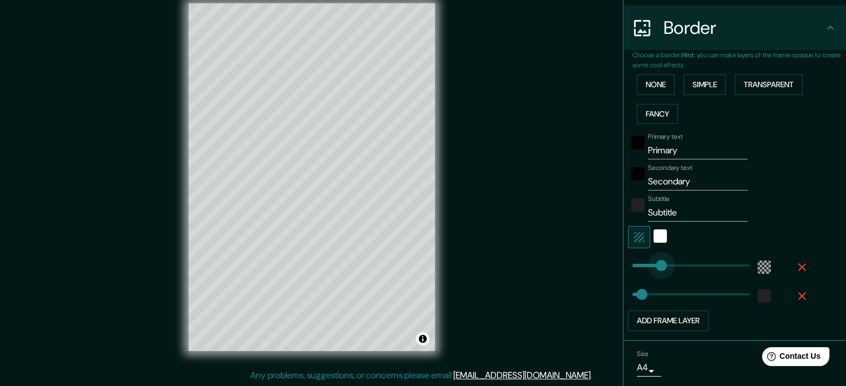
type input "100"
drag, startPoint x: 673, startPoint y: 259, endPoint x: 649, endPoint y: 264, distance: 24.4
type input "35"
type input "60"
drag, startPoint x: 649, startPoint y: 264, endPoint x: 638, endPoint y: 265, distance: 11.7
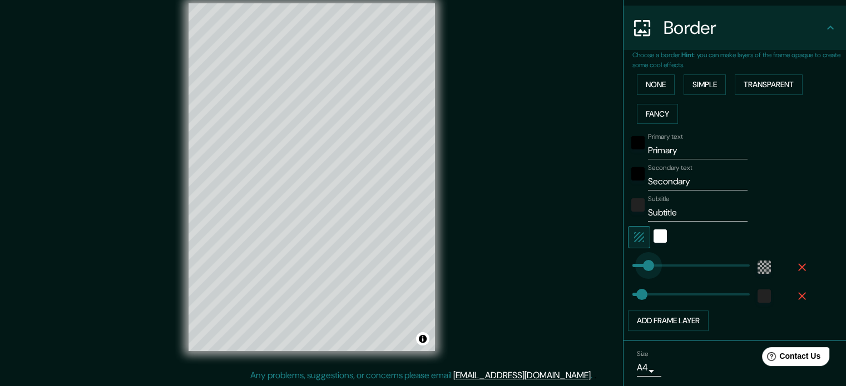
type input "35"
type input "11"
drag, startPoint x: 638, startPoint y: 265, endPoint x: 625, endPoint y: 265, distance: 12.8
type input "35"
type input "0"
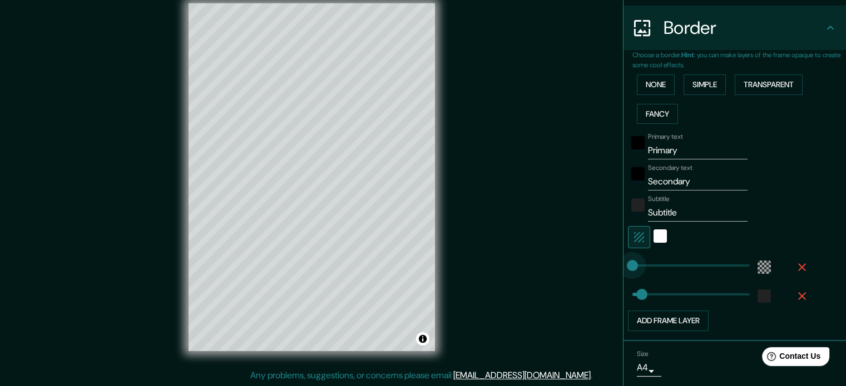
drag, startPoint x: 625, startPoint y: 265, endPoint x: 618, endPoint y: 265, distance: 6.7
type input "35"
type input "30"
type input "35"
type input "77"
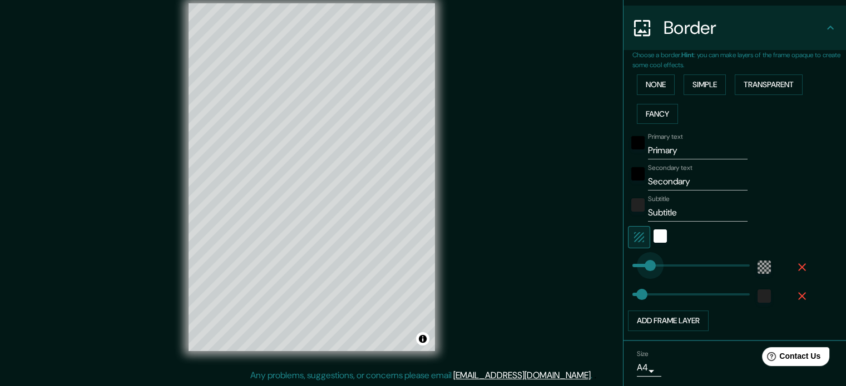
drag, startPoint x: 632, startPoint y: 265, endPoint x: 644, endPoint y: 262, distance: 12.7
type input "123"
drag, startPoint x: 634, startPoint y: 292, endPoint x: 657, endPoint y: 289, distance: 23.0
type input "333"
drag, startPoint x: 657, startPoint y: 289, endPoint x: 713, endPoint y: 287, distance: 56.2
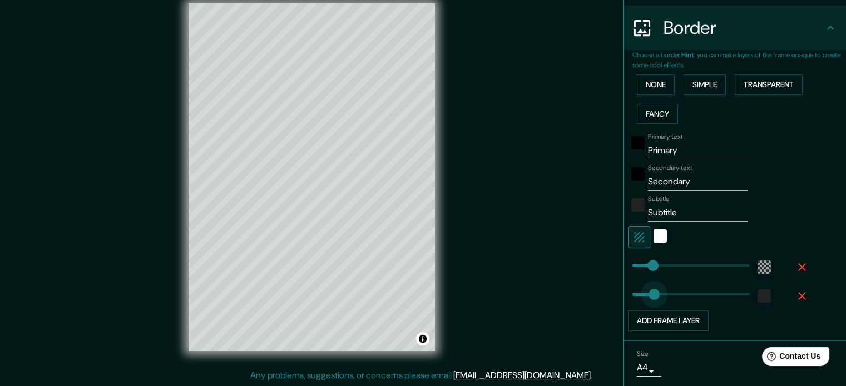
type input "66"
drag, startPoint x: 715, startPoint y: 286, endPoint x: 640, endPoint y: 291, distance: 74.6
type input "64"
click at [795, 292] on icon "button" at bounding box center [801, 296] width 13 height 13
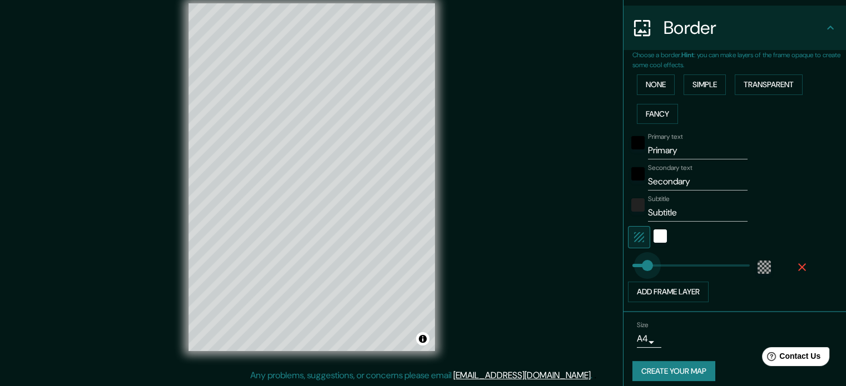
type input "47"
type input "22"
drag, startPoint x: 635, startPoint y: 262, endPoint x: 628, endPoint y: 262, distance: 6.7
click at [632, 142] on div "black" at bounding box center [637, 142] width 13 height 13
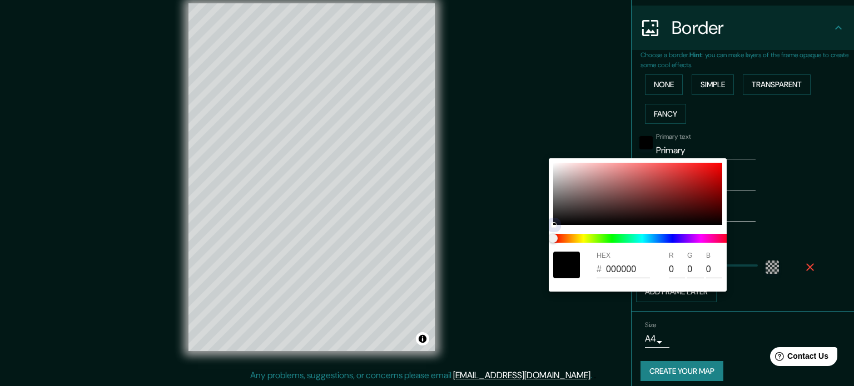
type input "282727"
type input "40"
type input "39"
type input "484646"
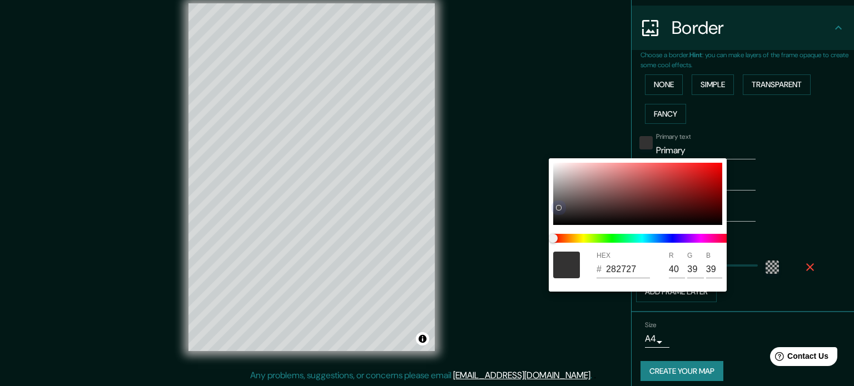
type input "72"
type input "70"
type input "585656"
type input "88"
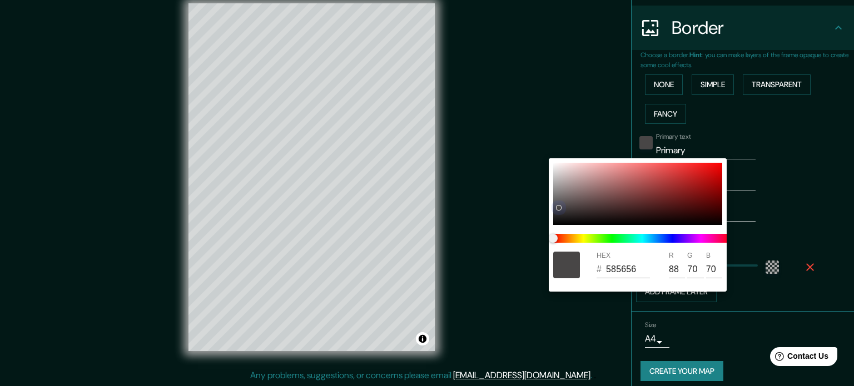
type input "86"
type input "747272"
type input "116"
type input "114"
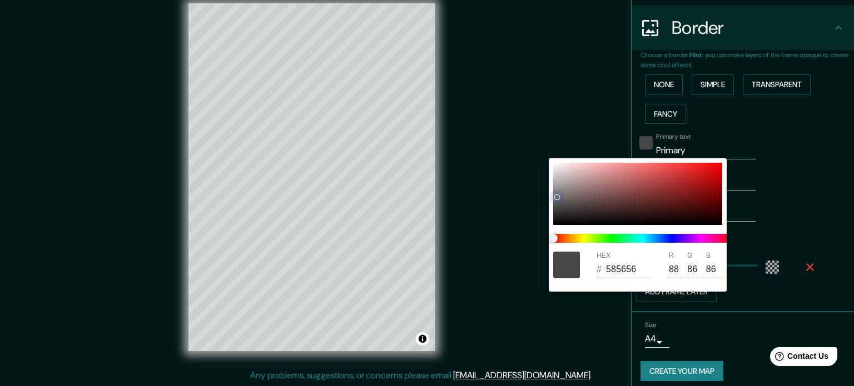
type input "114"
type input "969696"
type input "150"
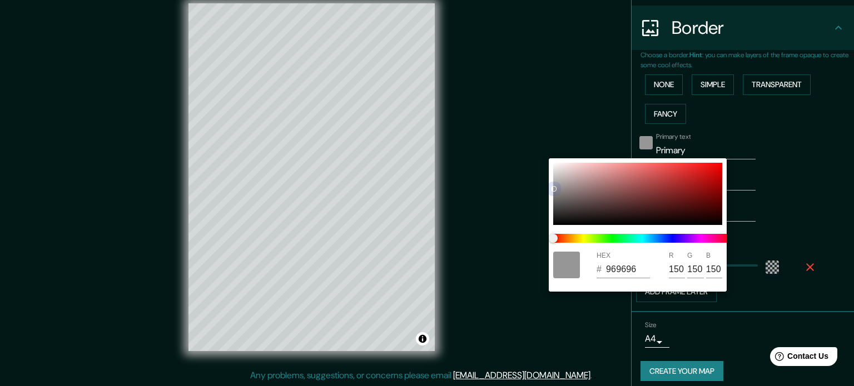
type input "D7CECE"
type input "215"
type input "206"
type input "D4CBCB"
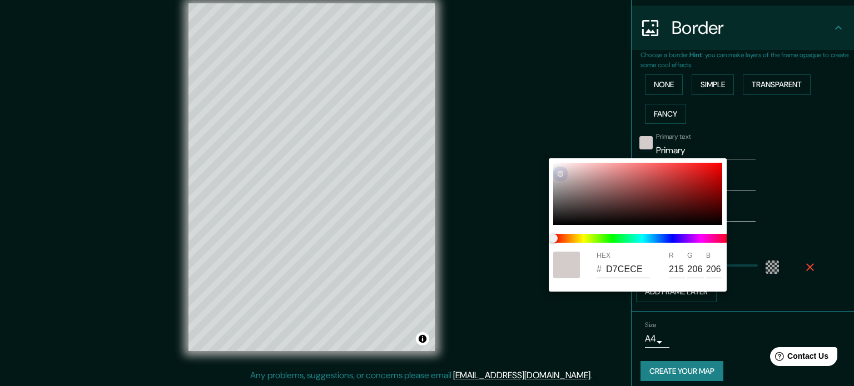
type input "212"
type input "203"
type input "EEE8E8"
type input "238"
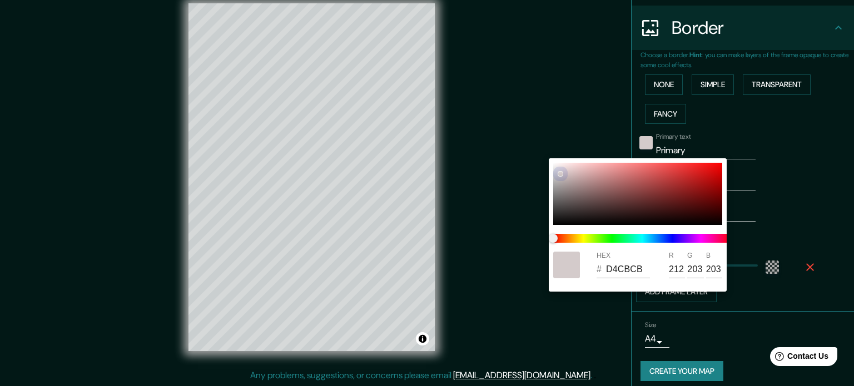
type input "232"
type input "FFF9F9"
type input "255"
type input "249"
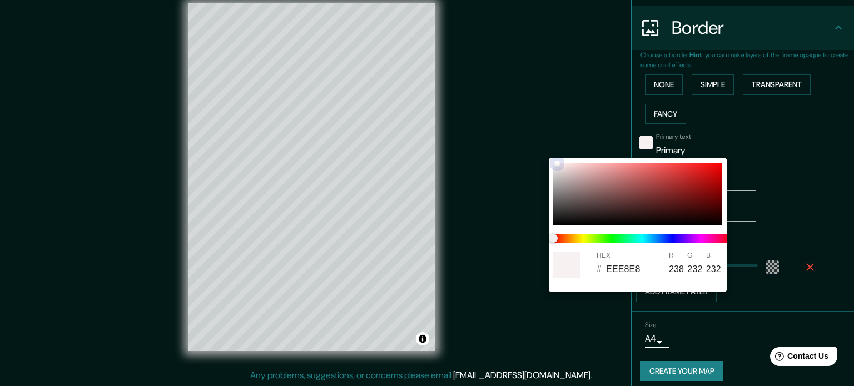
type input "249"
drag, startPoint x: 552, startPoint y: 223, endPoint x: 558, endPoint y: 148, distance: 75.3
click at [558, 148] on div "HEX # FFF9F9 R 255 G 249 B 249" at bounding box center [427, 193] width 854 height 386
click at [794, 148] on div at bounding box center [427, 193] width 854 height 386
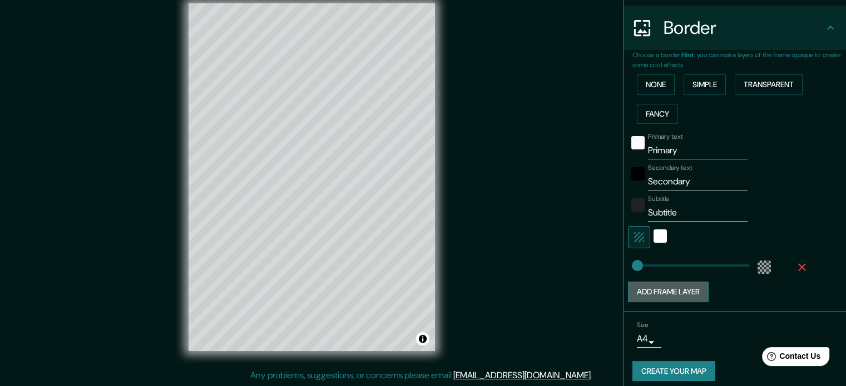
click at [702, 298] on button "Add frame layer" at bounding box center [668, 292] width 81 height 21
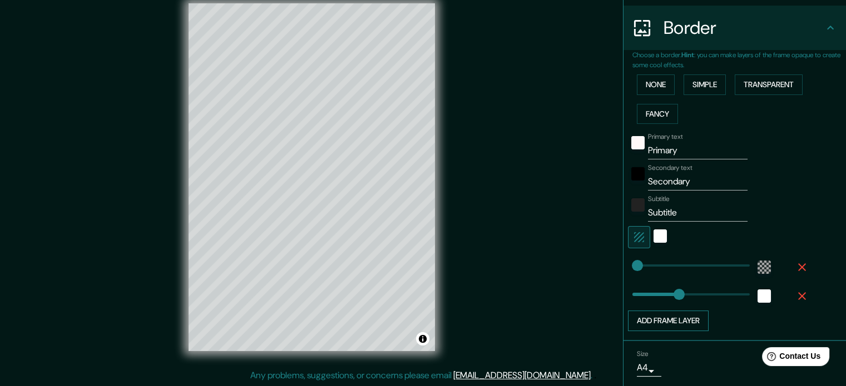
type input "295"
click at [704, 298] on span at bounding box center [709, 294] width 11 height 11
type input "0"
drag, startPoint x: 702, startPoint y: 298, endPoint x: 614, endPoint y: 295, distance: 87.9
click at [758, 299] on div "white" at bounding box center [763, 296] width 13 height 13
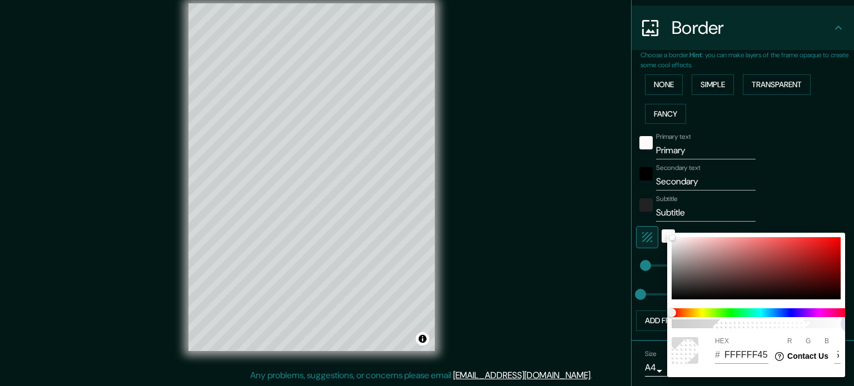
click at [719, 328] on span "100" at bounding box center [761, 324] width 178 height 9
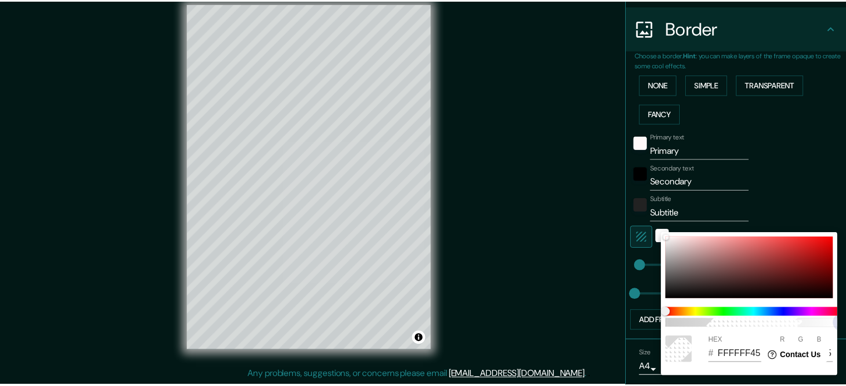
scroll to position [0, 9]
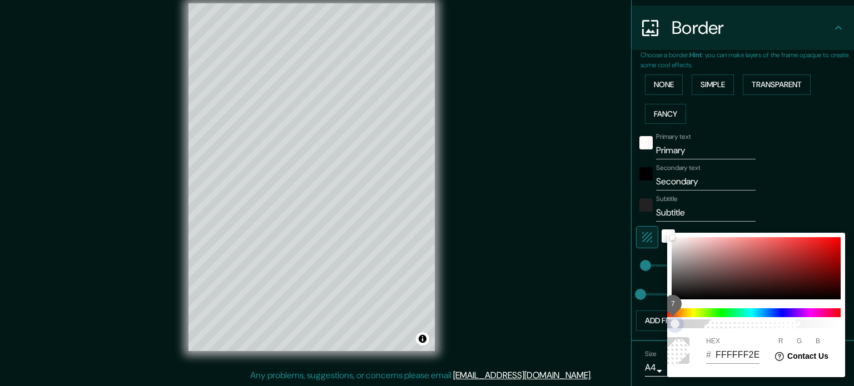
drag, startPoint x: 676, startPoint y: 326, endPoint x: 668, endPoint y: 326, distance: 8.3
click at [670, 326] on span "7" at bounding box center [674, 324] width 9 height 9
click at [650, 330] on div "0 HEX # FFFFFF00 R 255 G 255 B 255" at bounding box center [427, 193] width 854 height 386
click at [678, 327] on span "0" at bounding box center [752, 324] width 178 height 9
drag, startPoint x: 678, startPoint y: 327, endPoint x: 664, endPoint y: 324, distance: 14.7
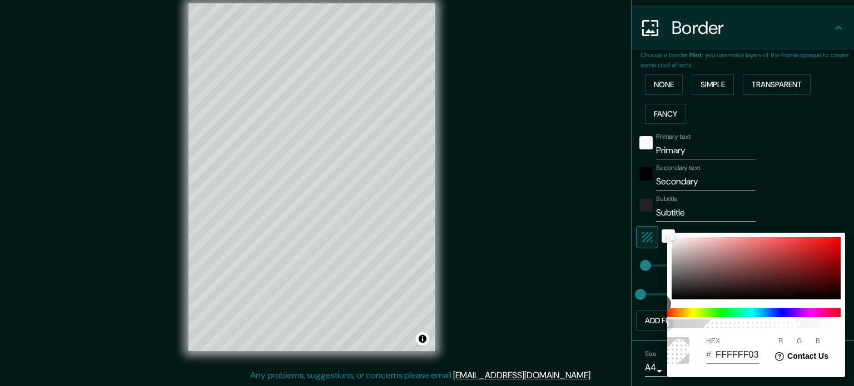
click at [664, 324] on div "1 HEX # FFFFFF03 R 255 G 255 B 255" at bounding box center [427, 193] width 854 height 386
type input "FFFFFF9C"
drag, startPoint x: 680, startPoint y: 326, endPoint x: 763, endPoint y: 333, distance: 82.5
click at [772, 329] on span "61" at bounding box center [752, 324] width 178 height 9
click at [597, 240] on div at bounding box center [427, 193] width 854 height 386
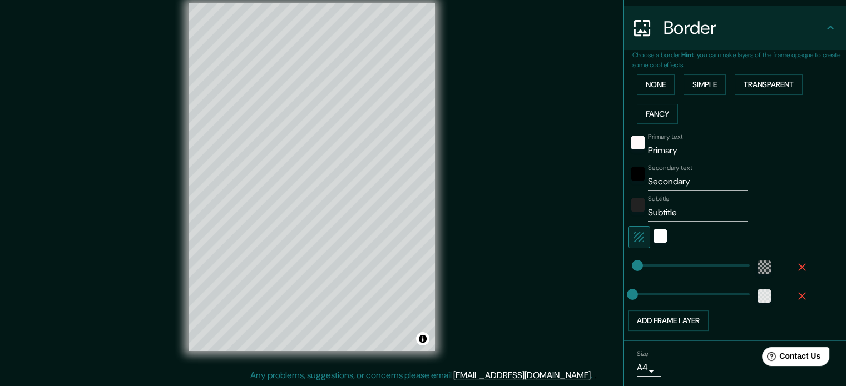
scroll to position [245, 0]
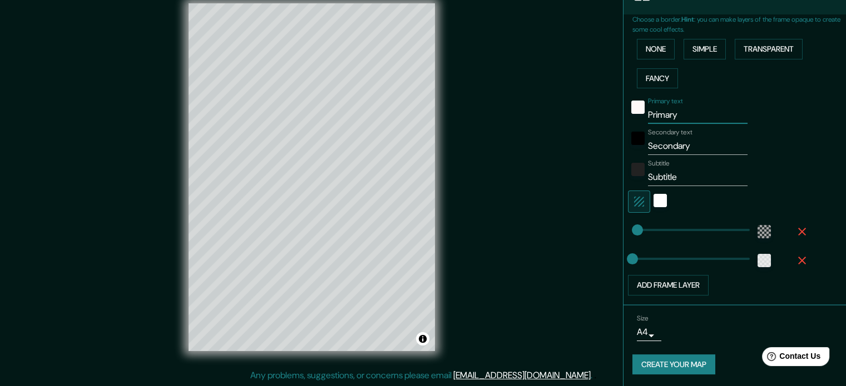
drag, startPoint x: 640, startPoint y: 115, endPoint x: 689, endPoint y: 123, distance: 49.6
click at [689, 123] on div "Primary text Primary Secondary text Secondary Subtitle Subtitle Add frame layer" at bounding box center [721, 194] width 178 height 203
drag, startPoint x: 686, startPoint y: 143, endPoint x: 630, endPoint y: 157, distance: 58.0
click at [632, 157] on div "Primary text Secondary text Secondary Subtitle Subtitle Add frame layer" at bounding box center [721, 194] width 178 height 203
drag, startPoint x: 695, startPoint y: 182, endPoint x: 613, endPoint y: 182, distance: 82.8
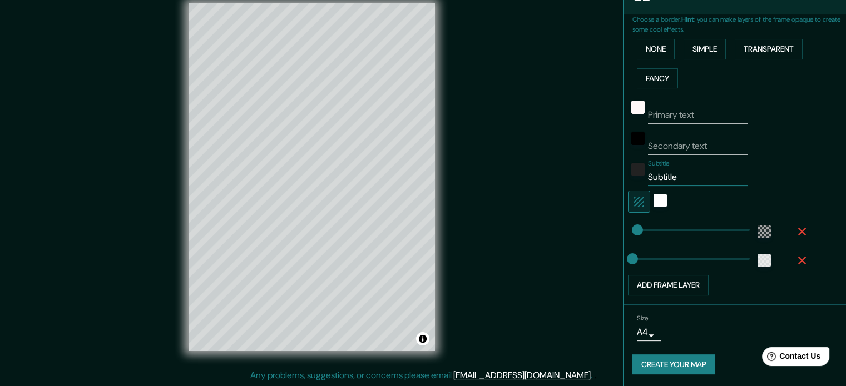
click at [613, 182] on div "Mappin Location Santa Rita, Yoro, Honduras Pins Style Layout Border Choose a bo…" at bounding box center [423, 186] width 846 height 401
click at [653, 202] on div "white" at bounding box center [659, 200] width 13 height 13
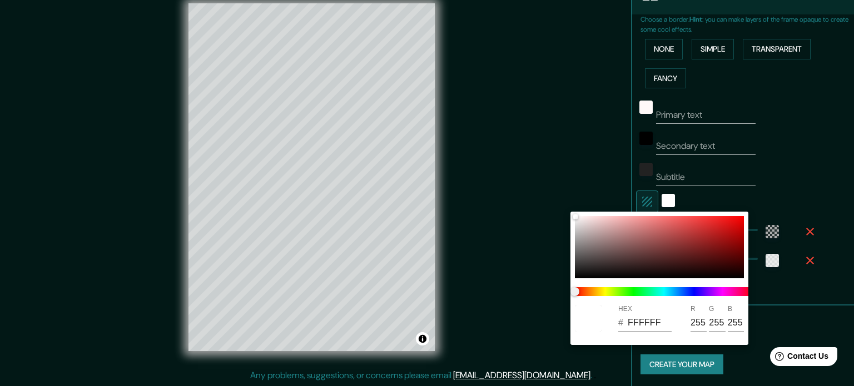
click at [638, 201] on div at bounding box center [427, 193] width 854 height 386
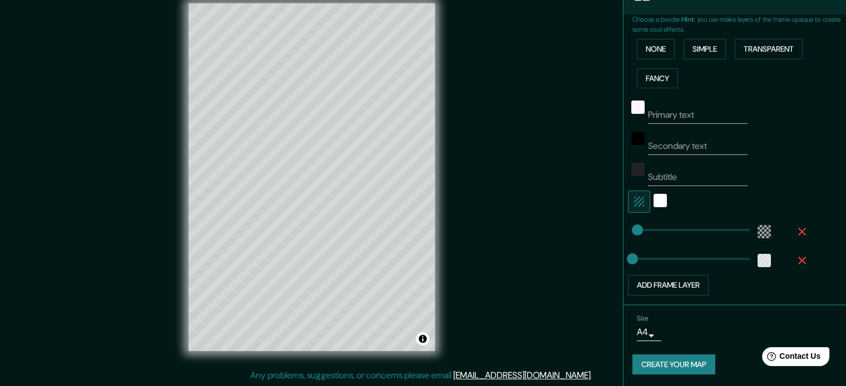
click at [635, 200] on icon "button" at bounding box center [639, 202] width 10 height 10
click at [672, 365] on button "Create your map" at bounding box center [673, 365] width 83 height 21
click at [759, 262] on div "color-FFFFFF9C" at bounding box center [763, 260] width 13 height 13
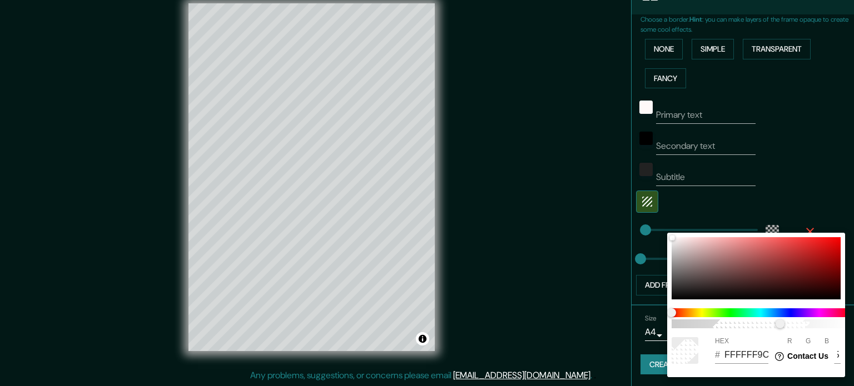
click at [794, 186] on div at bounding box center [427, 193] width 854 height 386
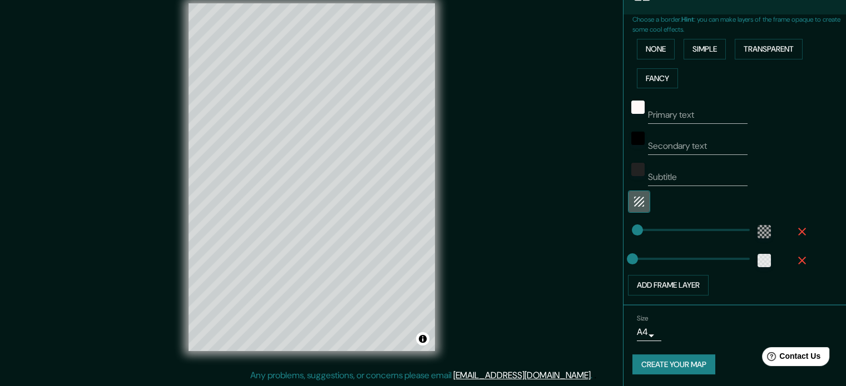
click at [634, 202] on icon "button" at bounding box center [639, 202] width 10 height 10
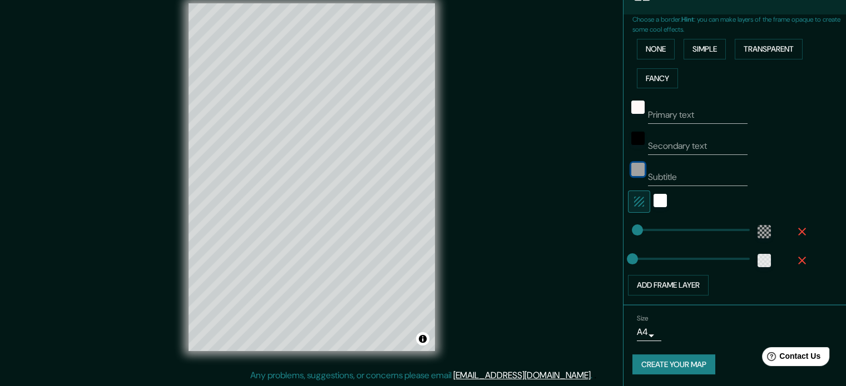
click at [631, 172] on div "color-222222" at bounding box center [637, 169] width 13 height 13
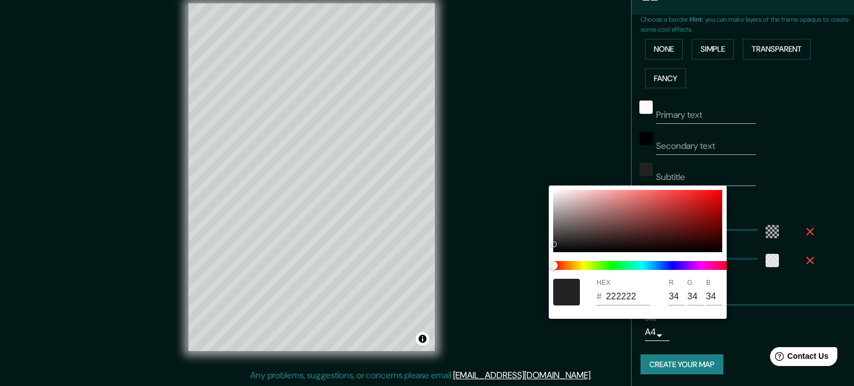
click at [631, 170] on div at bounding box center [427, 193] width 854 height 386
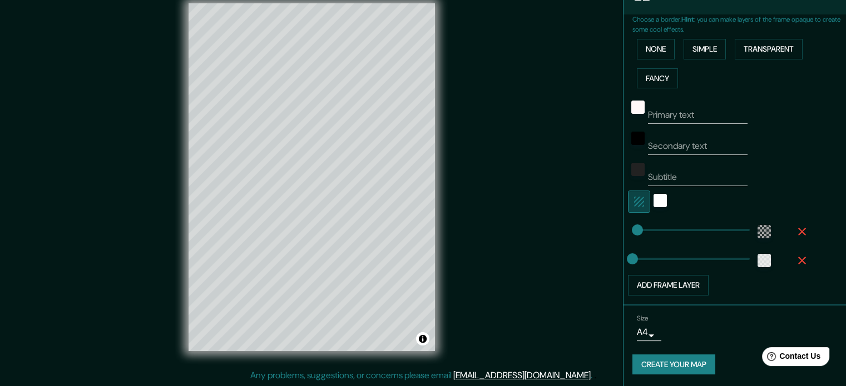
click at [639, 200] on button "button" at bounding box center [639, 202] width 22 height 22
click at [638, 200] on button "button" at bounding box center [639, 202] width 22 height 22
click at [761, 235] on div "color-55555544" at bounding box center [763, 231] width 13 height 13
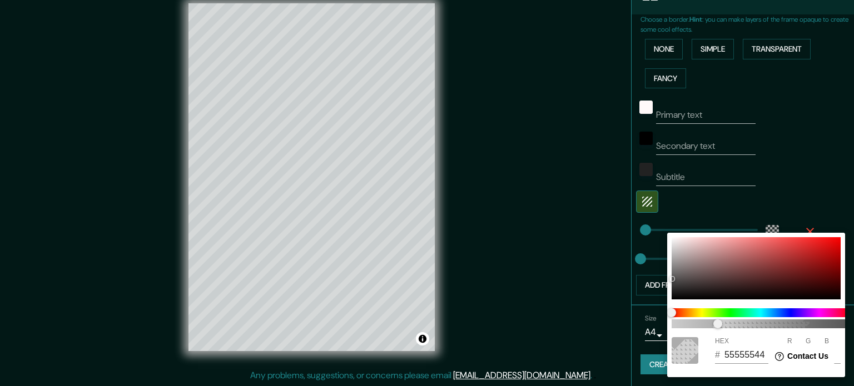
click at [808, 224] on div at bounding box center [427, 193] width 854 height 386
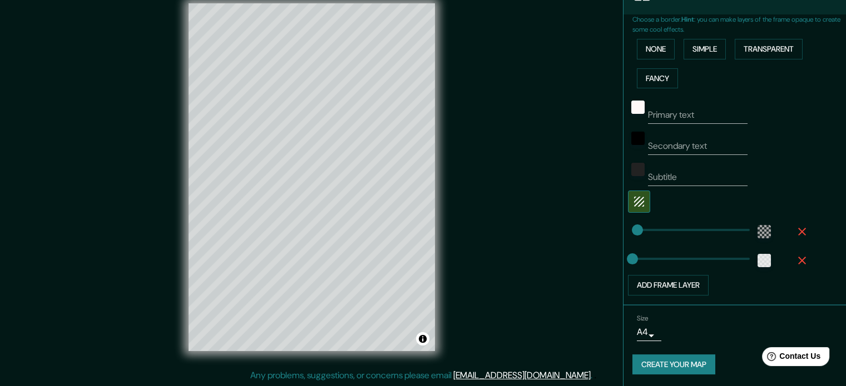
click at [798, 258] on icon "button" at bounding box center [802, 261] width 8 height 8
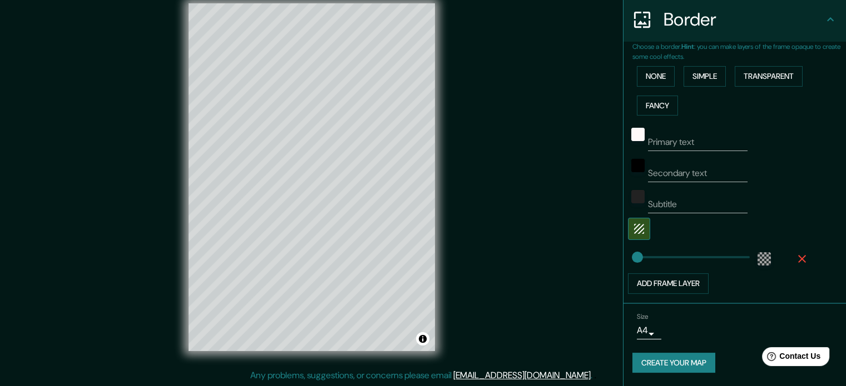
scroll to position [216, 0]
click at [687, 360] on button "Create your map" at bounding box center [673, 365] width 83 height 21
click at [825, 20] on icon at bounding box center [829, 20] width 13 height 13
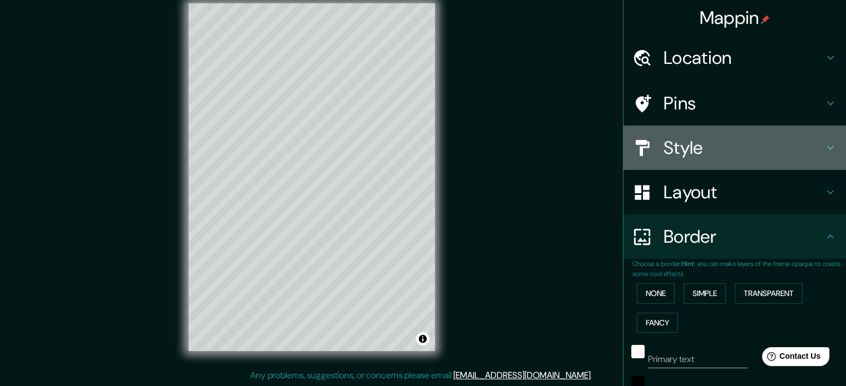
click at [776, 126] on div "Style" at bounding box center [734, 148] width 222 height 44
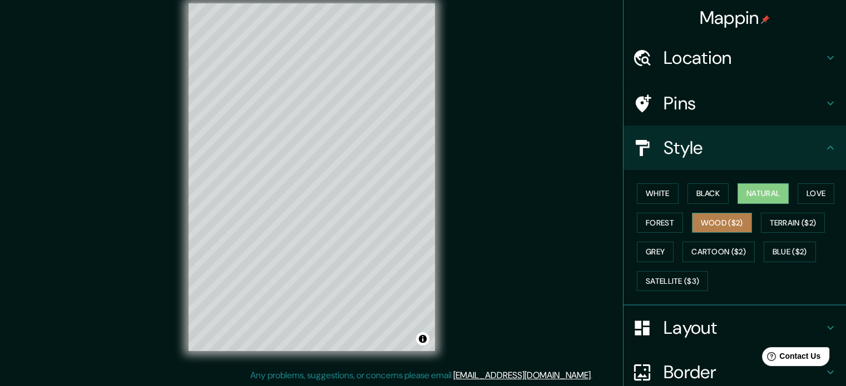
click at [703, 226] on button "Wood ($2)" at bounding box center [722, 223] width 60 height 21
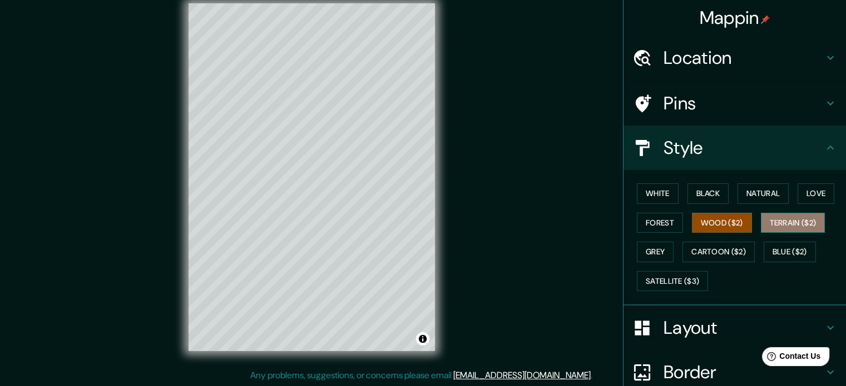
click at [776, 228] on button "Terrain ($2)" at bounding box center [793, 223] width 64 height 21
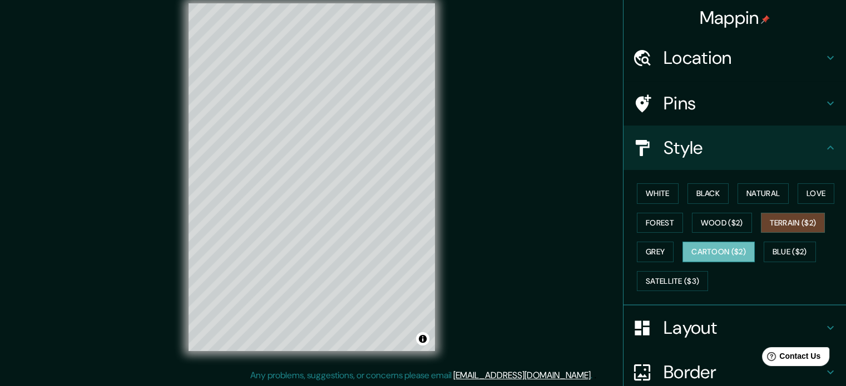
click at [708, 250] on button "Cartoon ($2)" at bounding box center [718, 252] width 72 height 21
click at [707, 193] on button "Black" at bounding box center [708, 193] width 42 height 21
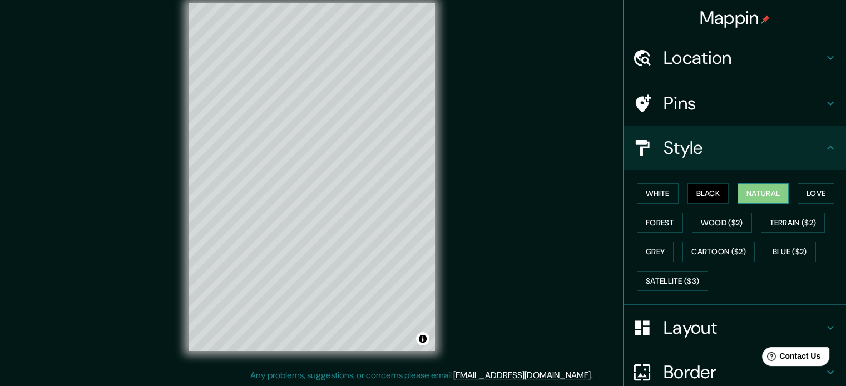
click at [745, 193] on button "Natural" at bounding box center [762, 193] width 51 height 21
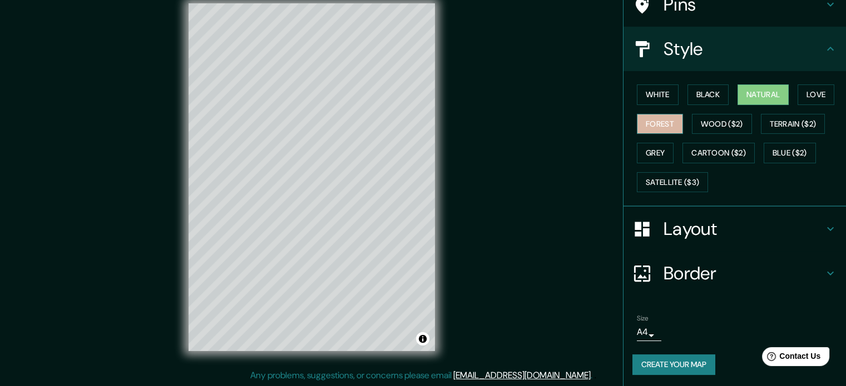
click at [669, 125] on button "Forest" at bounding box center [660, 124] width 46 height 21
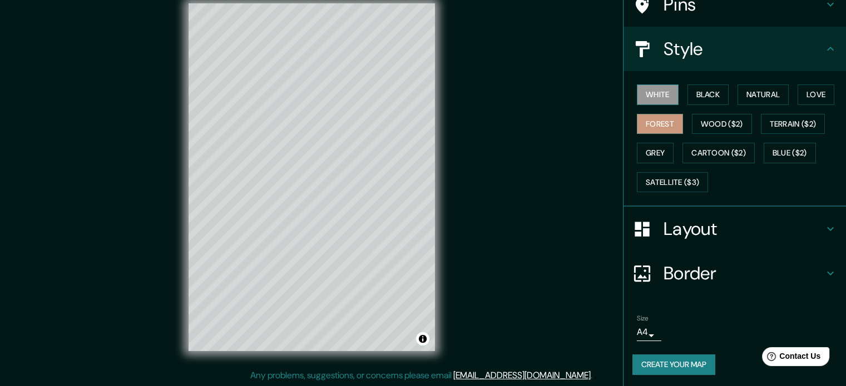
click at [643, 91] on button "White" at bounding box center [658, 95] width 42 height 21
click at [696, 118] on button "Wood ($2)" at bounding box center [722, 124] width 60 height 21
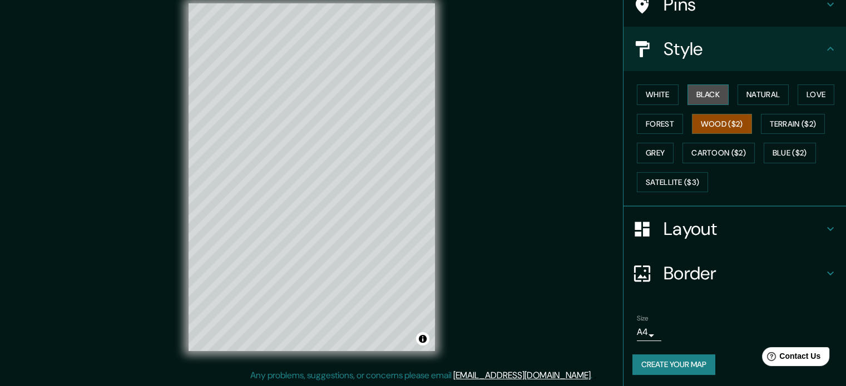
click at [718, 92] on button "Black" at bounding box center [708, 95] width 42 height 21
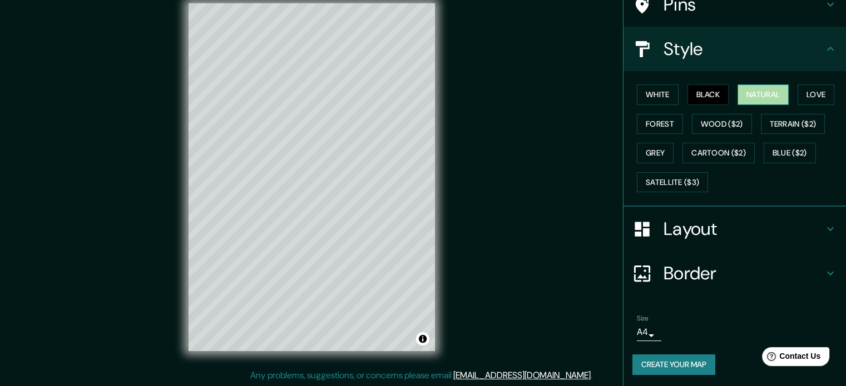
click at [759, 96] on button "Natural" at bounding box center [762, 95] width 51 height 21
click at [688, 237] on h4 "Layout" at bounding box center [743, 229] width 160 height 22
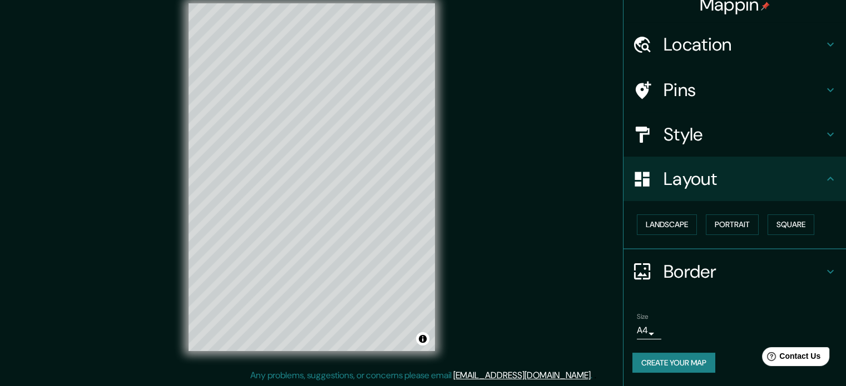
scroll to position [12, 0]
click at [676, 274] on h4 "Border" at bounding box center [743, 273] width 160 height 22
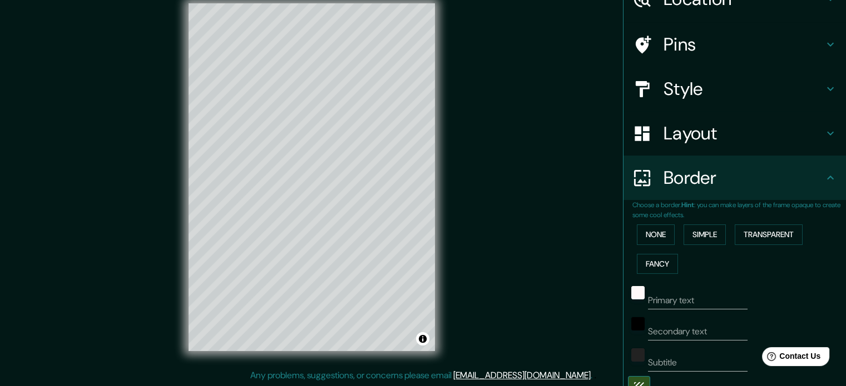
scroll to position [216, 0]
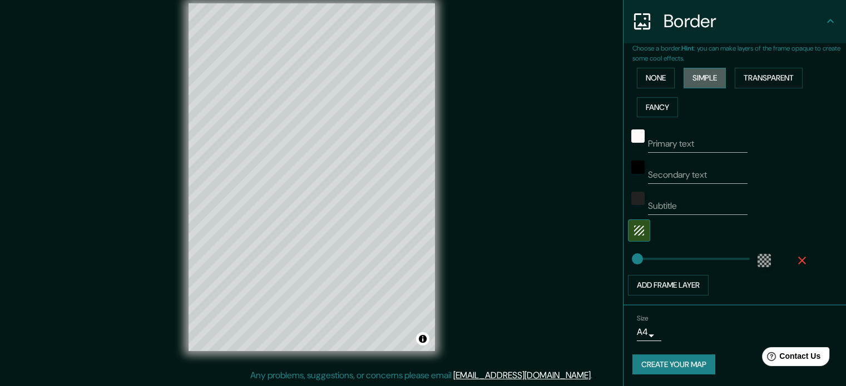
click at [685, 80] on button "Simple" at bounding box center [704, 78] width 42 height 21
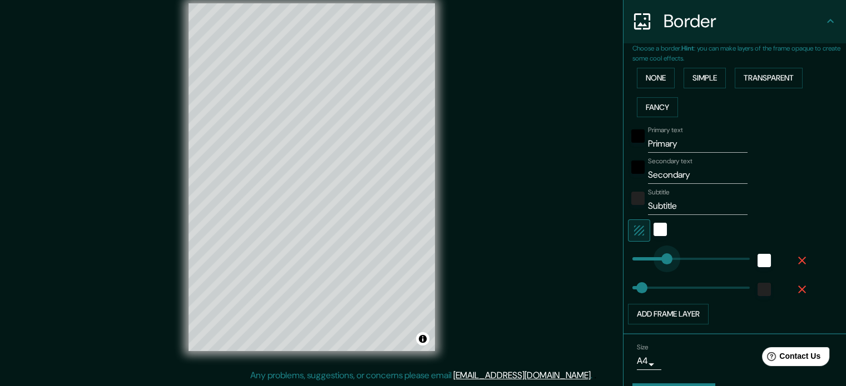
type input "110"
drag, startPoint x: 658, startPoint y: 255, endPoint x: 652, endPoint y: 255, distance: 6.7
type input "35"
type input "72"
drag, startPoint x: 652, startPoint y: 255, endPoint x: 643, endPoint y: 251, distance: 9.7
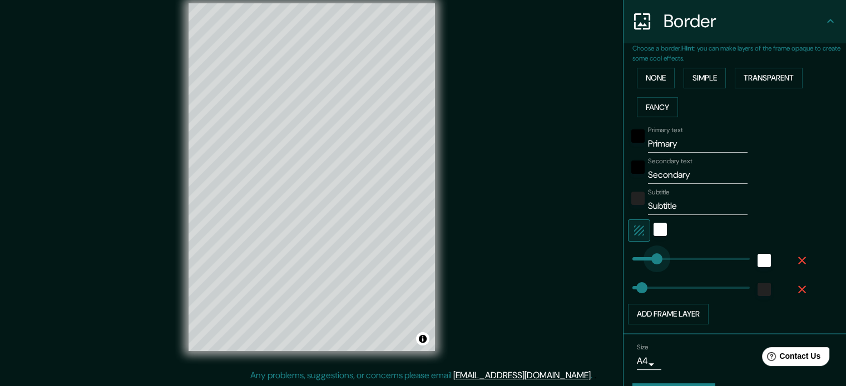
type input "35"
type input "39"
drag, startPoint x: 643, startPoint y: 251, endPoint x: 634, endPoint y: 249, distance: 9.2
type input "35"
drag, startPoint x: 678, startPoint y: 140, endPoint x: 639, endPoint y: 137, distance: 39.0
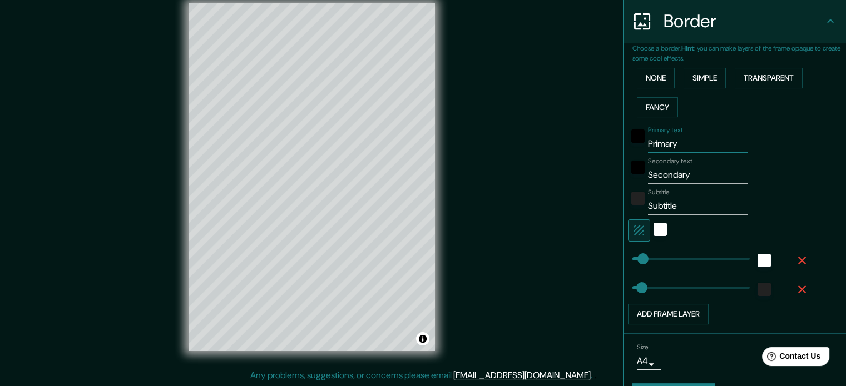
click at [648, 137] on input "Primary" at bounding box center [698, 144] width 100 height 18
type input "A"
type input "35"
type input "Ag"
type input "35"
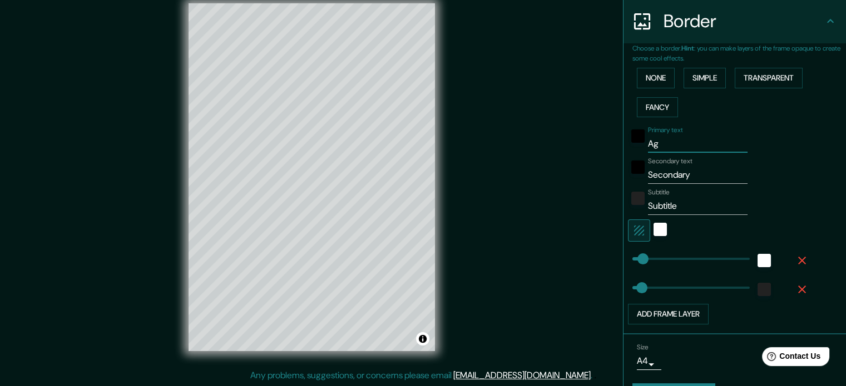
type input "Agu"
type input "35"
type input "Agua"
type input "35"
type input "Agua"
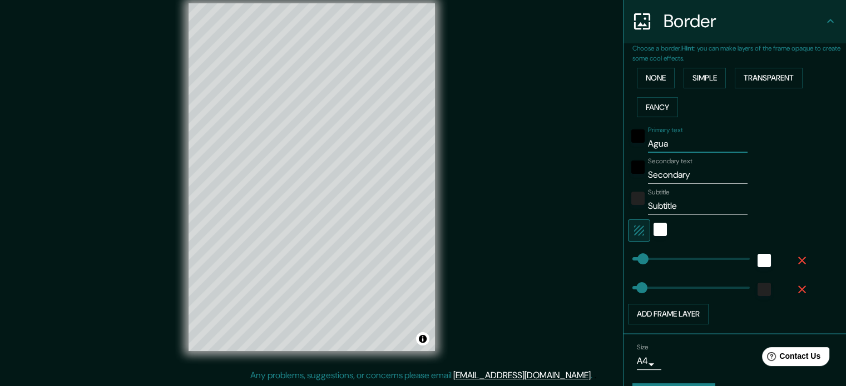
type input "35"
type input "Agua V"
type input "35"
type input "Agua VB"
type input "35"
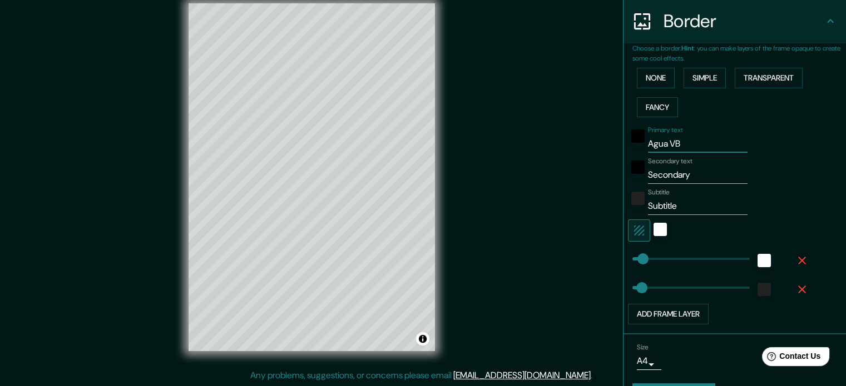
type input "Agua V"
type input "35"
type input "Agua"
type input "35"
type input "Agua B"
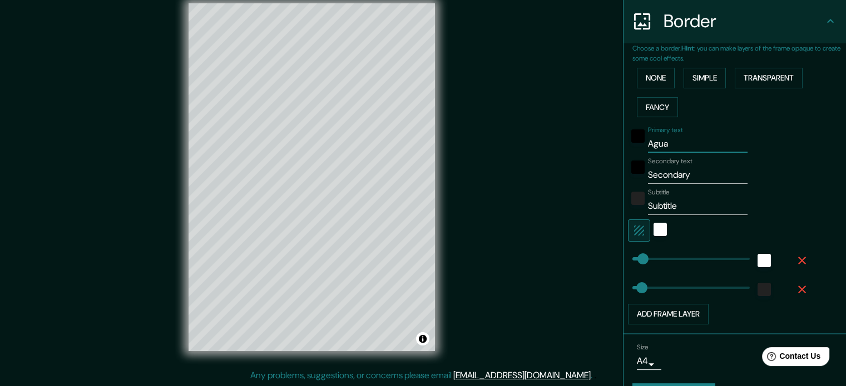
type input "35"
type input "Agua Bl"
type input "35"
type input "Agua Bla"
type input "35"
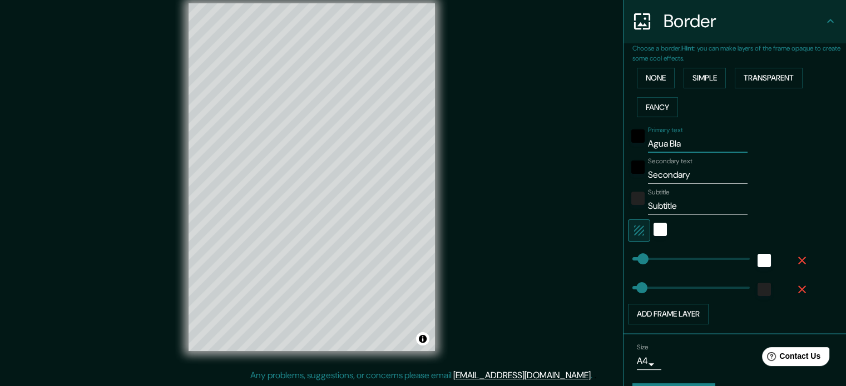
type input "Agua Blan"
type input "35"
type input "Agua Blanc"
type input "35"
type input "Agua Blanca"
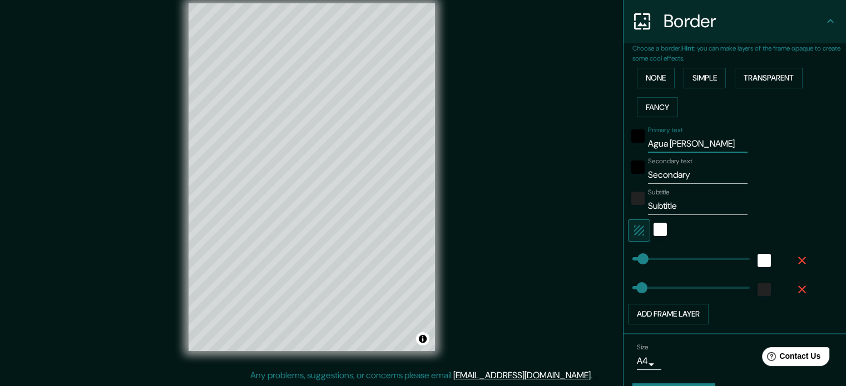
type input "35"
type input "Agua Blanca"
type input "35"
type input "Agua Blanca S"
type input "35"
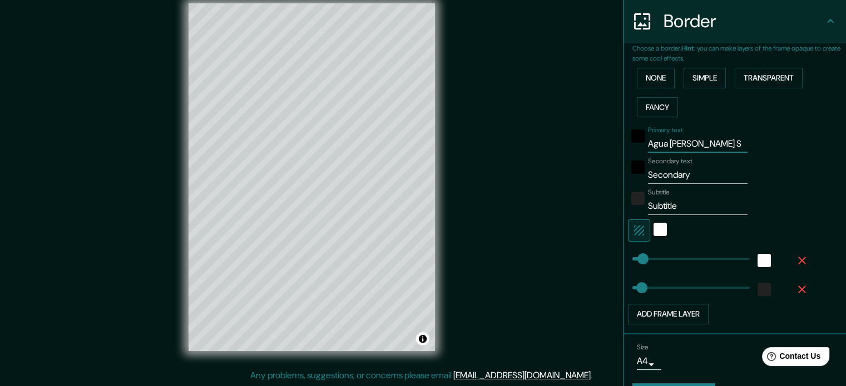
type input "Agua Blanca"
type input "35"
type input "Agua Blanca u"
type input "35"
type input "Agua Blanca"
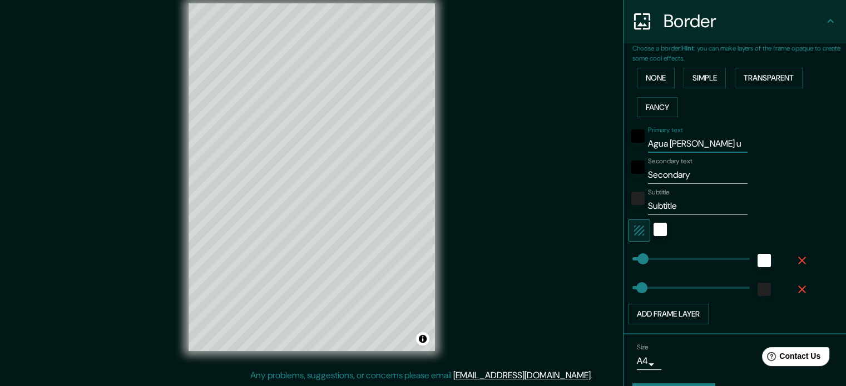
type input "35"
type input "Agua Blanca s"
type input "35"
type input "Agua Blanca"
type input "35"
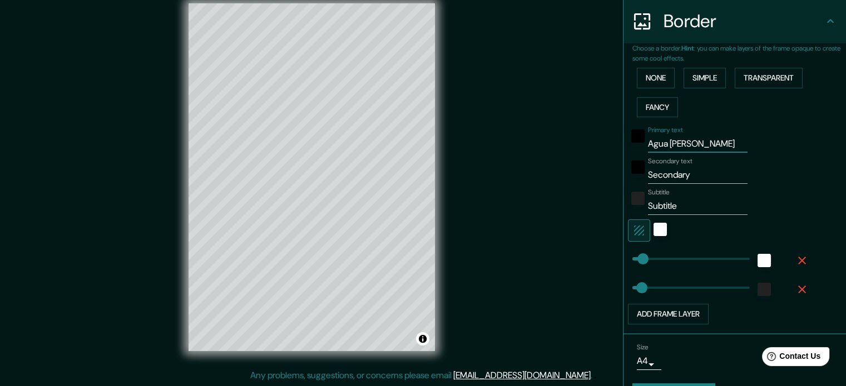
type input "Agua Blanca"
drag, startPoint x: 687, startPoint y: 175, endPoint x: 632, endPoint y: 179, distance: 55.7
click at [632, 179] on div "Secondary text Secondary" at bounding box center [719, 170] width 182 height 27
type input "E"
type input "35"
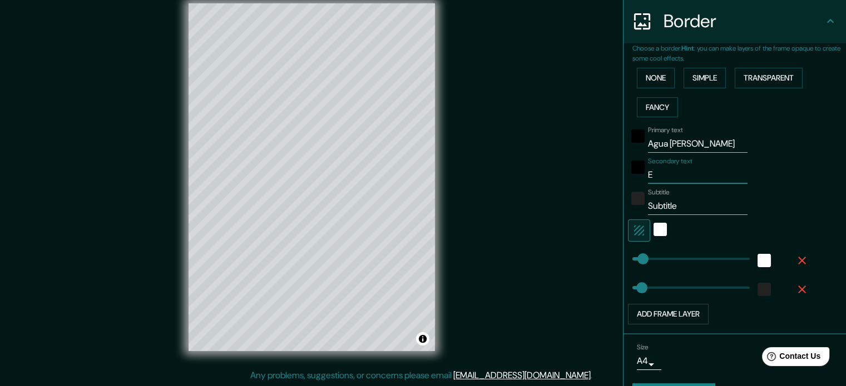
type input "El"
type input "35"
type input "El"
type input "35"
type input "El P"
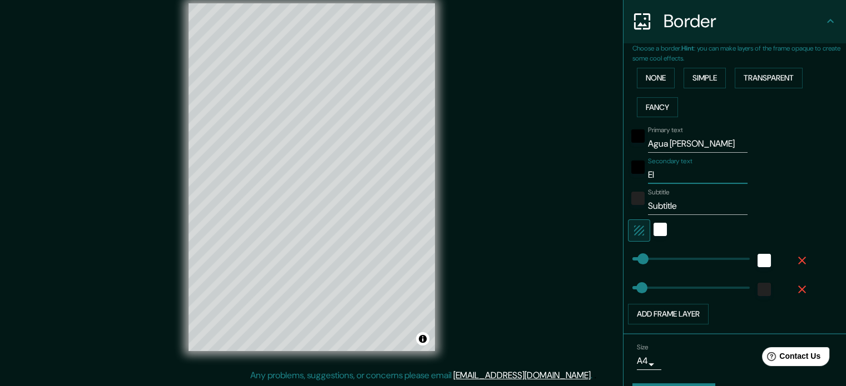
type input "35"
type input "El Pr"
type input "35"
type input "El Pro"
type input "35"
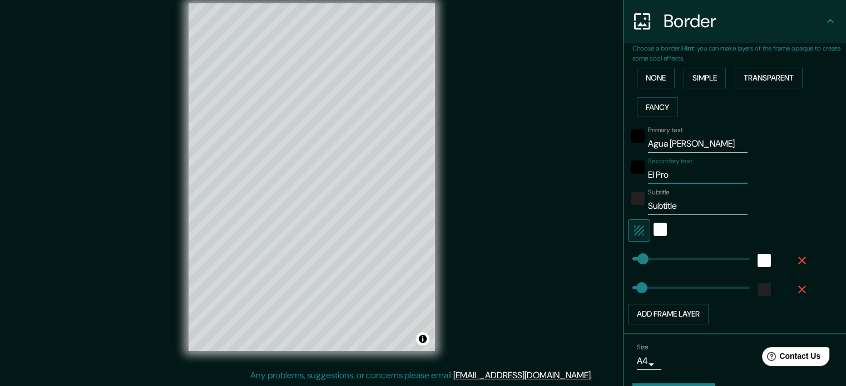
type input "El Prog"
type input "35"
type input "El Progr"
type input "35"
type input "El Progre"
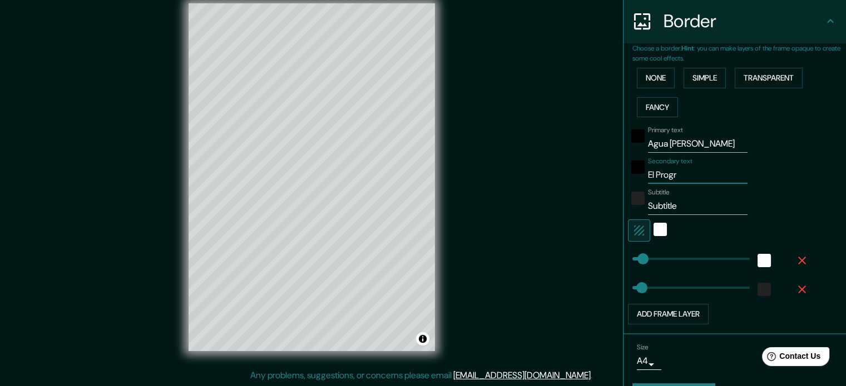
type input "35"
type input "El Progres"
type input "35"
type input "El Progreso"
type input "35"
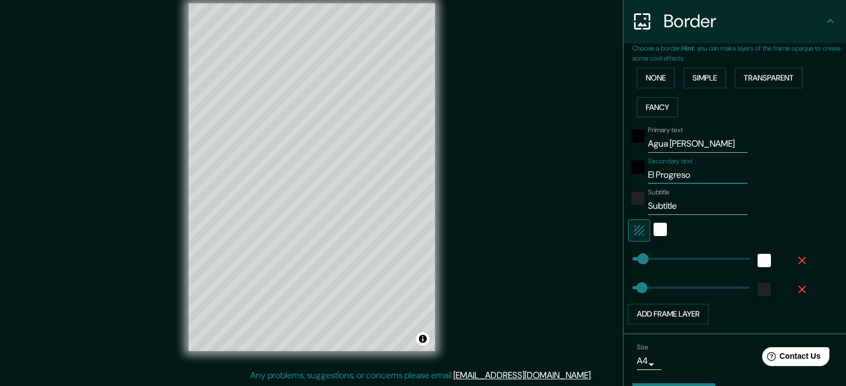
type input "El Progreso,"
type input "35"
type input "El Progreso,"
type input "35"
type input "El Progreso, Y"
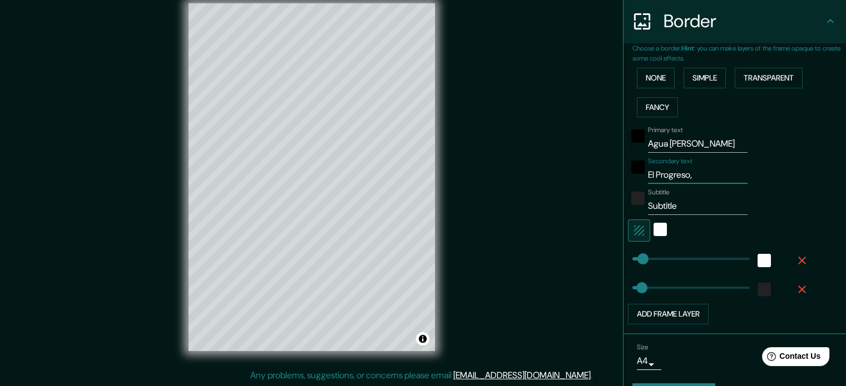
type input "35"
type input "El Progreso, Yo"
type input "35"
type input "El Progreso, Yor"
type input "35"
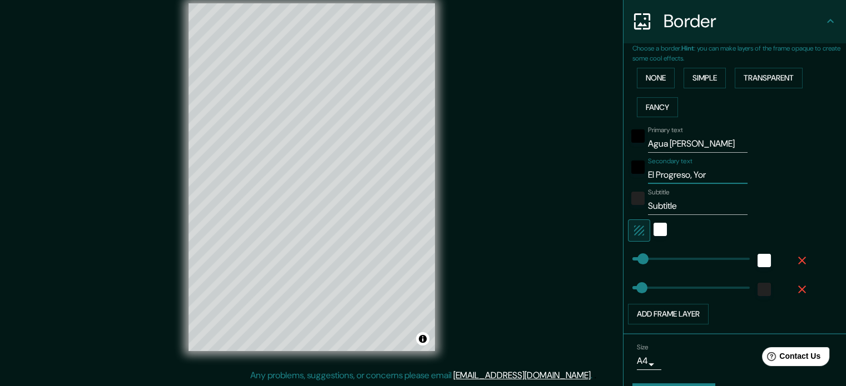
type input "El Progreso, Yoro"
type input "35"
type input "El Progreso, Yoro"
drag, startPoint x: 692, startPoint y: 205, endPoint x: 633, endPoint y: 205, distance: 58.4
click at [633, 204] on div "Subtitle Subtitle" at bounding box center [719, 201] width 182 height 27
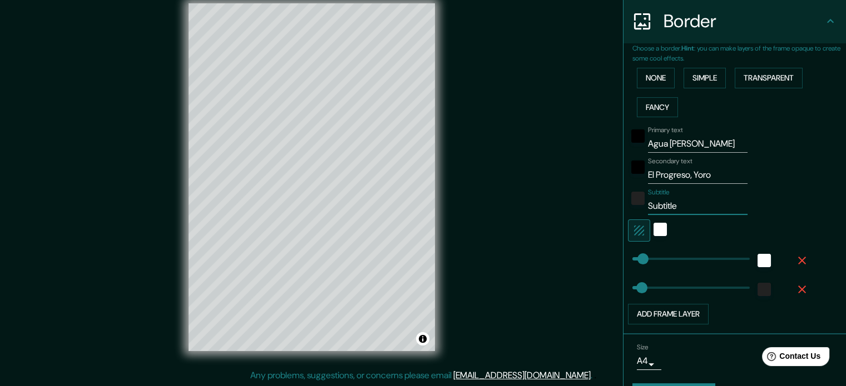
type input "b"
type input "35"
type input "by"
type input "35"
type input "by"
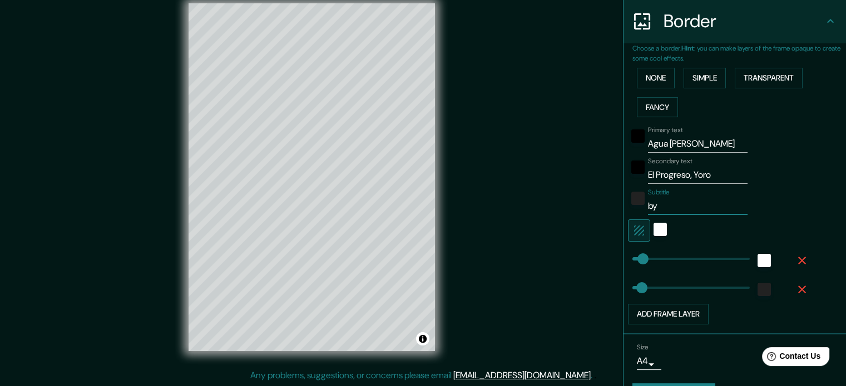
type input "35"
type input "by D"
type input "35"
type input "by DJ"
type input "35"
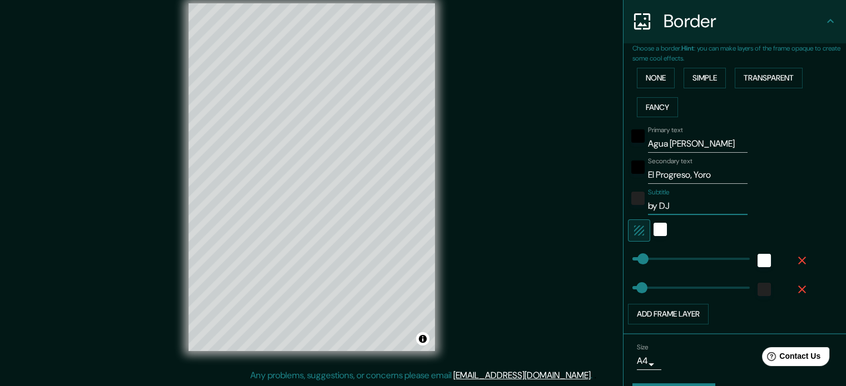
type input "by DJ"
type input "35"
type input "by DJ A"
type input "35"
type input "by DJ Aq"
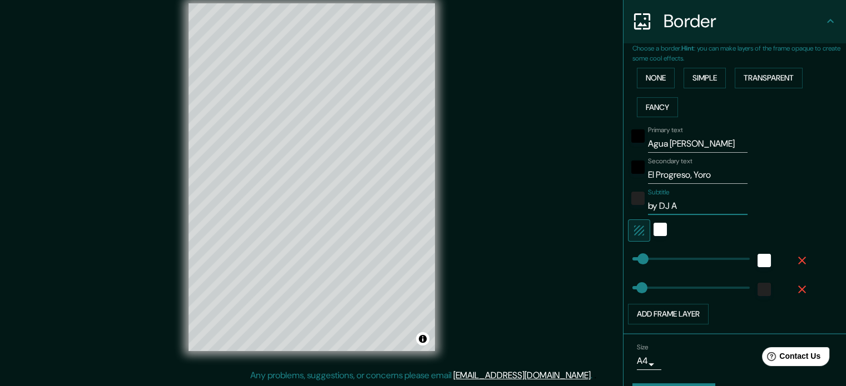
type input "35"
type input "by DJ Aqu"
type input "35"
type input "by DJ Aqui"
type input "35"
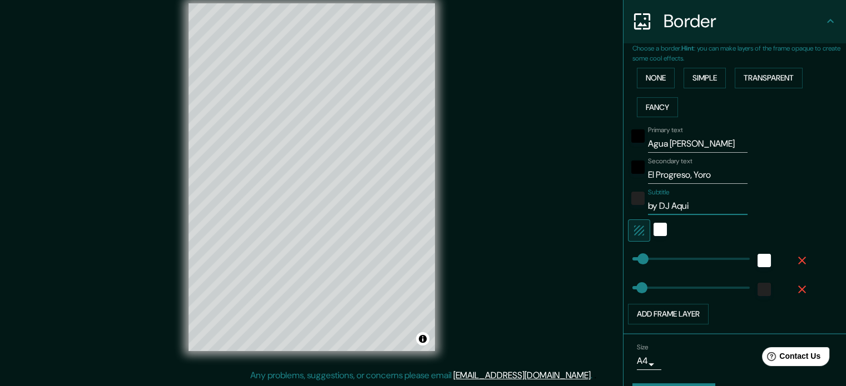
type input "by DJ Aquil"
type input "35"
type input "by DJ Aquile"
type input "35"
type input "by DJ Aquiles"
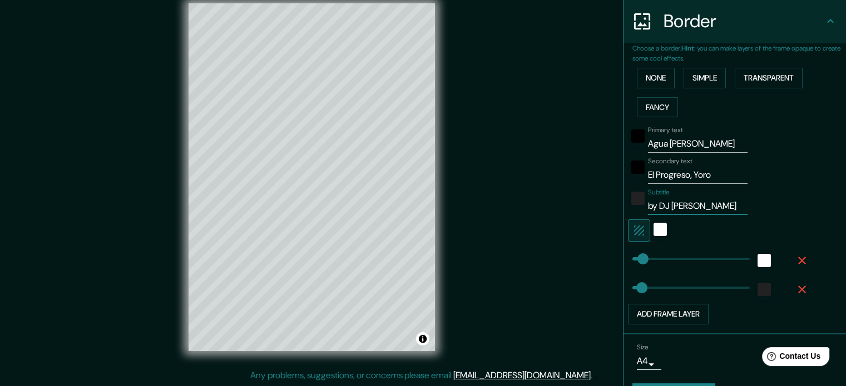
type input "35"
type input "by DJ Aquiles2"
type input "35"
type input "by DJ Aquiles20"
type input "35"
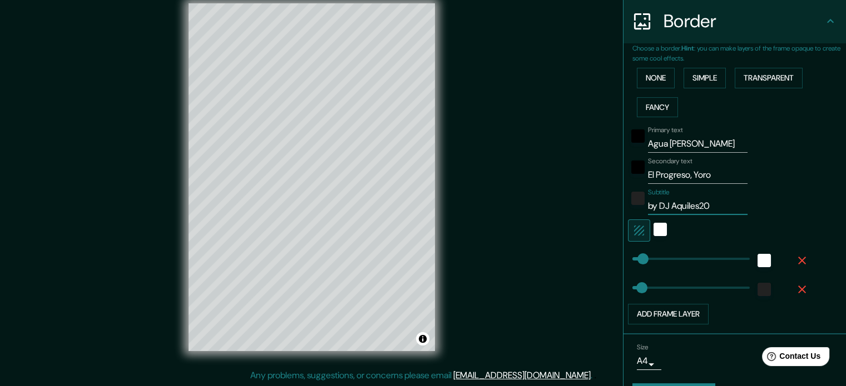
type input "by DJ Aquiles202"
type input "35"
type input "by DJ Aquiles2025"
type input "35"
type input "by DJ Aquiles 2025"
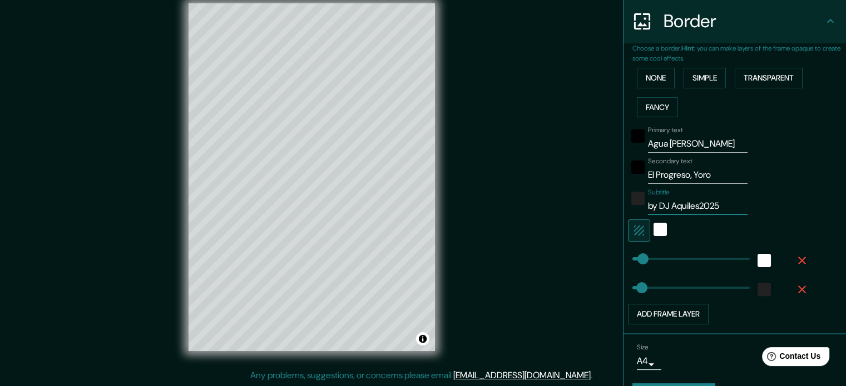
type input "35"
type input "by DJ Aquiles 2025"
click at [707, 146] on input "Agua Blanca" at bounding box center [698, 144] width 100 height 18
type input "Agua Blanca s"
type input "35"
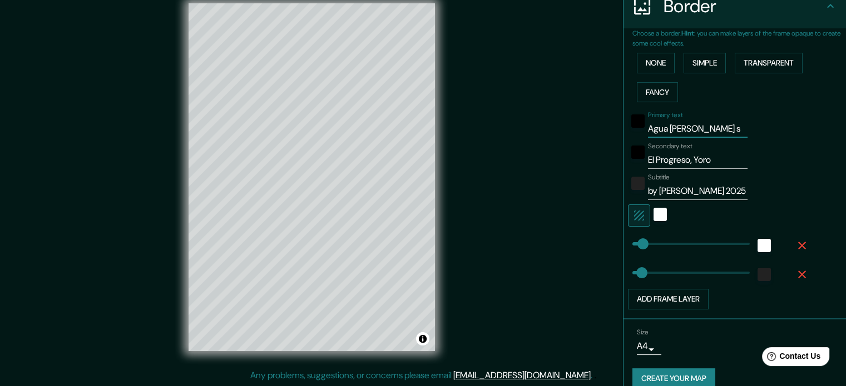
scroll to position [245, 0]
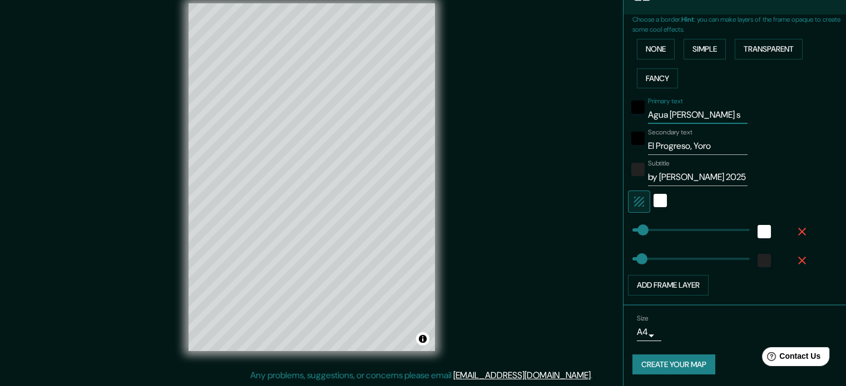
type input "Agua Blanca s"
click at [678, 360] on button "Create your map" at bounding box center [673, 365] width 83 height 21
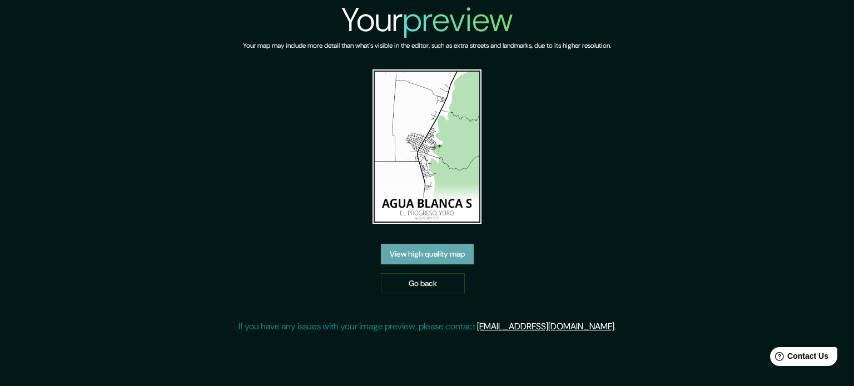
click at [454, 262] on link "View high quality map" at bounding box center [427, 254] width 93 height 21
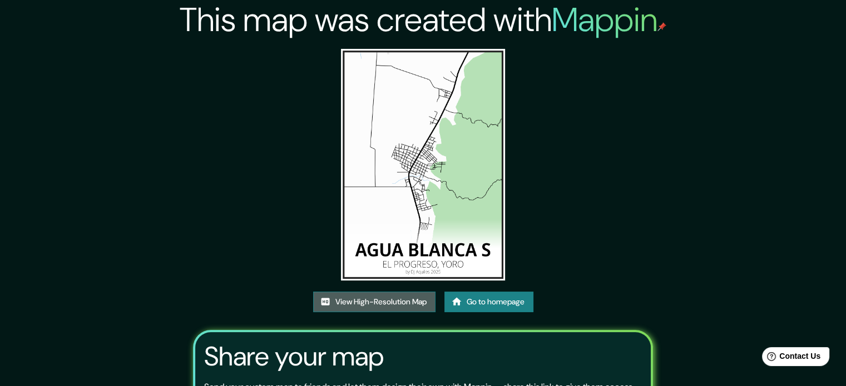
click at [401, 305] on link "View High-Resolution Map" at bounding box center [374, 302] width 122 height 21
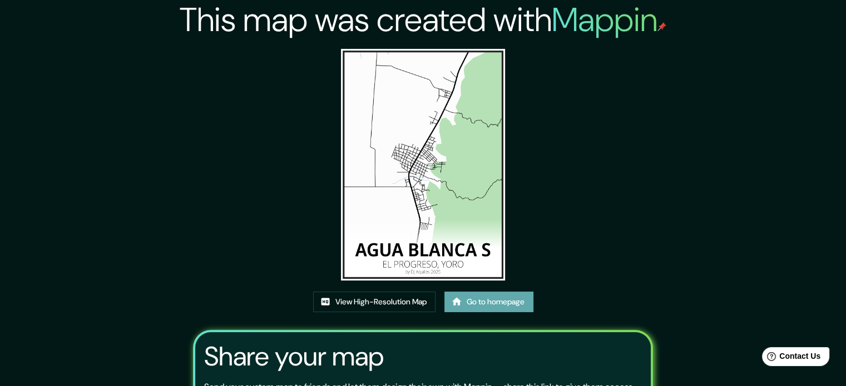
click at [492, 301] on link "Go to homepage" at bounding box center [488, 302] width 89 height 21
